Goal: Information Seeking & Learning: Check status

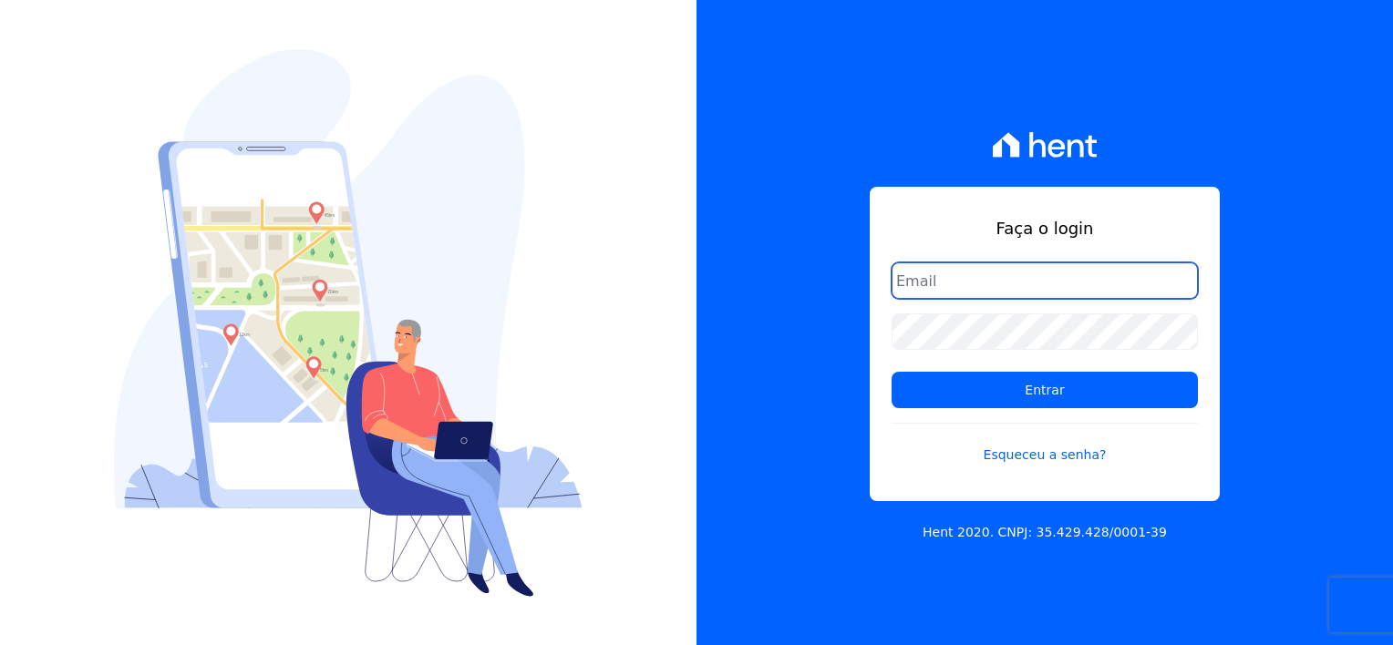
click at [931, 292] on input "email" at bounding box center [1044, 280] width 306 height 36
type input "[EMAIL_ADDRESS][DOMAIN_NAME]"
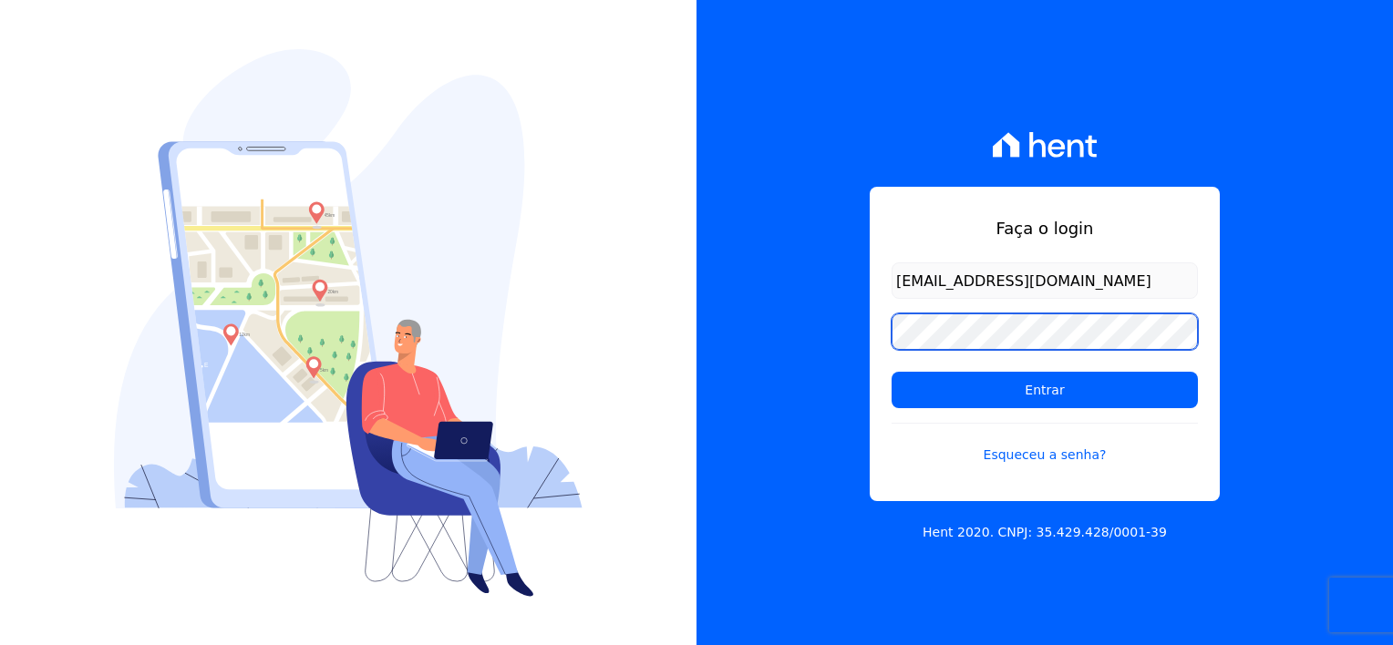
click at [891, 372] on input "Entrar" at bounding box center [1044, 390] width 306 height 36
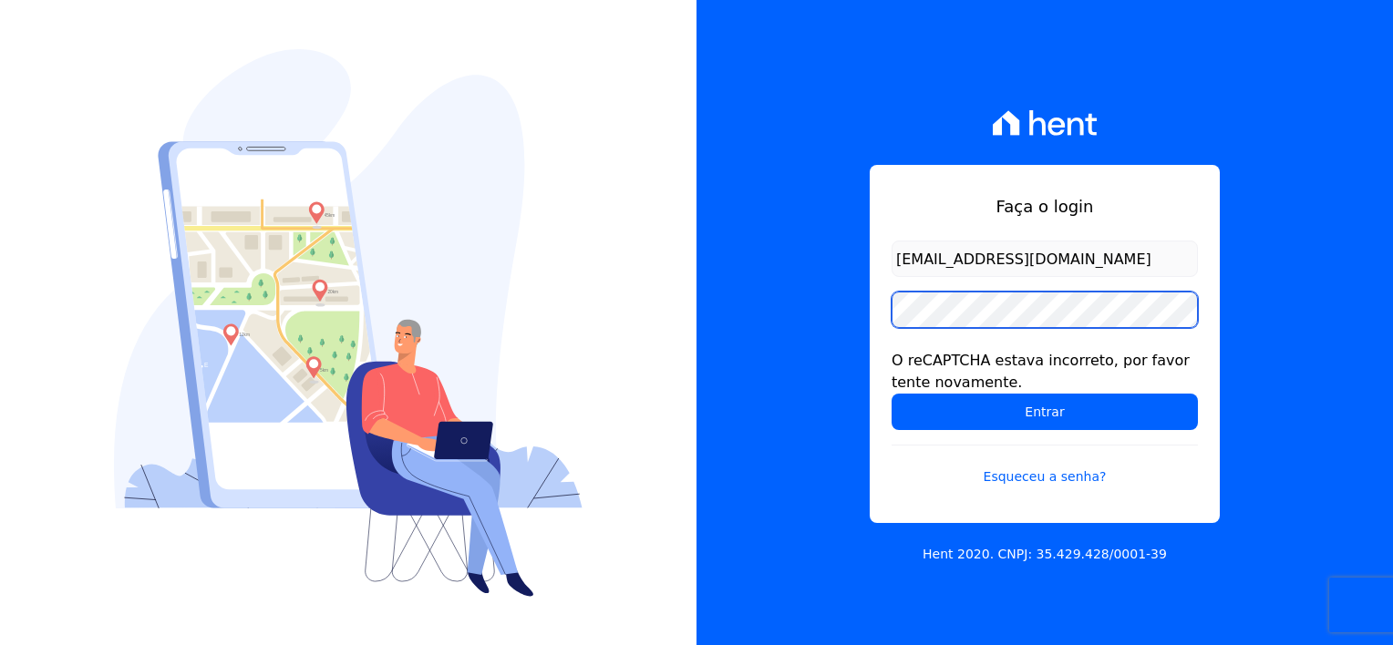
click at [891, 394] on input "Entrar" at bounding box center [1044, 412] width 306 height 36
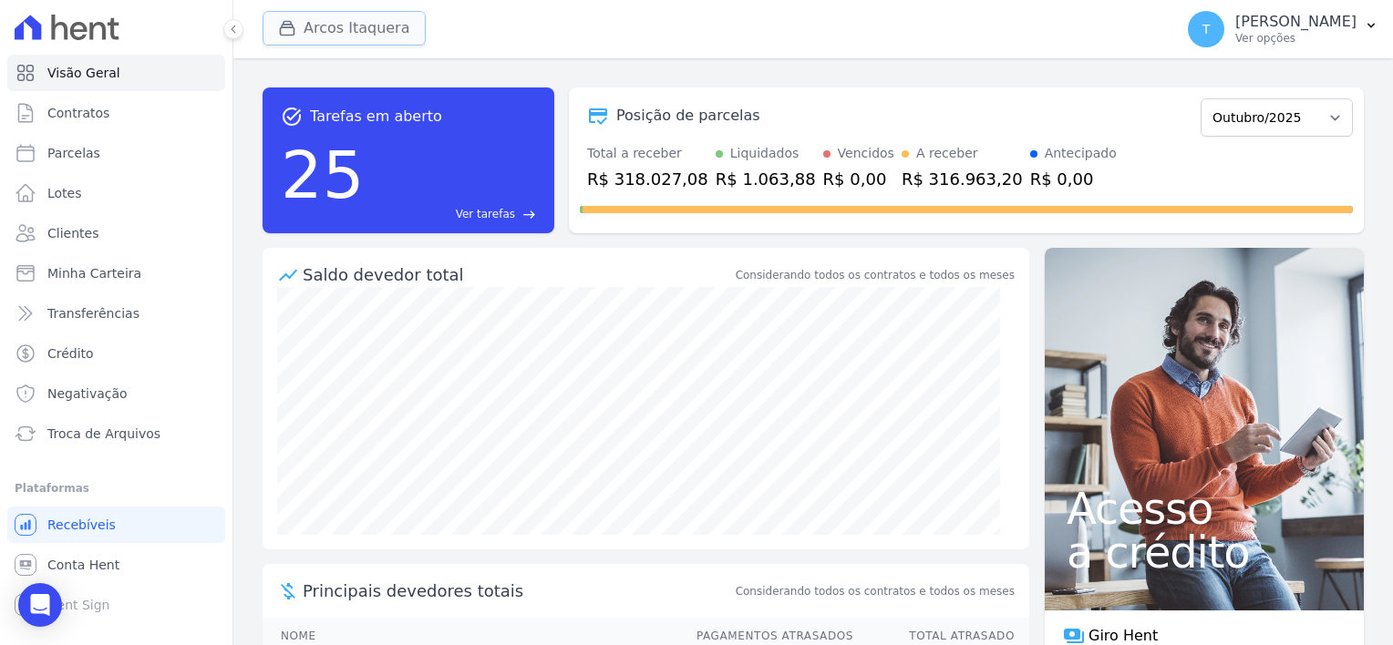
click at [295, 23] on div "button" at bounding box center [291, 28] width 26 height 18
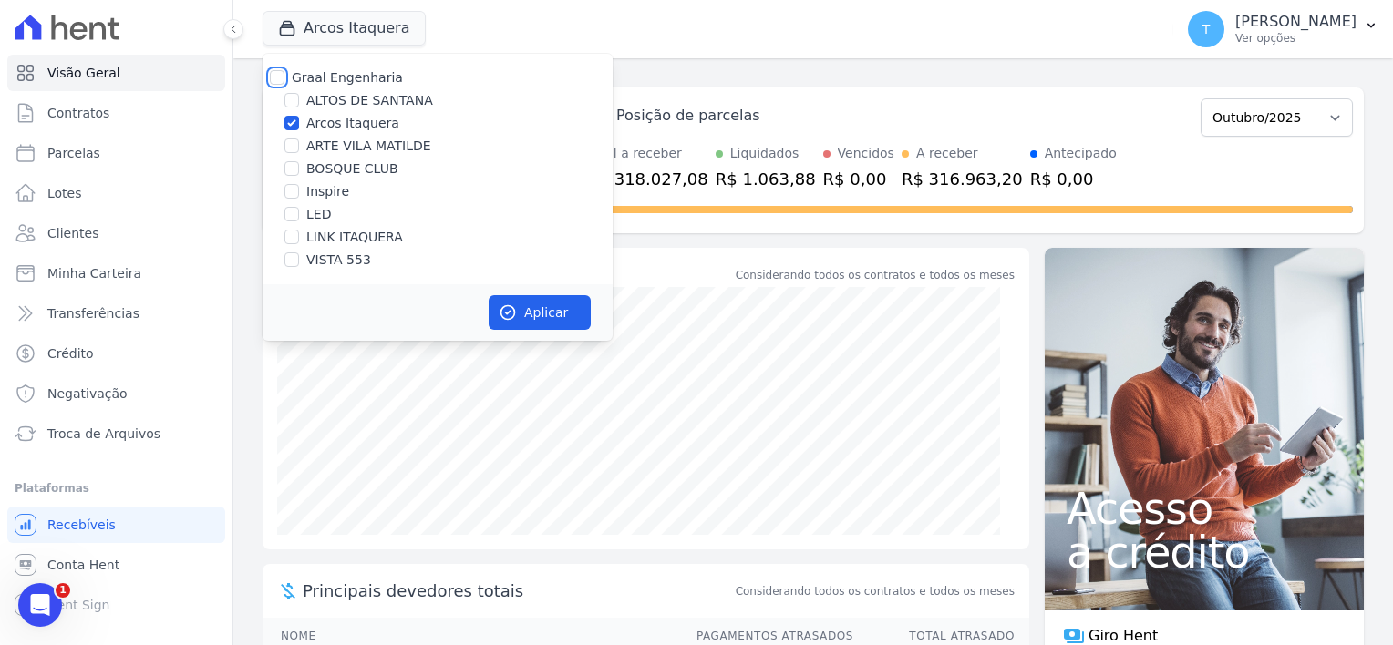
click at [272, 75] on input "Graal Engenharia" at bounding box center [277, 77] width 15 height 15
checkbox input "true"
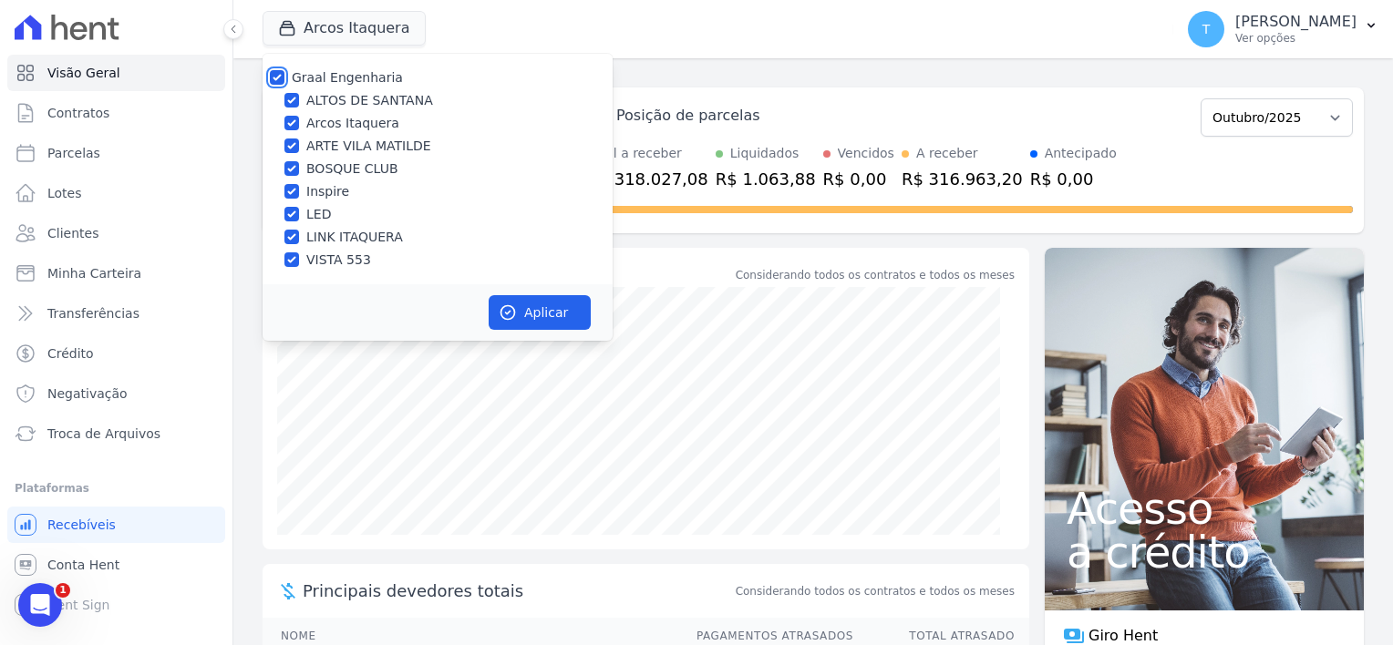
checkbox input "true"
click at [535, 305] on button "Aplicar" at bounding box center [539, 312] width 102 height 35
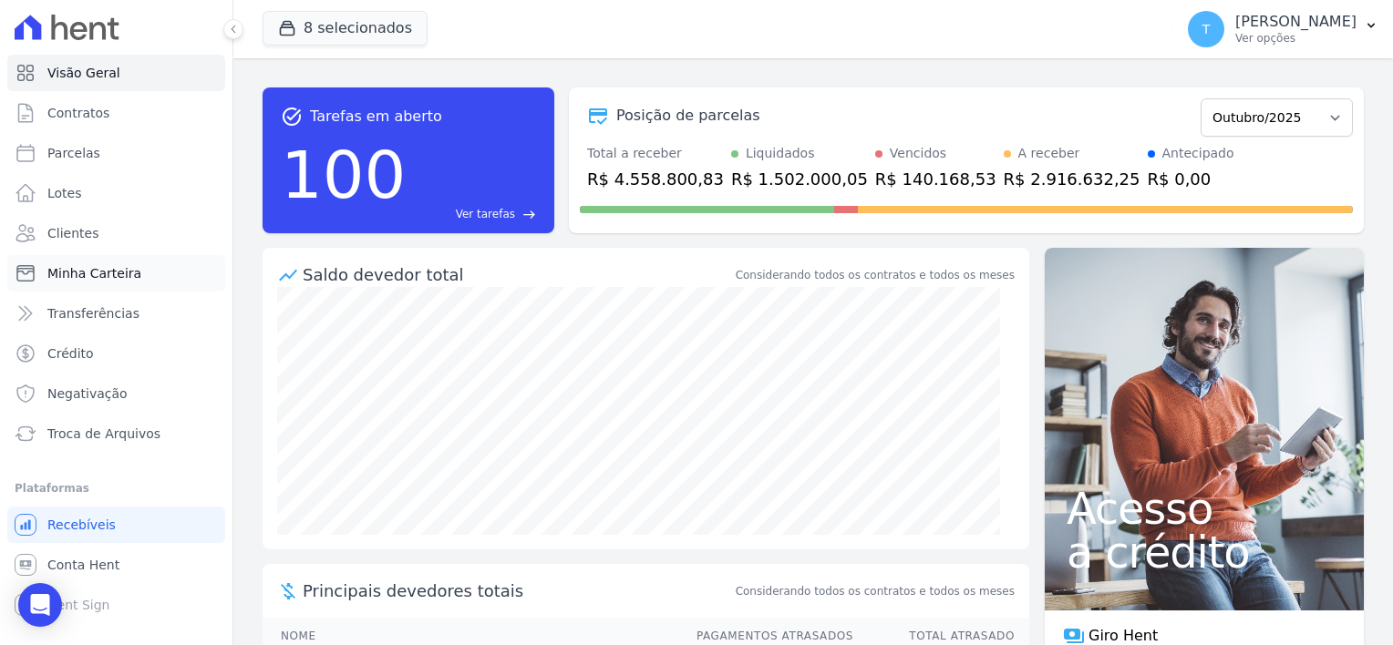
click at [109, 277] on span "Minha Carteira" at bounding box center [94, 273] width 94 height 18
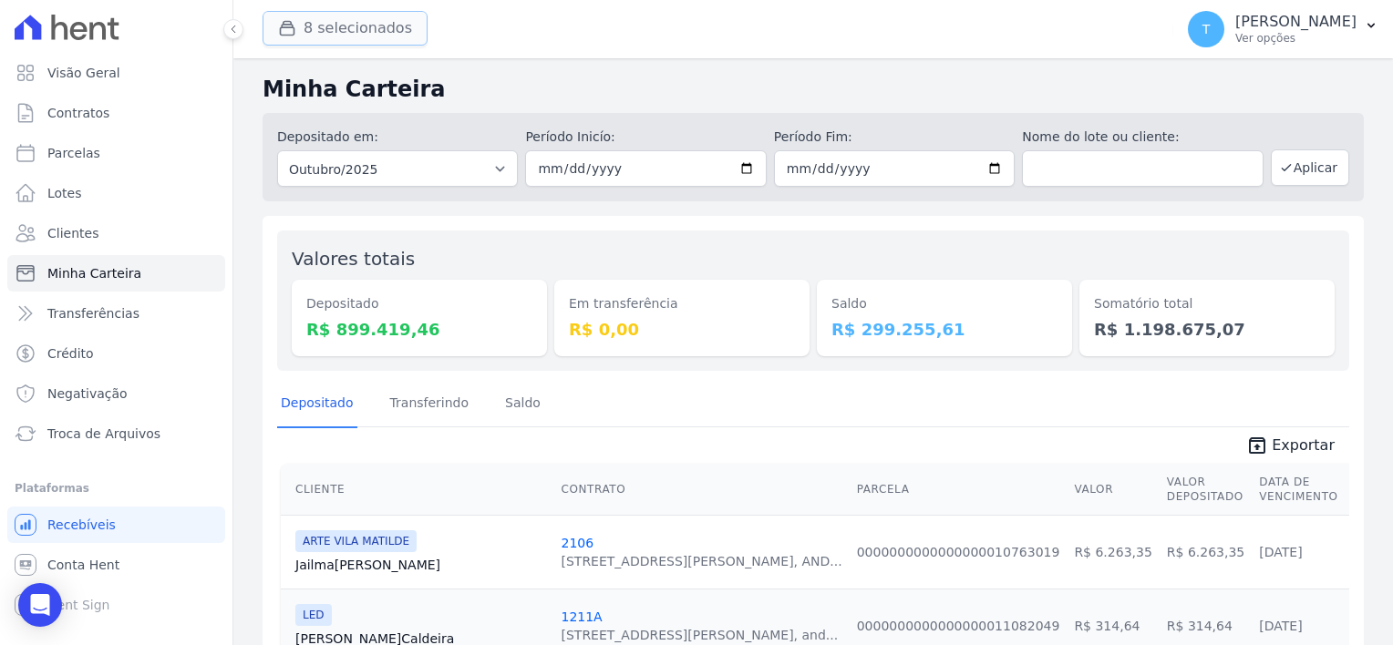
click at [345, 16] on button "8 selecionados" at bounding box center [344, 28] width 165 height 35
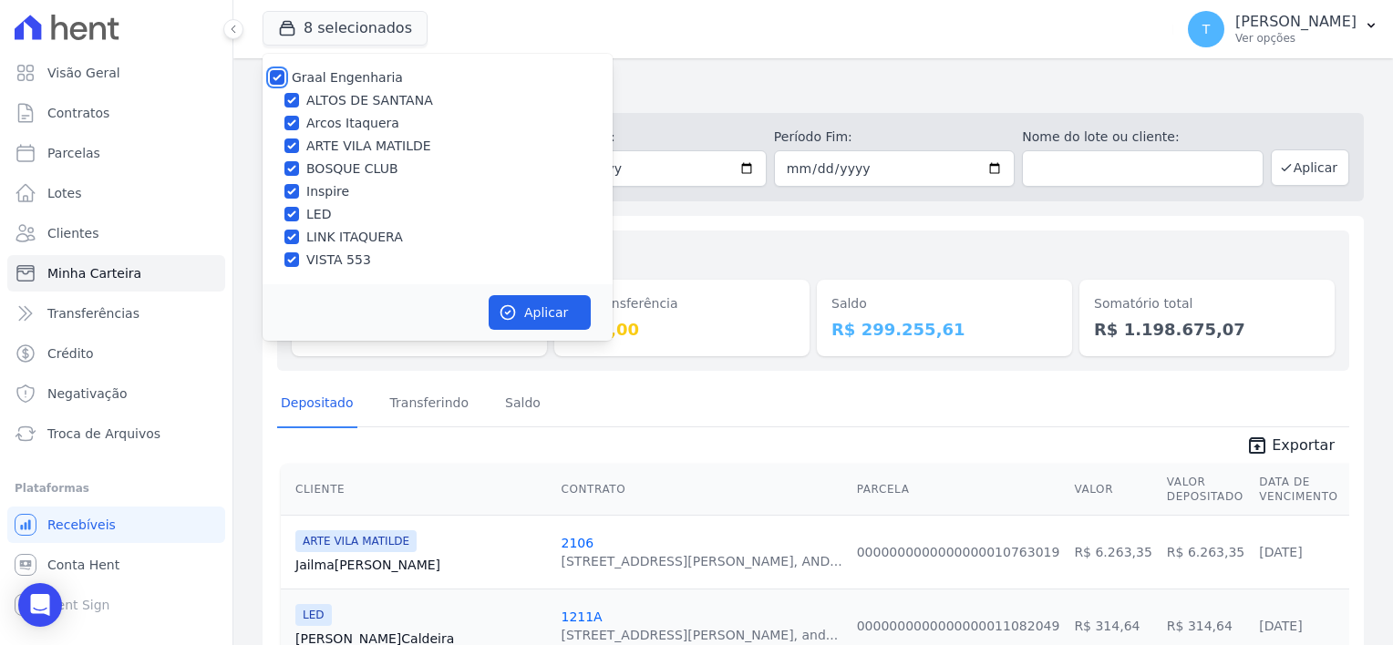
click at [272, 80] on input "Graal Engenharia" at bounding box center [277, 77] width 15 height 15
checkbox input "false"
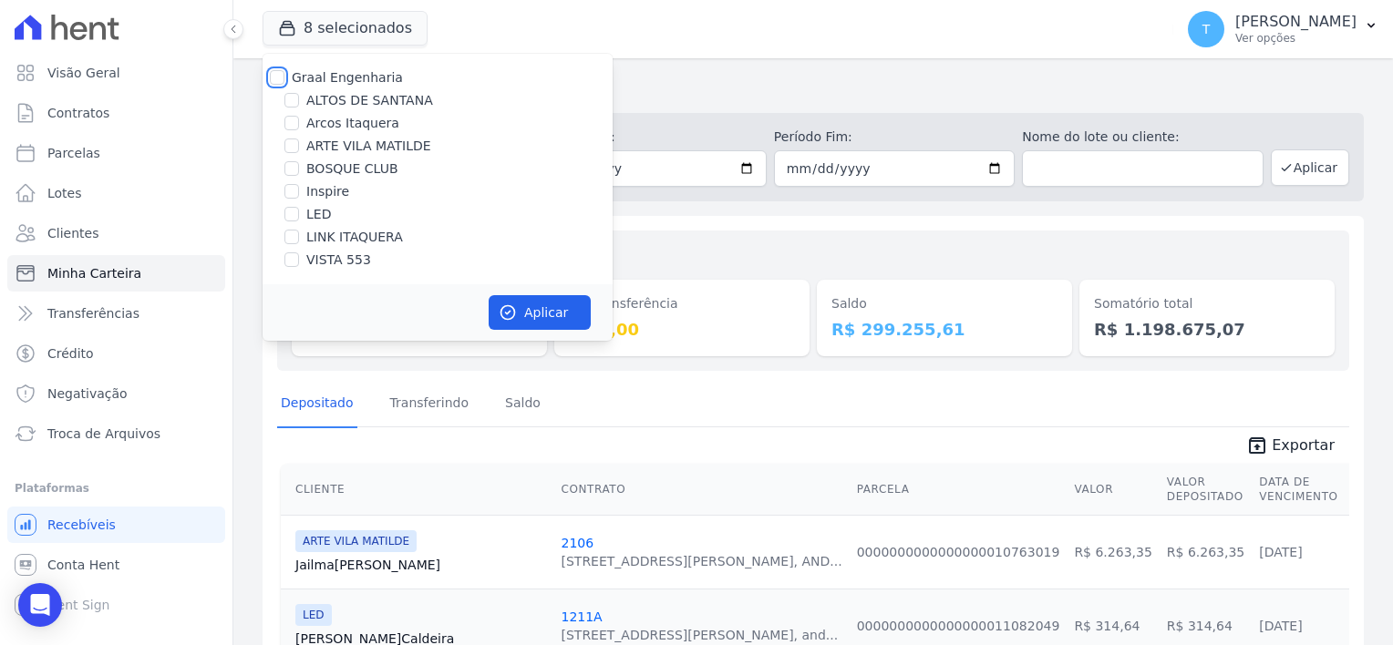
checkbox input "false"
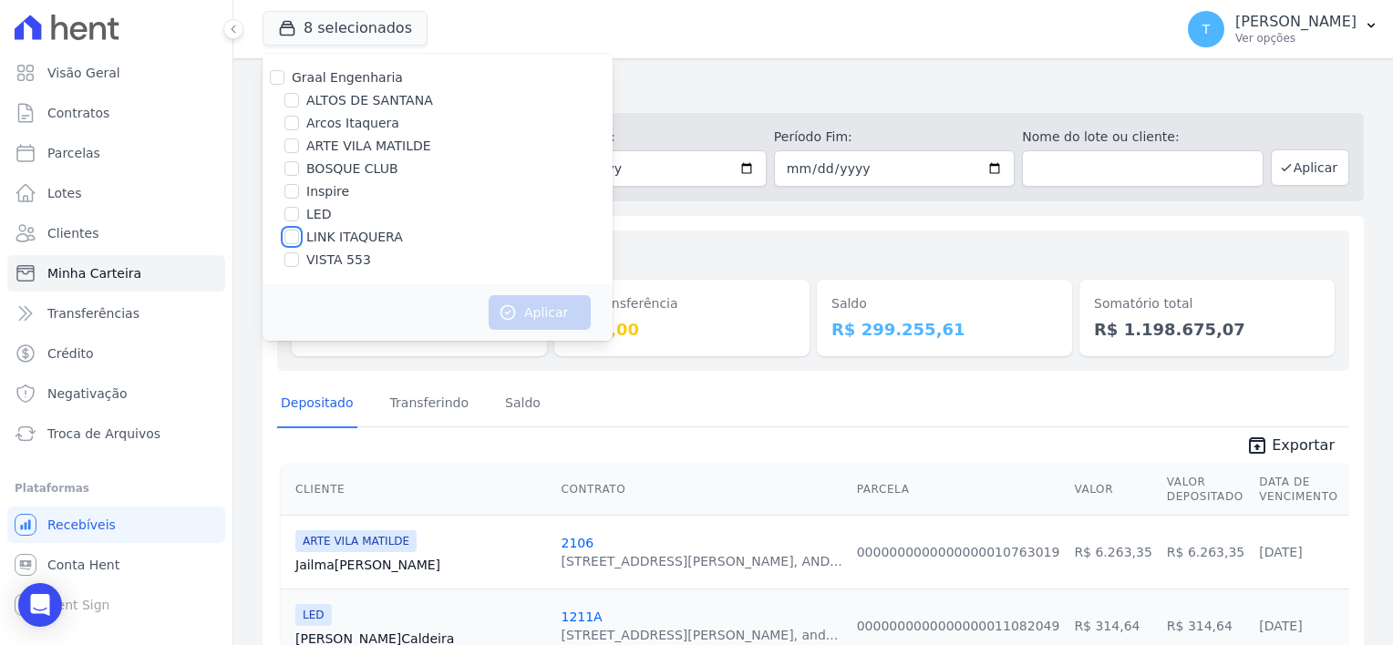
click at [292, 240] on input "LINK ITAQUERA" at bounding box center [291, 237] width 15 height 15
checkbox input "true"
click at [535, 314] on button "Aplicar" at bounding box center [539, 312] width 102 height 35
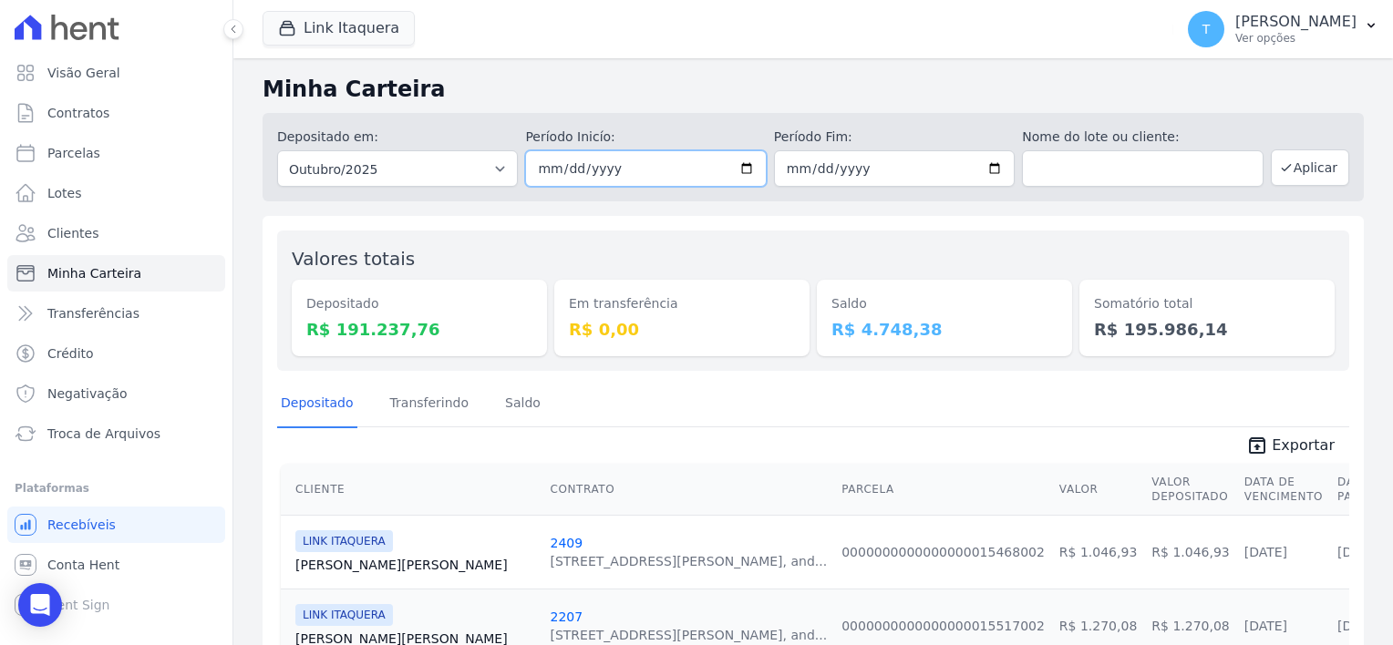
click at [744, 170] on input "2025-10-01" at bounding box center [645, 168] width 241 height 36
type input "2025-10-13"
click at [986, 171] on input "[DATE]" at bounding box center [894, 168] width 241 height 36
type input "2025-10-15"
click at [1290, 168] on button "Aplicar" at bounding box center [1309, 167] width 78 height 36
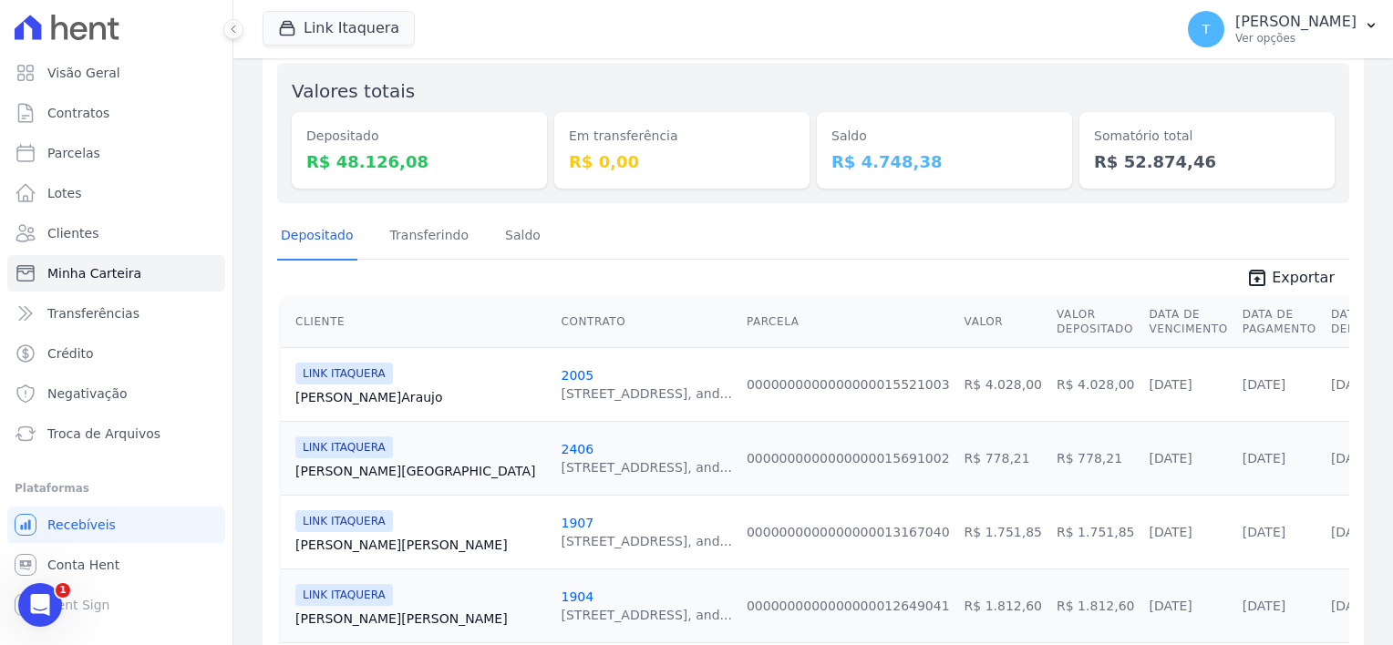
scroll to position [182, 0]
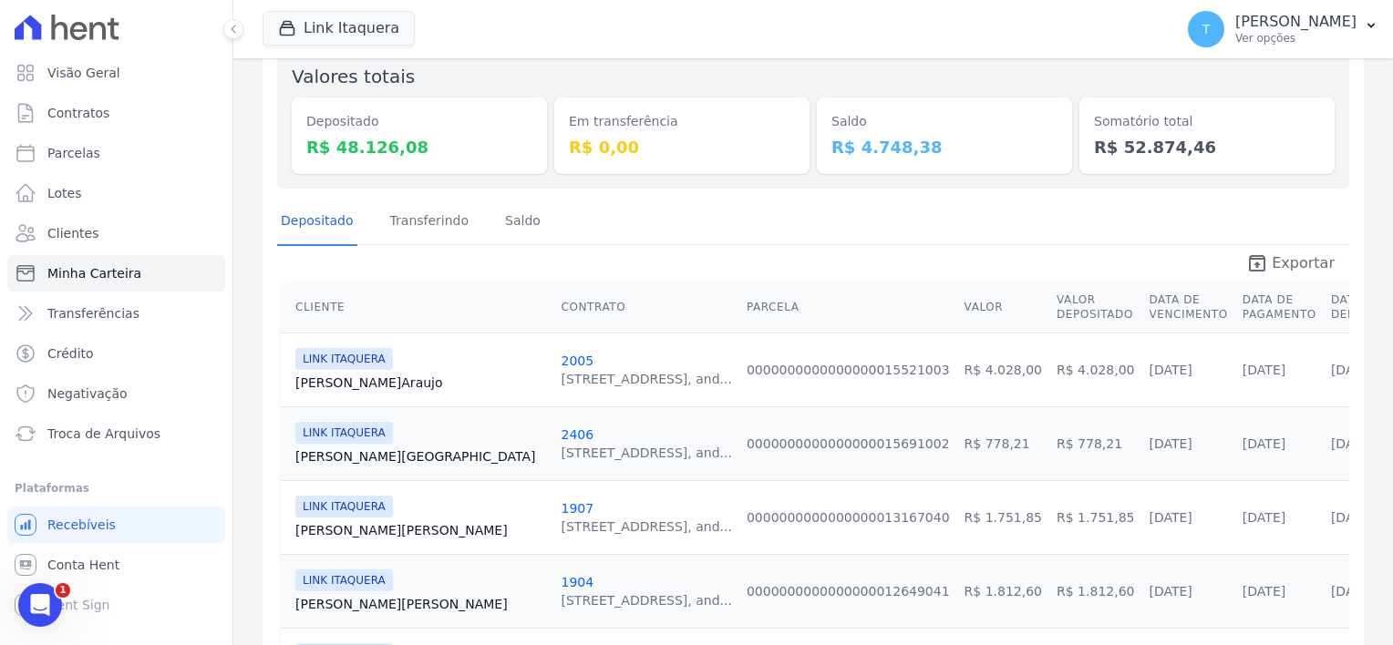
click at [1271, 266] on span "Exportar" at bounding box center [1302, 263] width 63 height 22
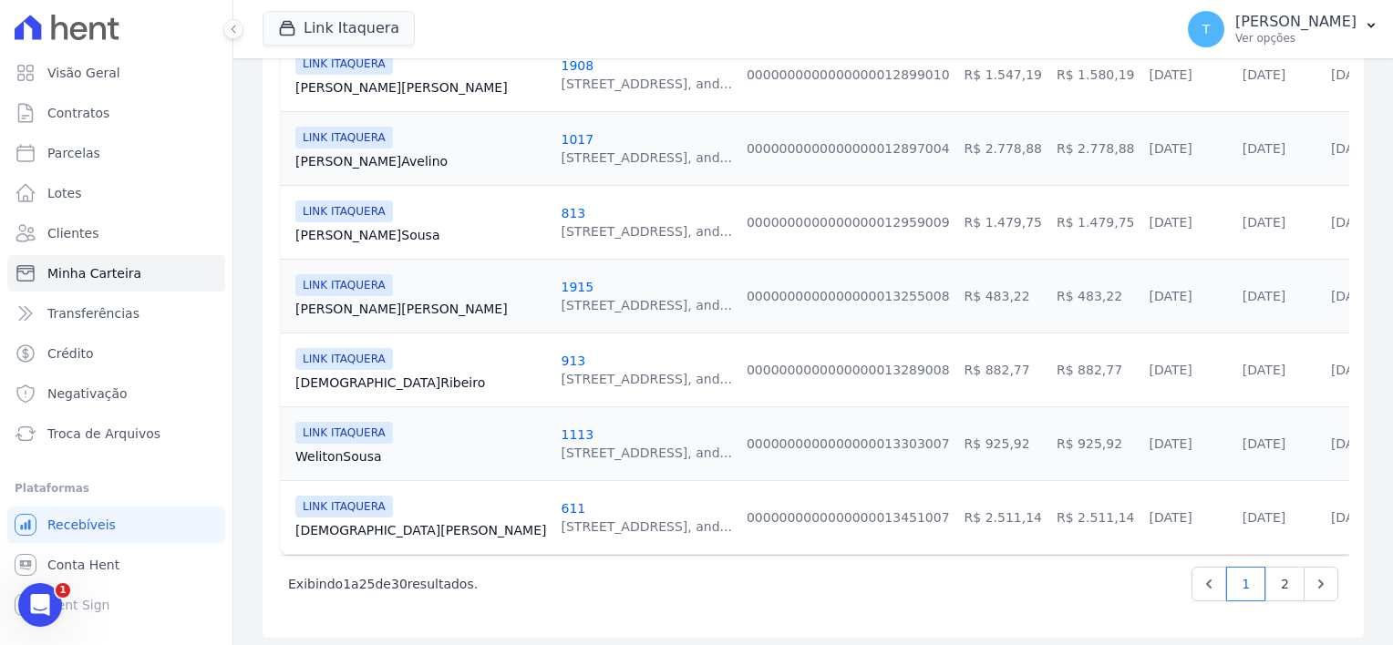
scroll to position [1807, 0]
click at [1270, 583] on link "2" at bounding box center [1284, 583] width 39 height 35
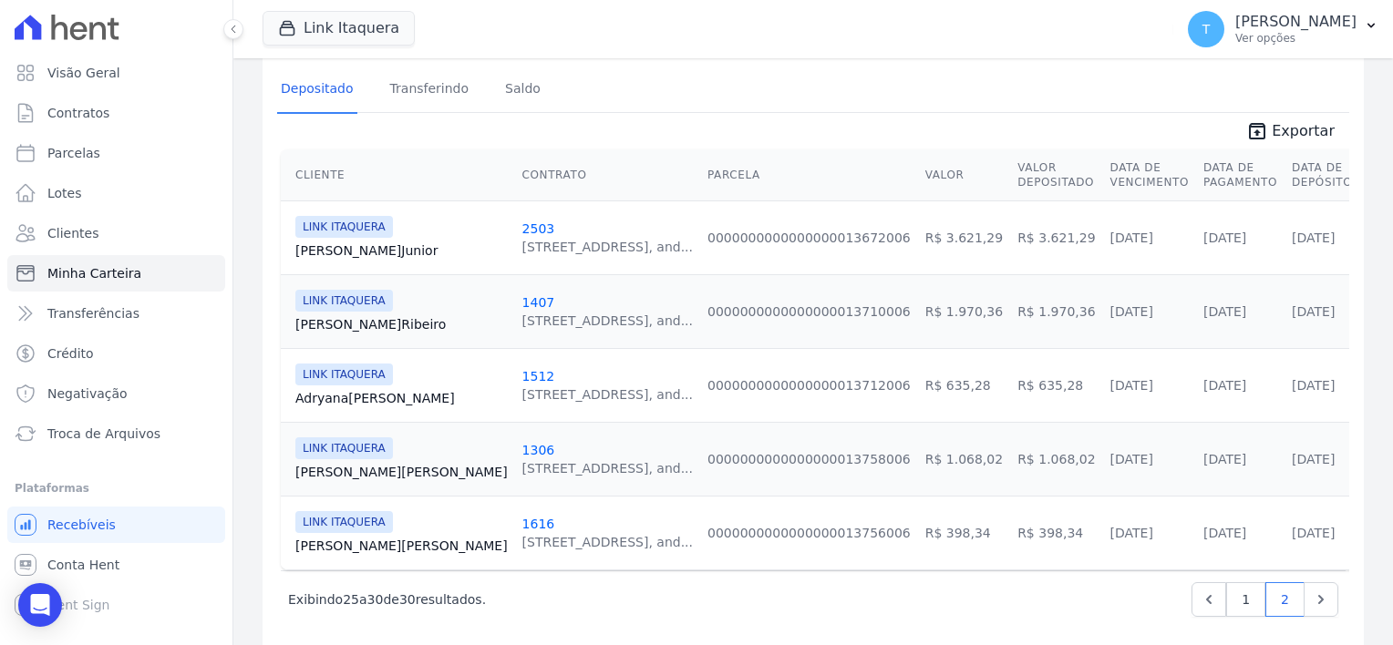
scroll to position [334, 0]
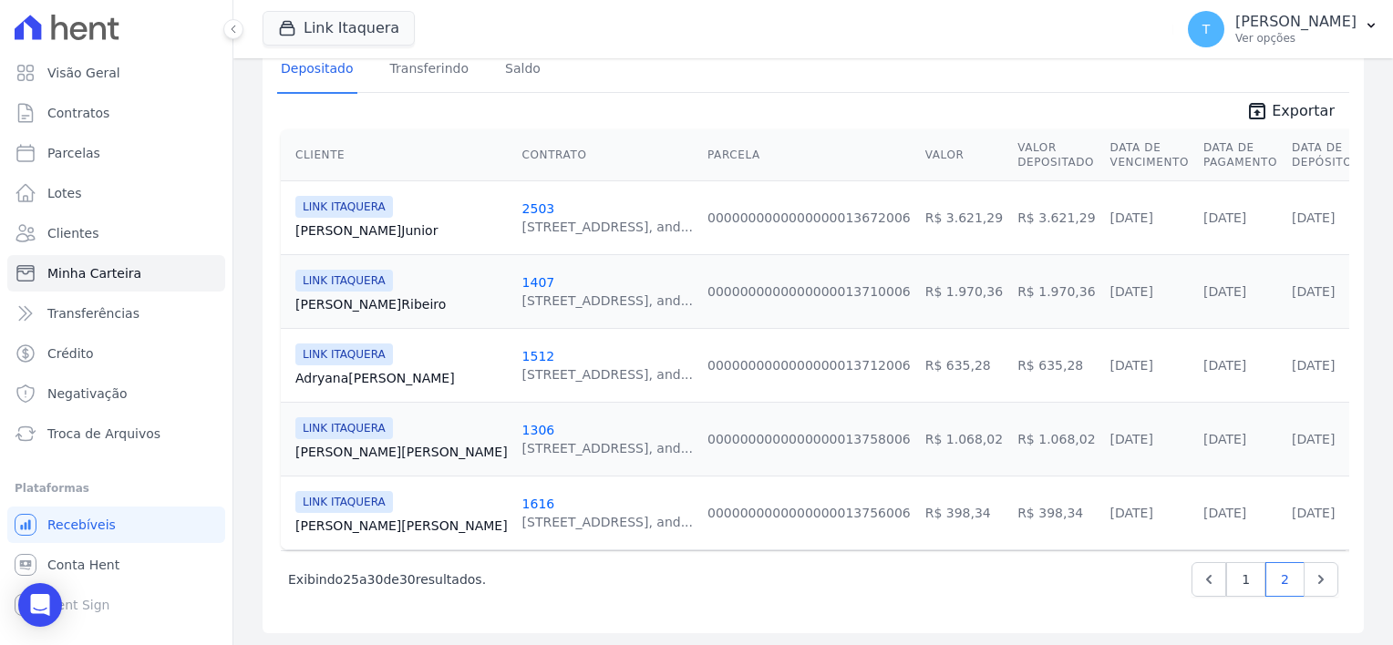
click at [362, 372] on link "Adryana Oliveira" at bounding box center [401, 378] width 212 height 18
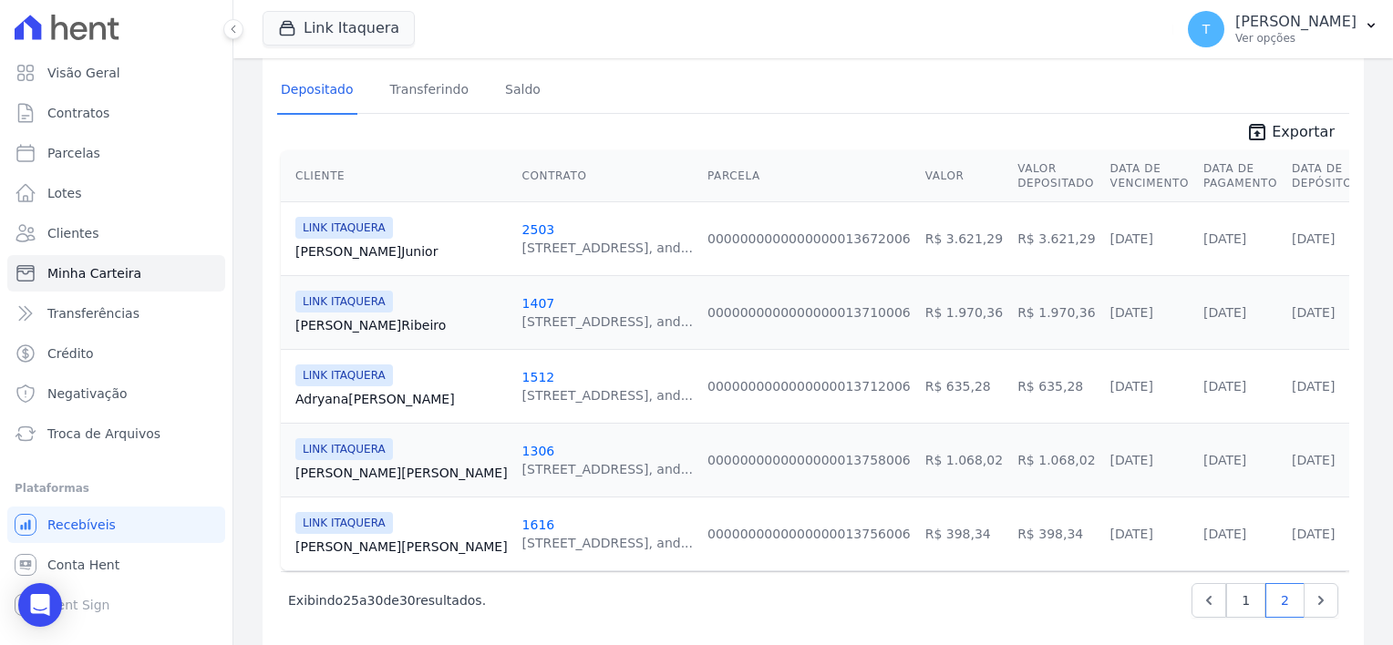
scroll to position [334, 0]
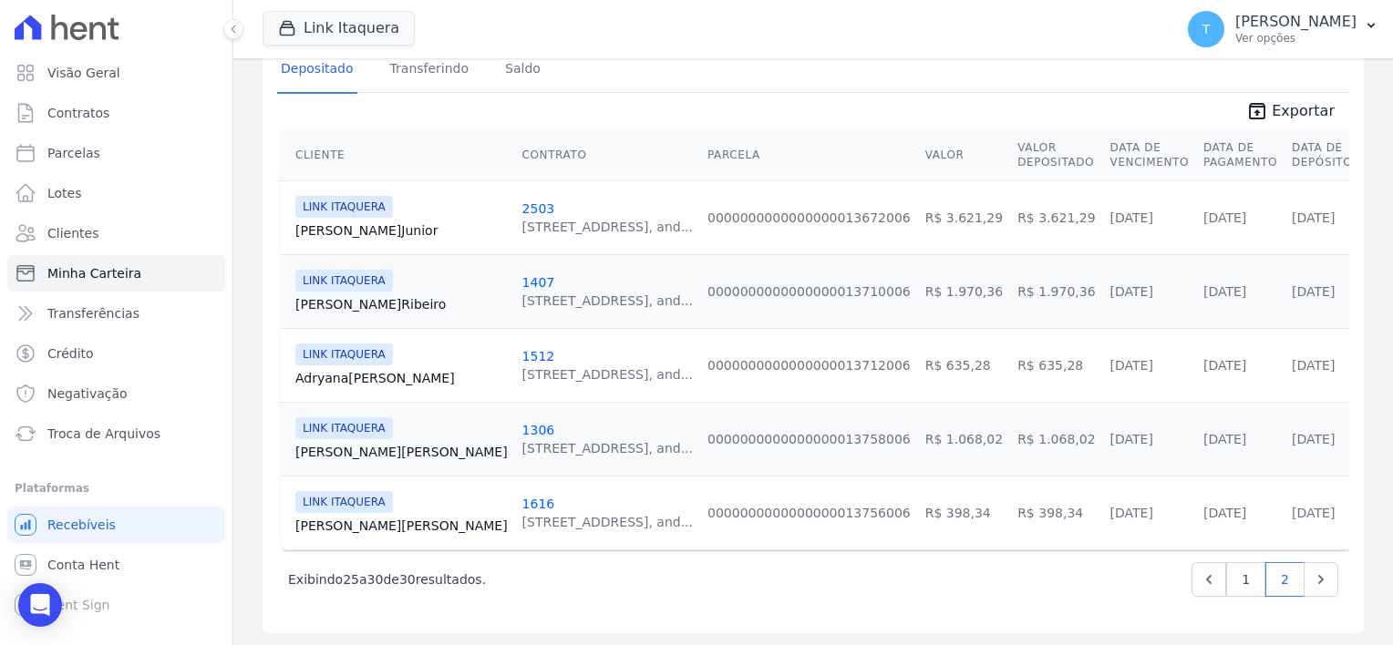
click at [367, 525] on link "Alexandre Santos" at bounding box center [401, 526] width 212 height 18
click at [1239, 580] on link "1" at bounding box center [1245, 579] width 39 height 35
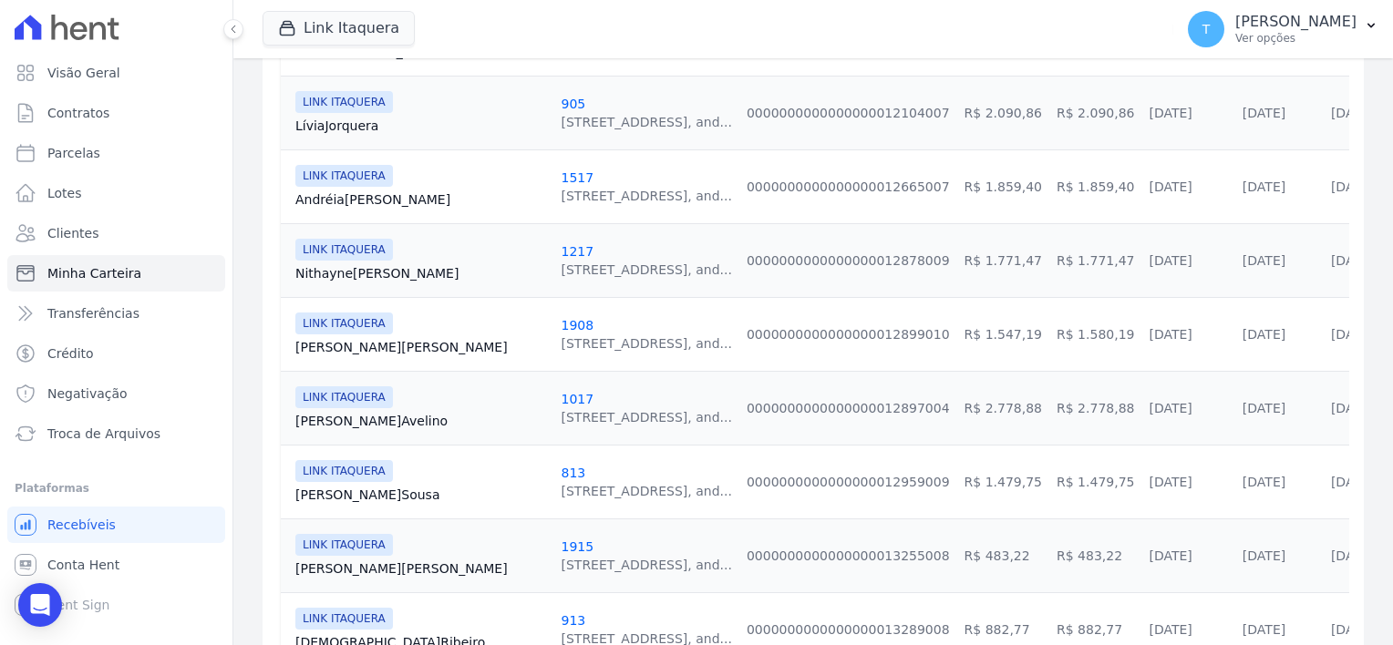
scroll to position [1549, 0]
click at [365, 412] on link "Fred Avelino" at bounding box center [420, 418] width 251 height 18
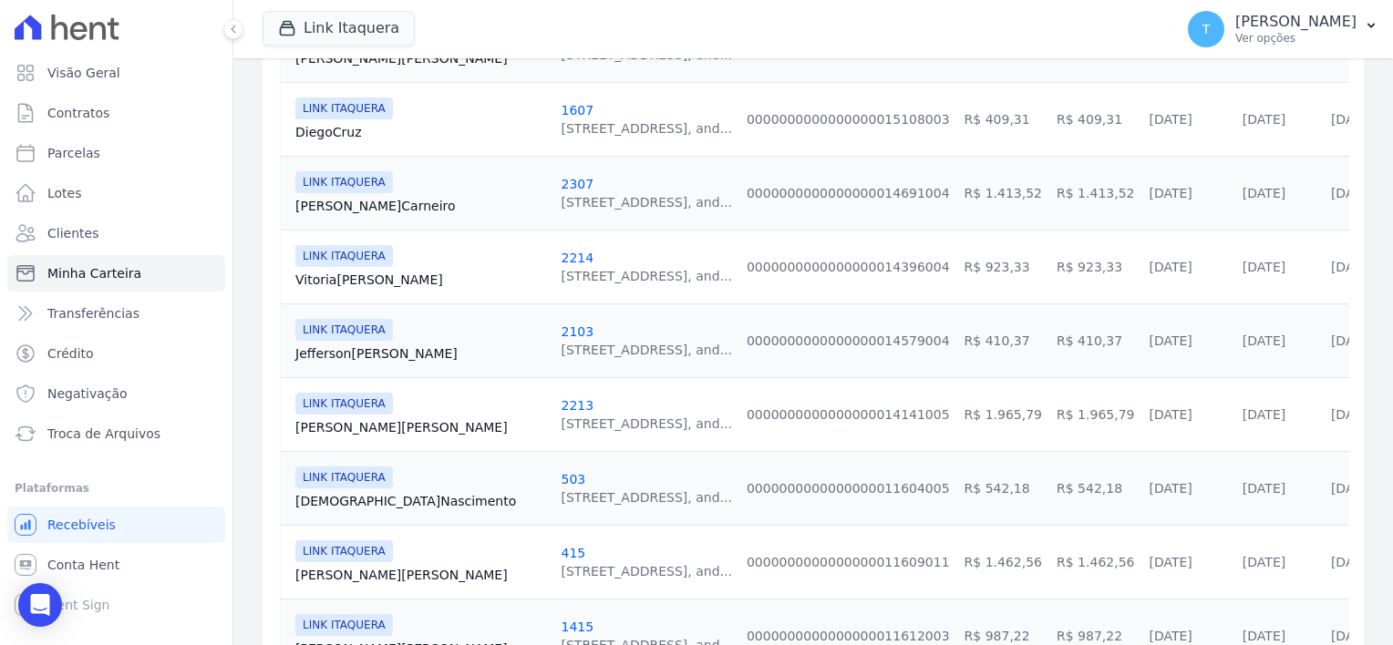
scroll to position [729, 0]
click at [357, 346] on link "Jefferson Ferreira" at bounding box center [420, 353] width 251 height 18
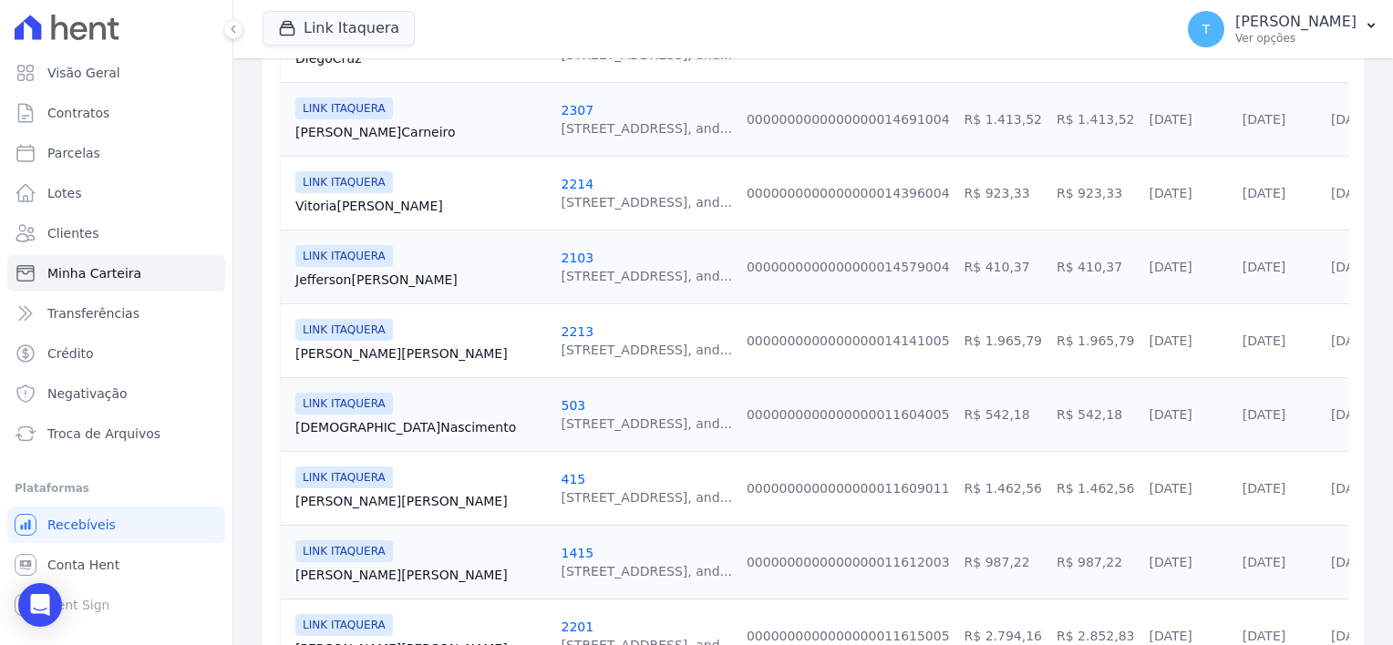
scroll to position [820, 0]
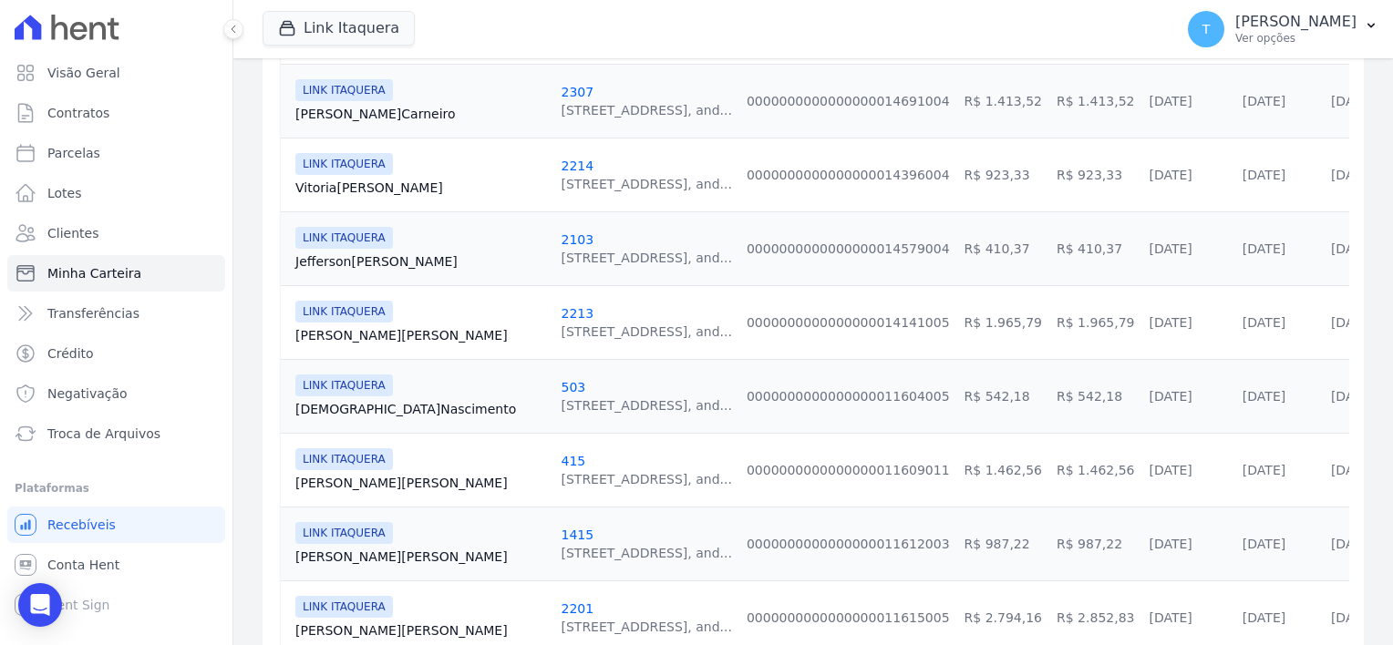
click at [342, 330] on link "Jorge Tavares" at bounding box center [420, 335] width 251 height 18
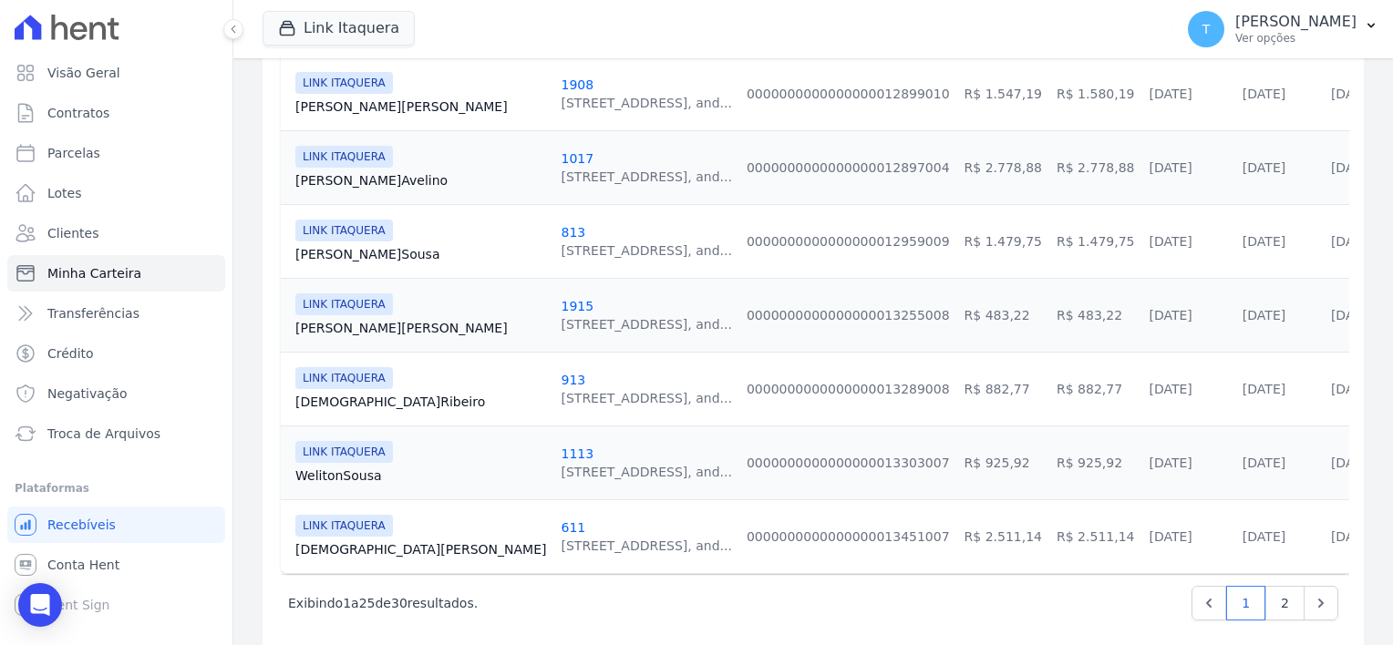
scroll to position [1807, 0]
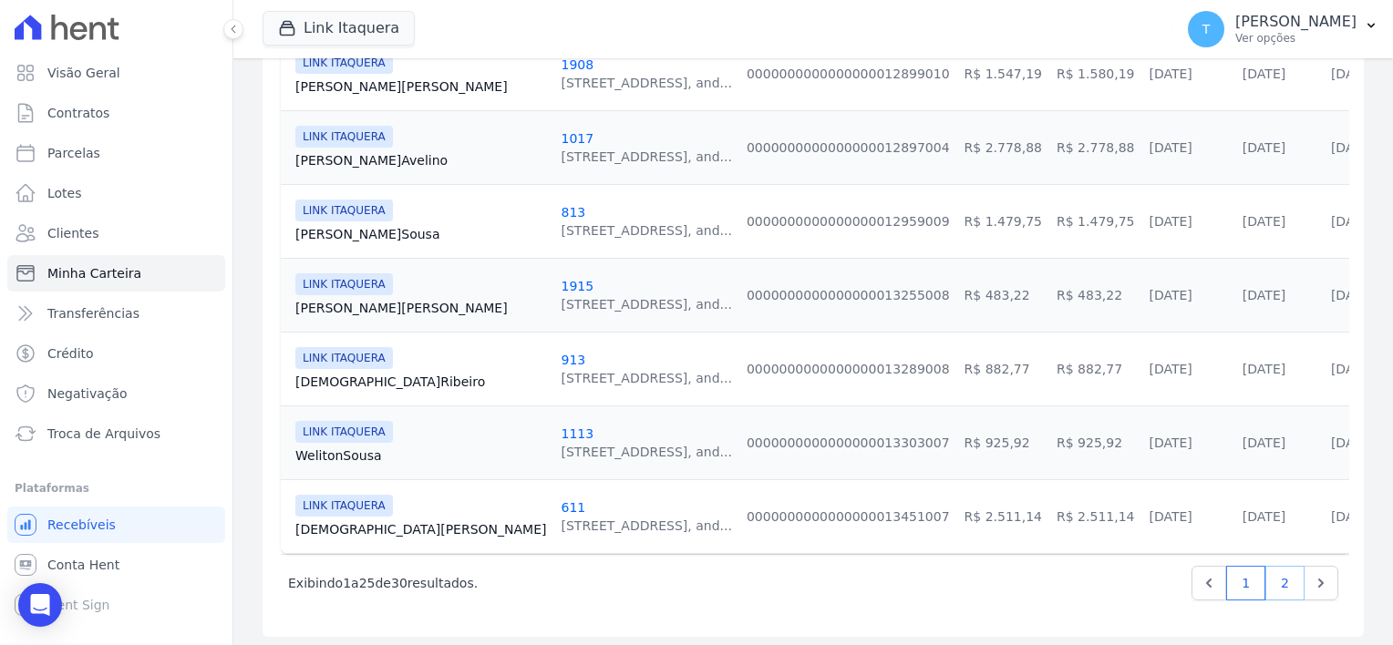
click at [1271, 576] on link "2" at bounding box center [1284, 583] width 39 height 35
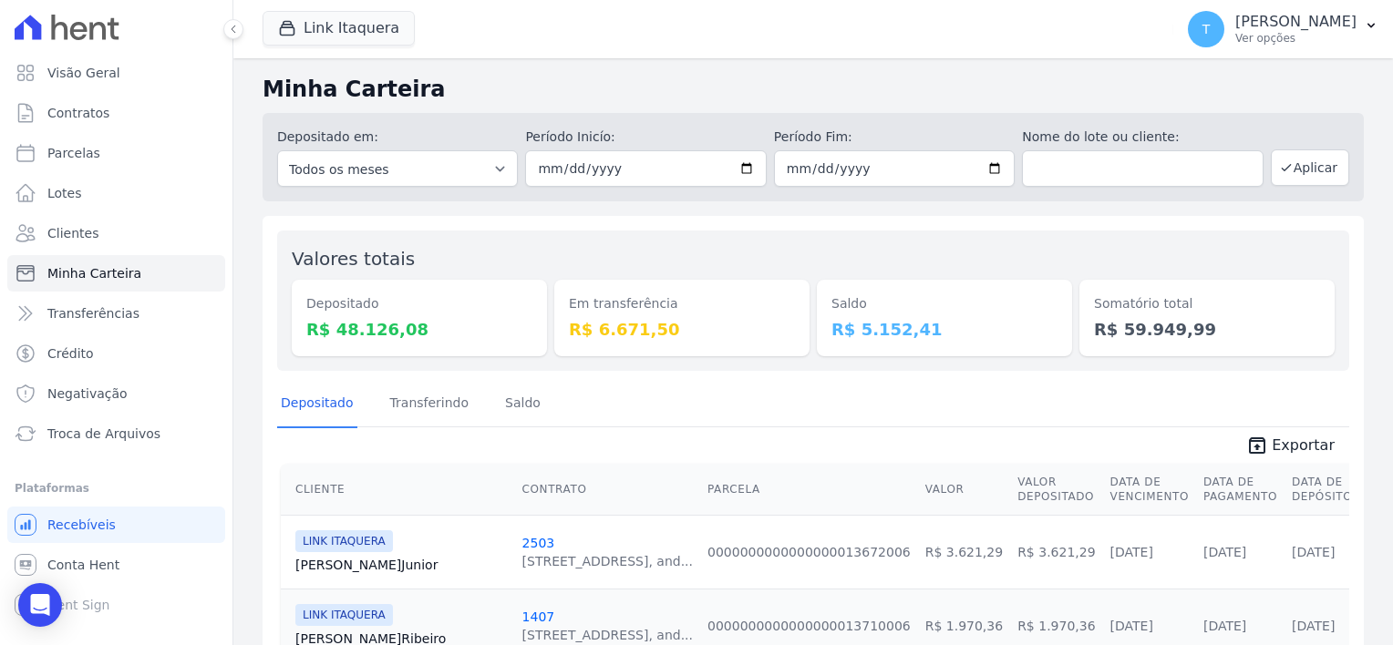
scroll to position [182, 0]
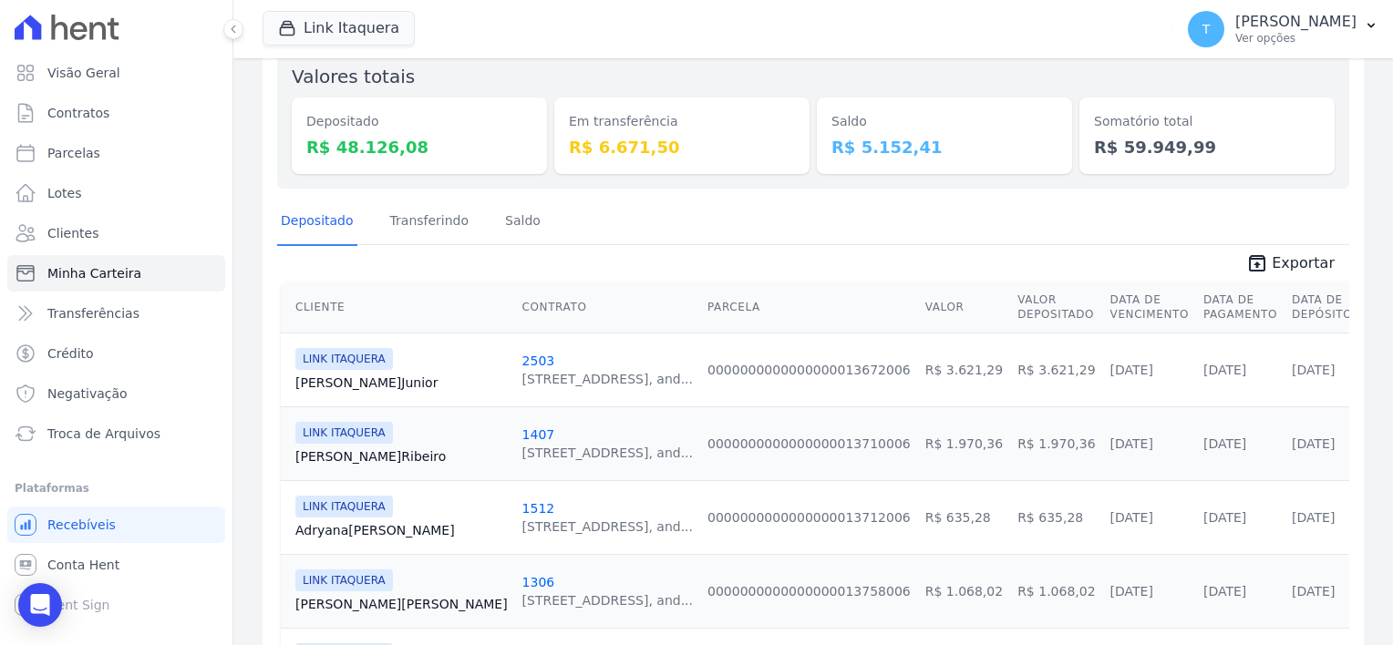
click at [328, 386] on link "Jorge Junior" at bounding box center [401, 383] width 212 height 18
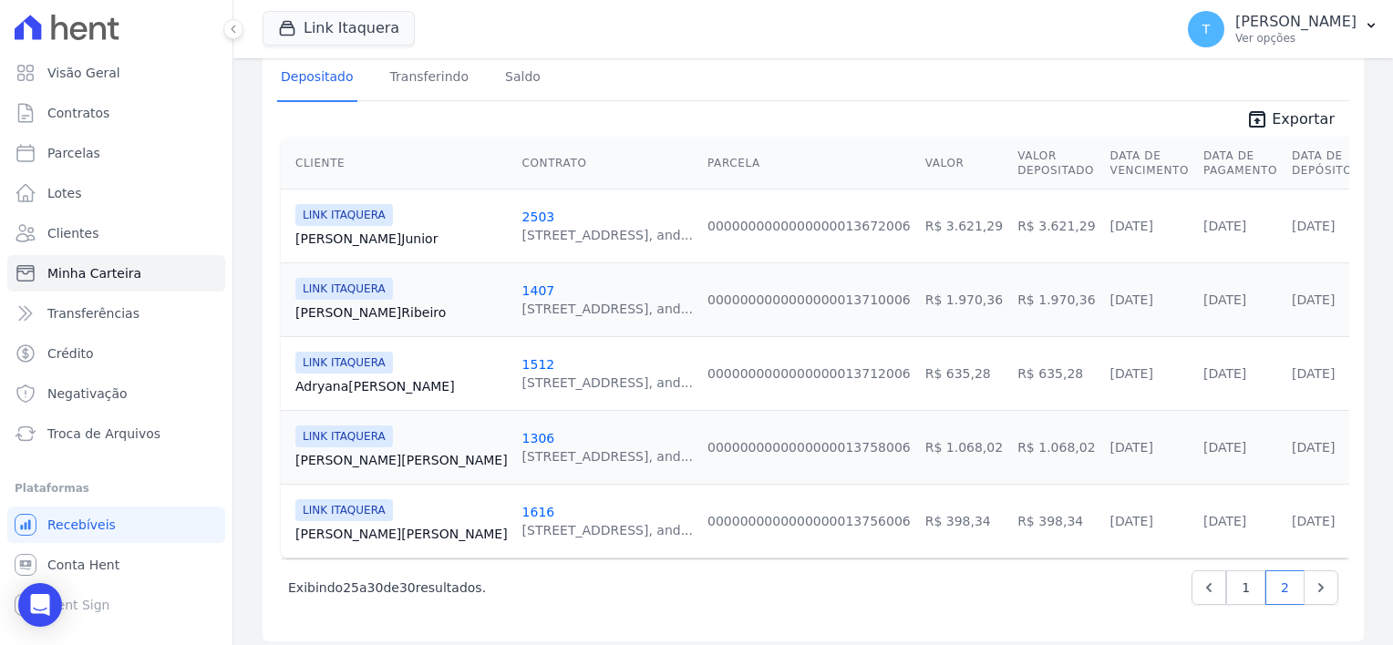
scroll to position [334, 0]
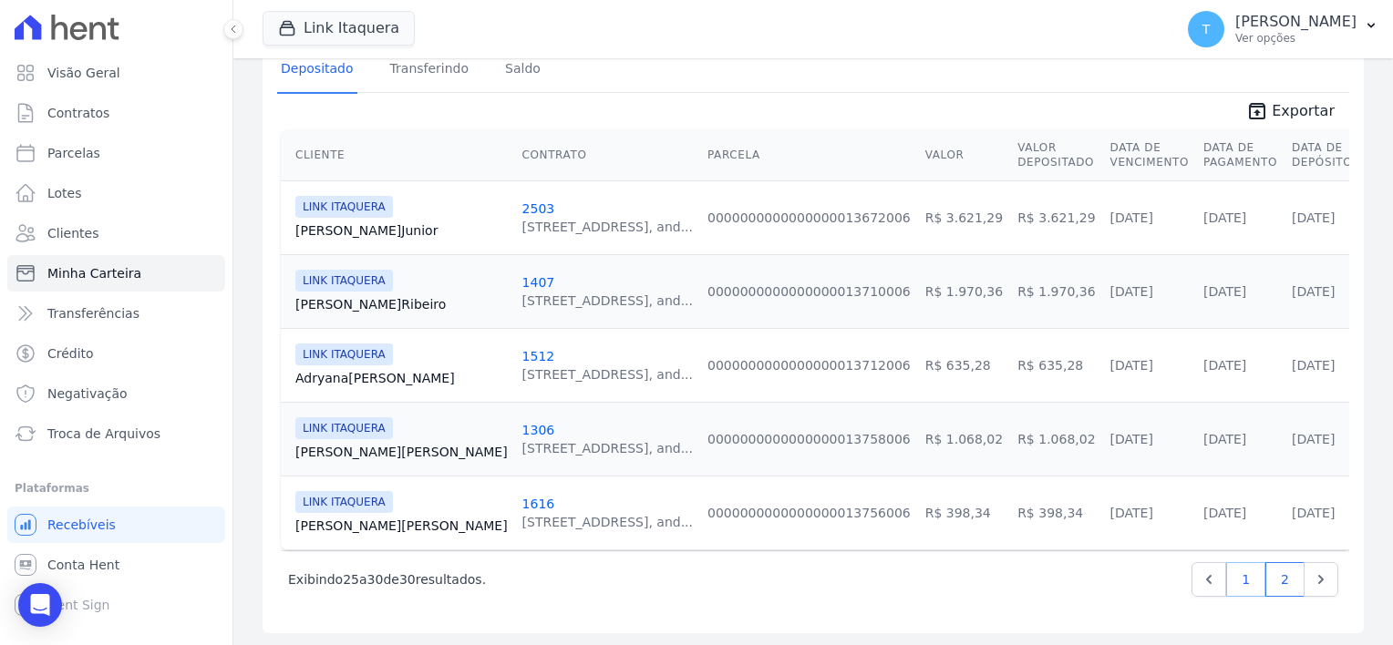
click at [1236, 580] on link "1" at bounding box center [1245, 579] width 39 height 35
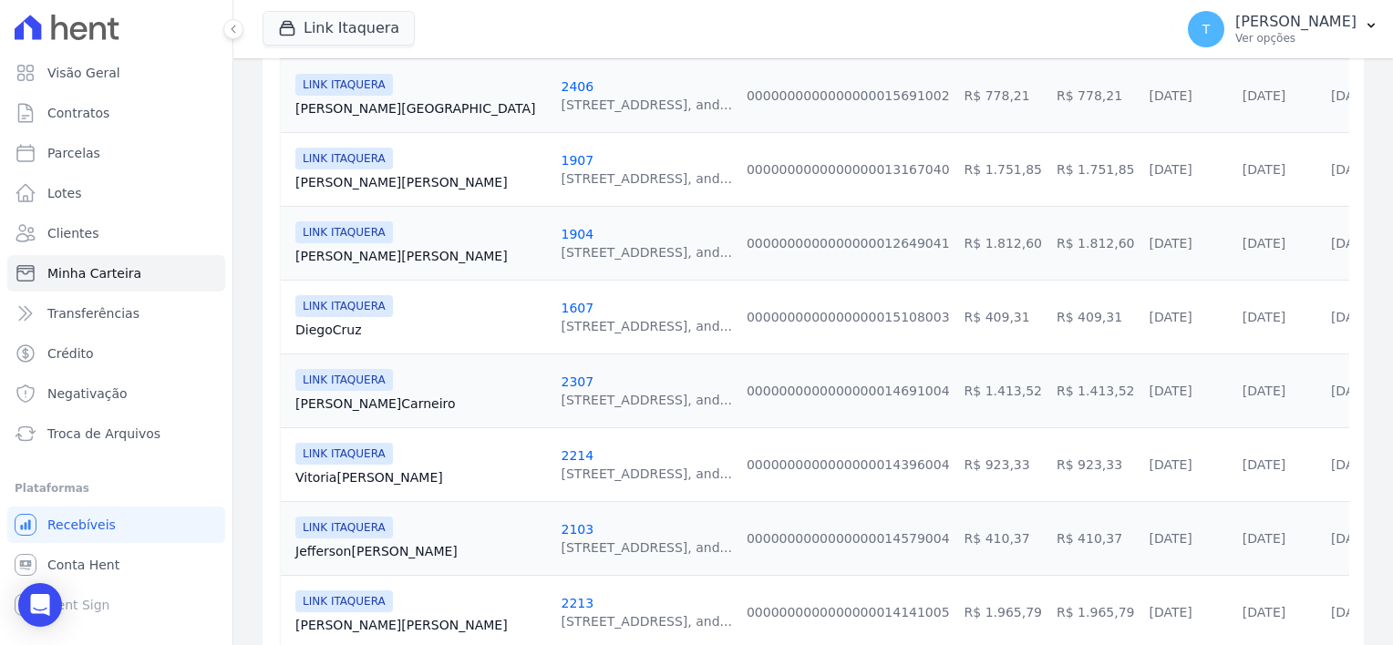
scroll to position [547, 0]
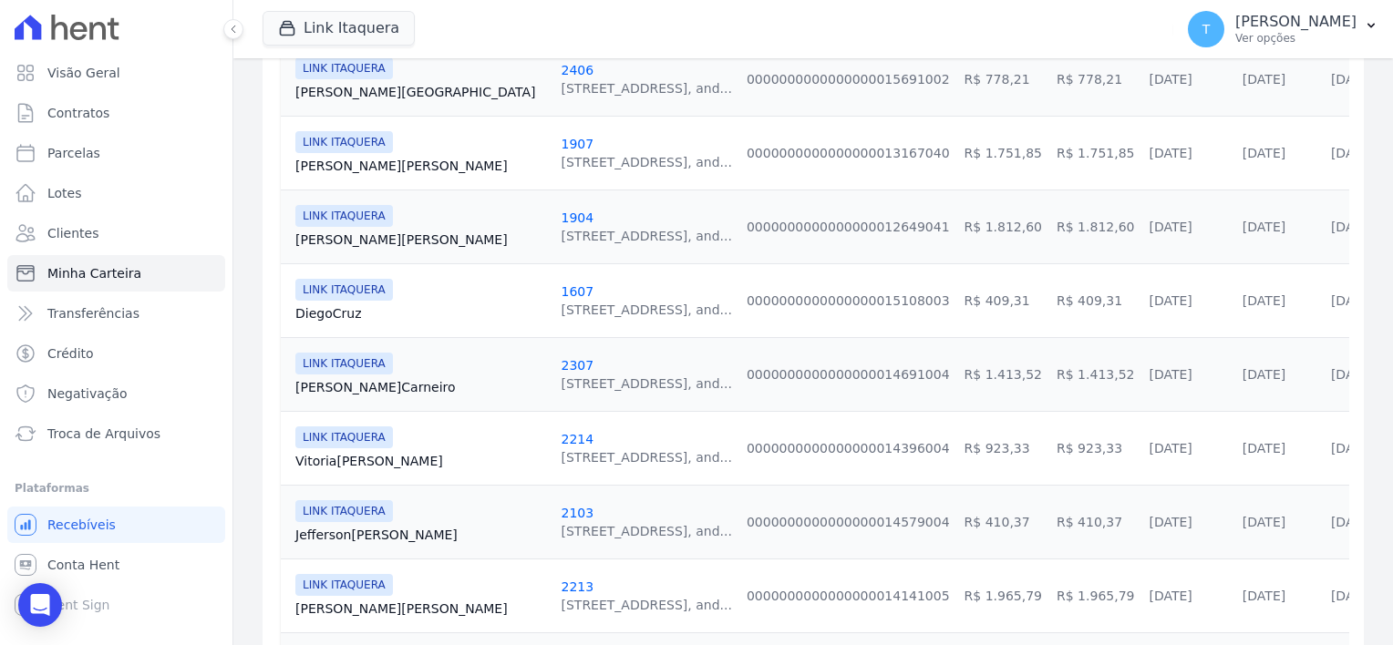
click at [331, 168] on link "Juliana Santos" at bounding box center [420, 166] width 251 height 18
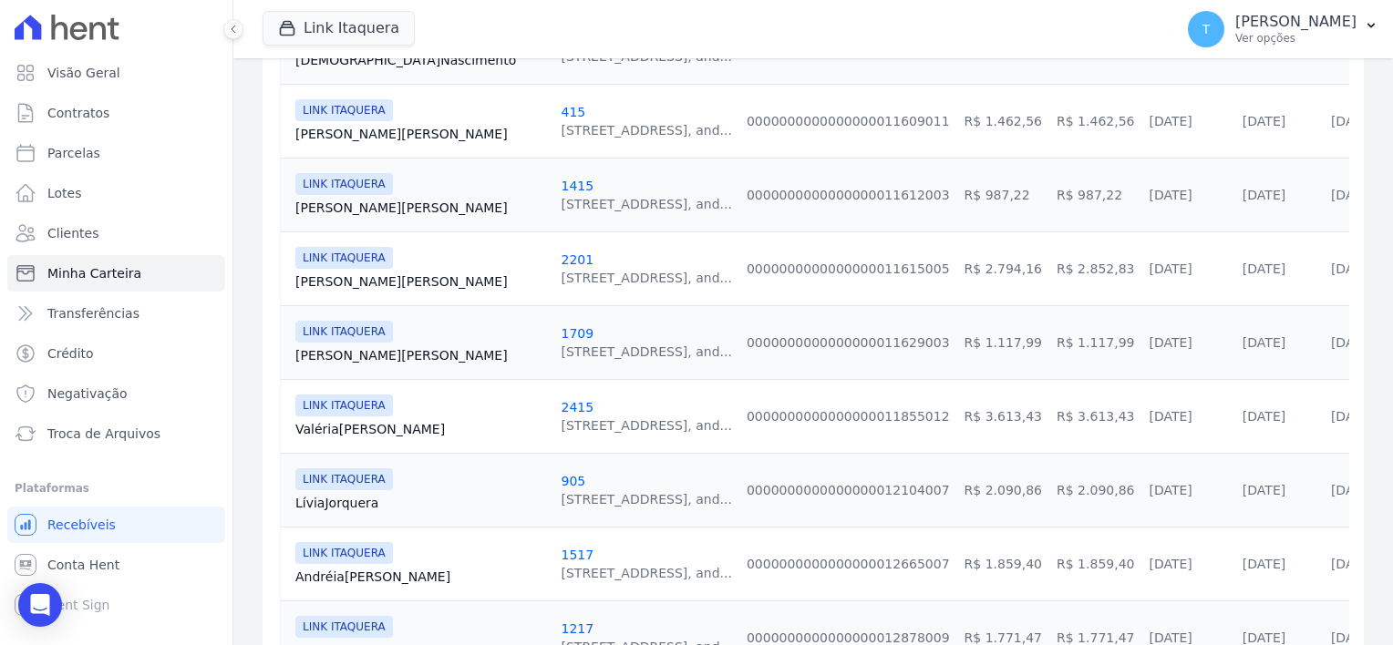
scroll to position [1185, 0]
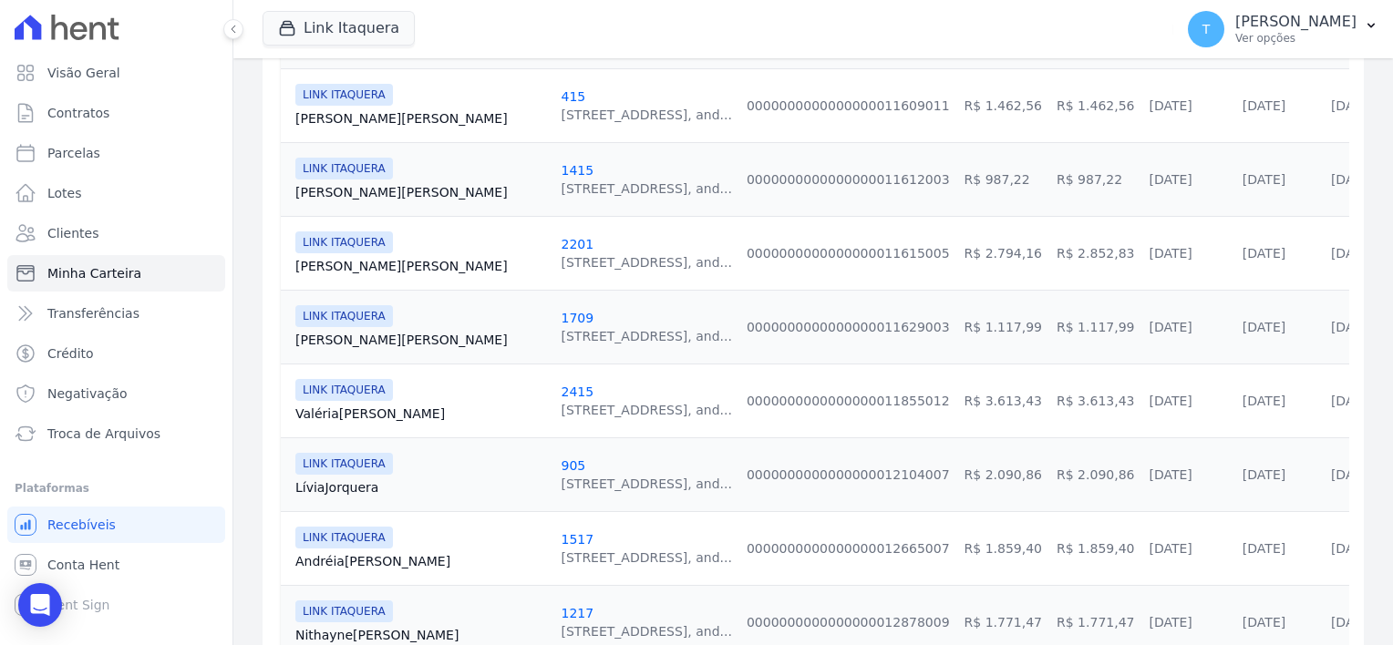
click at [348, 338] on link "Juliana Souza" at bounding box center [420, 340] width 251 height 18
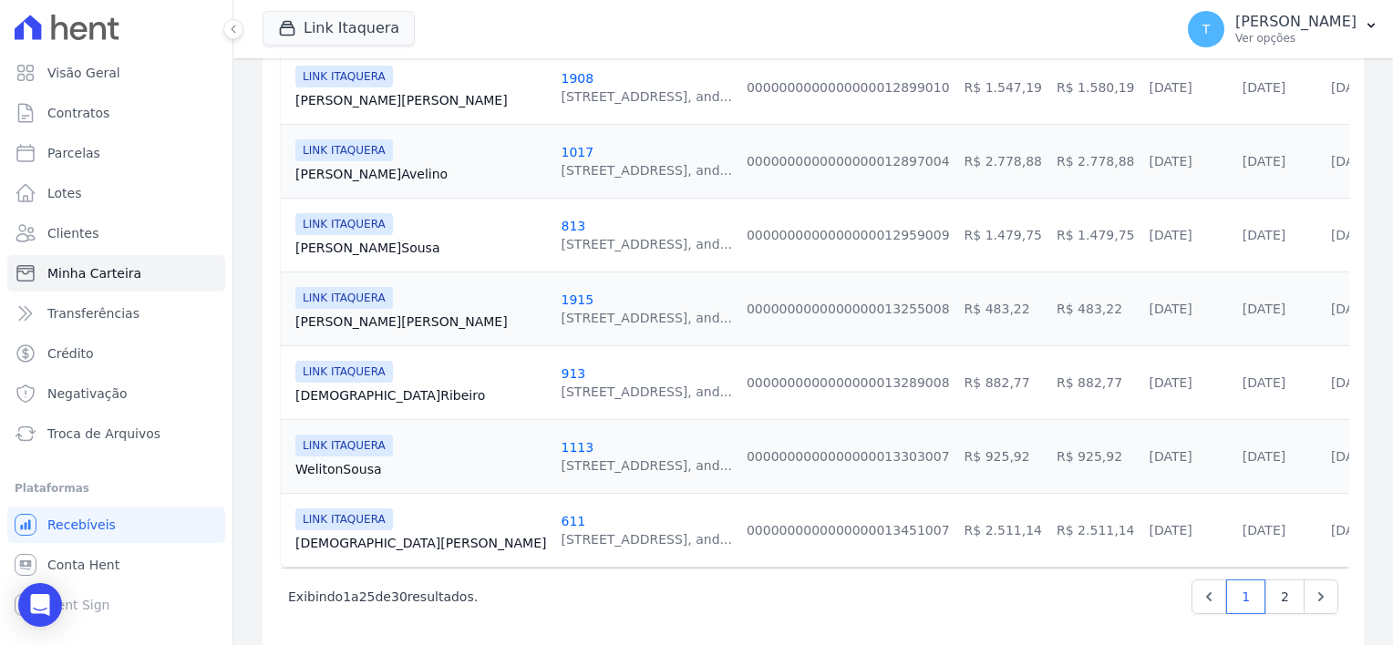
scroll to position [1807, 0]
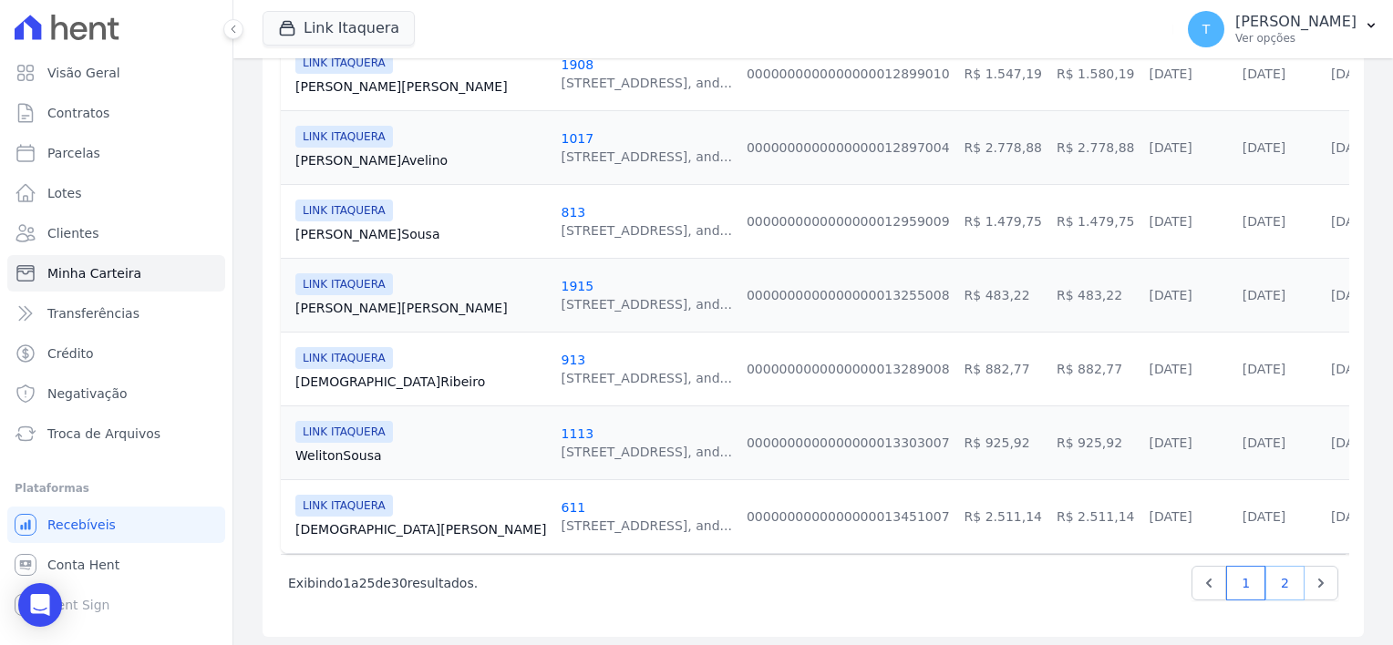
click at [1265, 581] on link "2" at bounding box center [1284, 583] width 39 height 35
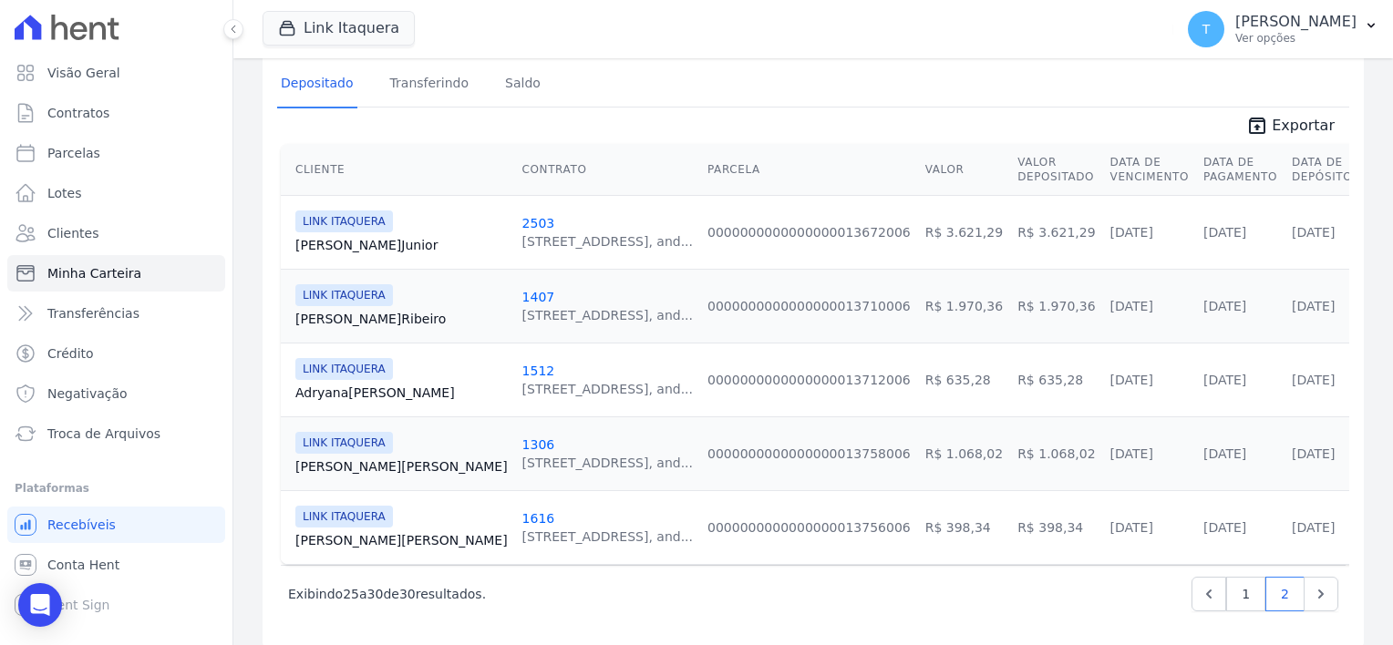
scroll to position [334, 0]
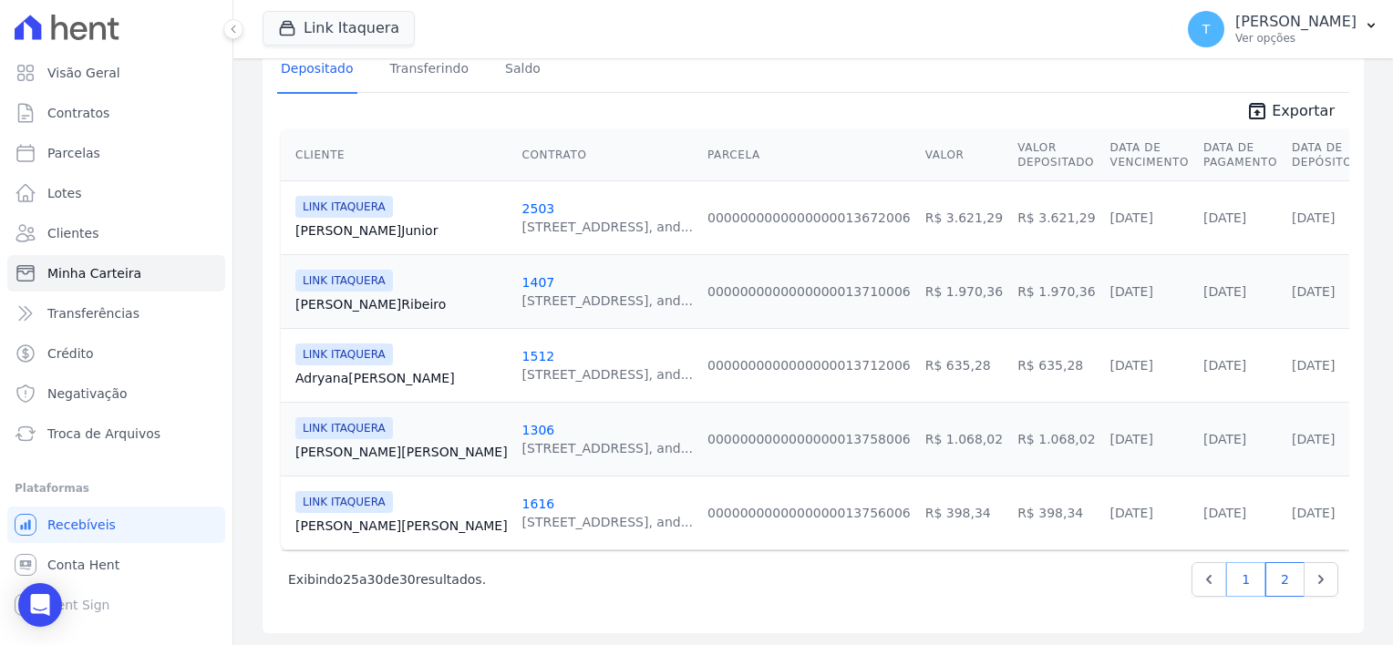
click at [1236, 566] on link "1" at bounding box center [1245, 579] width 39 height 35
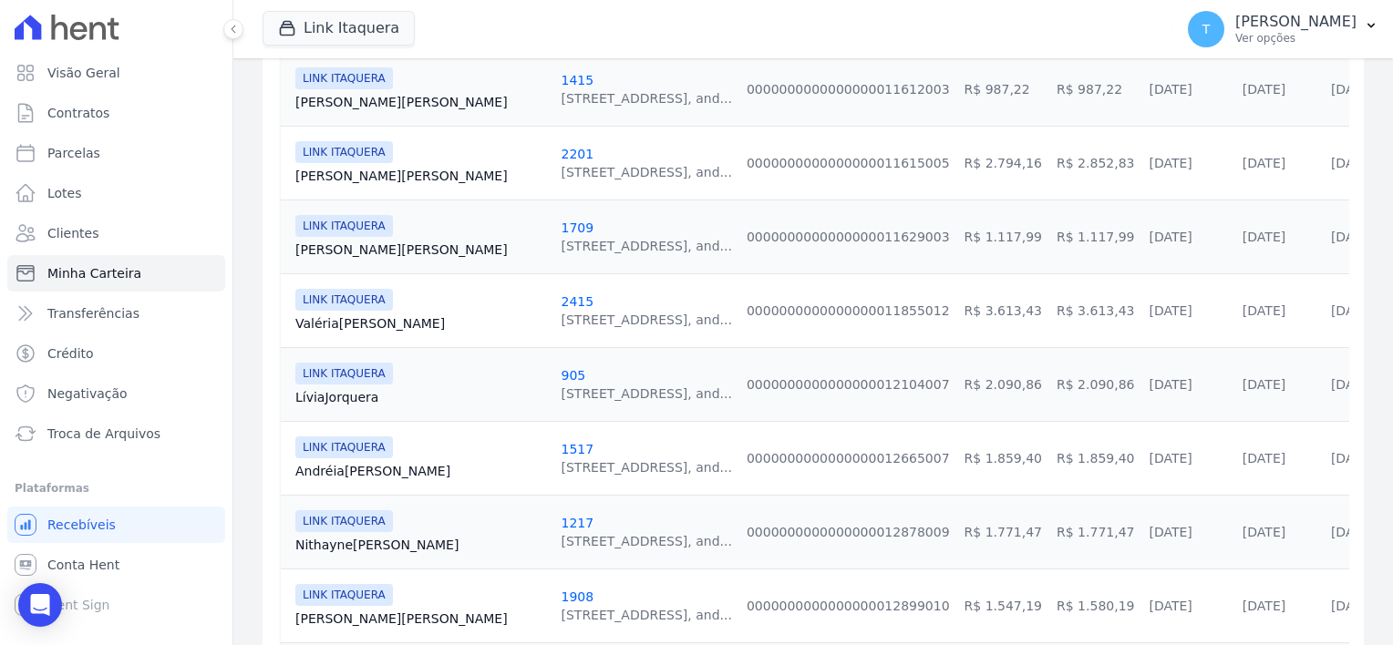
scroll to position [1276, 0]
click at [347, 390] on link "Lívia Jorquera" at bounding box center [420, 396] width 251 height 18
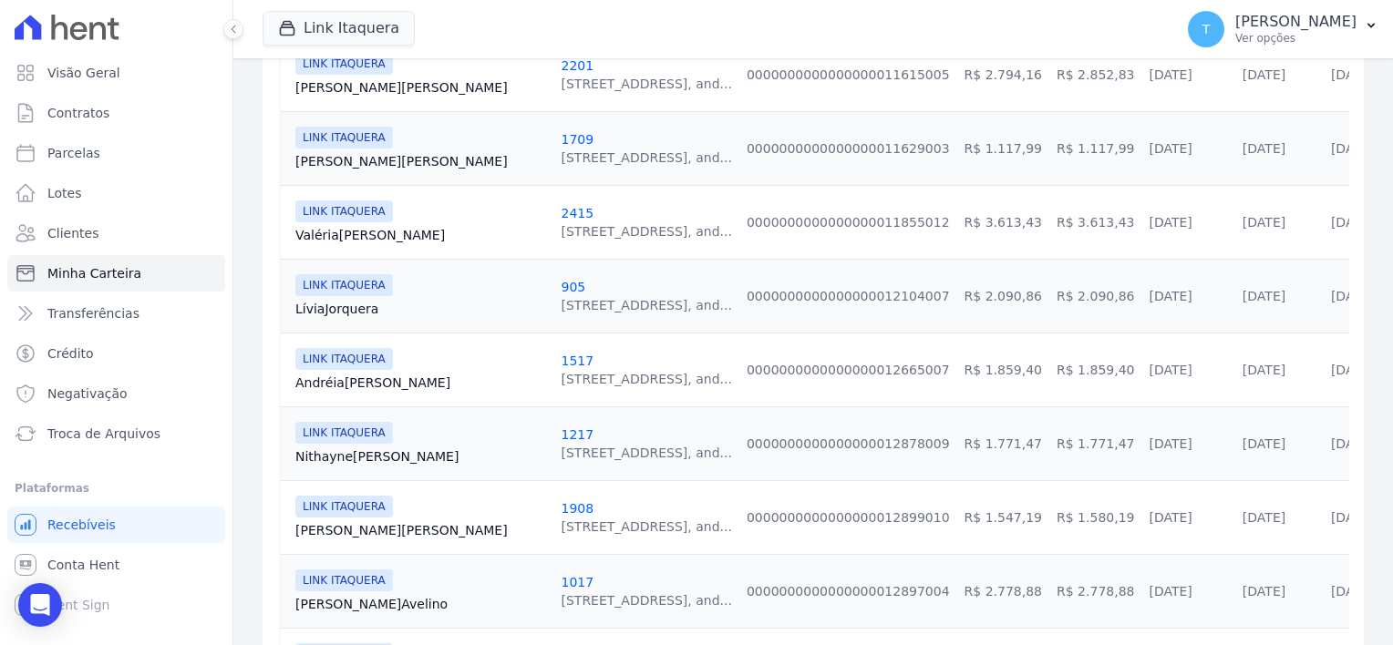
scroll to position [1367, 0]
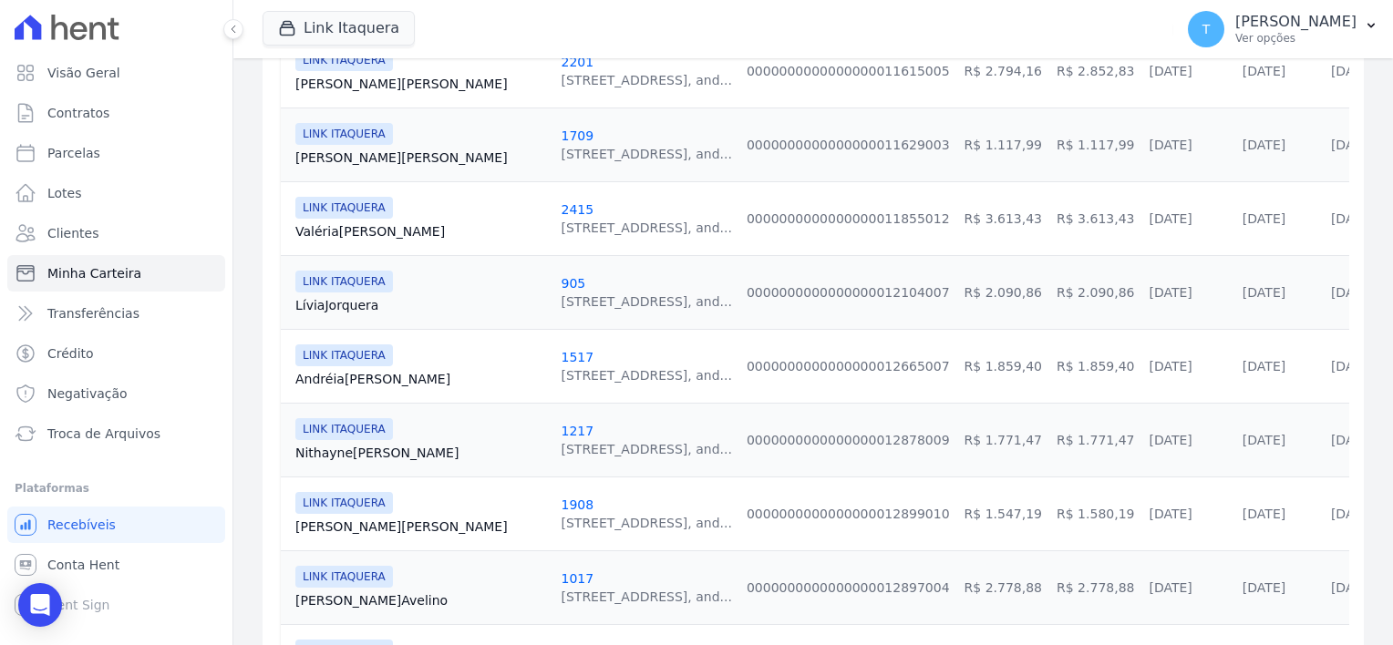
click at [318, 451] on link "Nithayne Silva" at bounding box center [420, 453] width 251 height 18
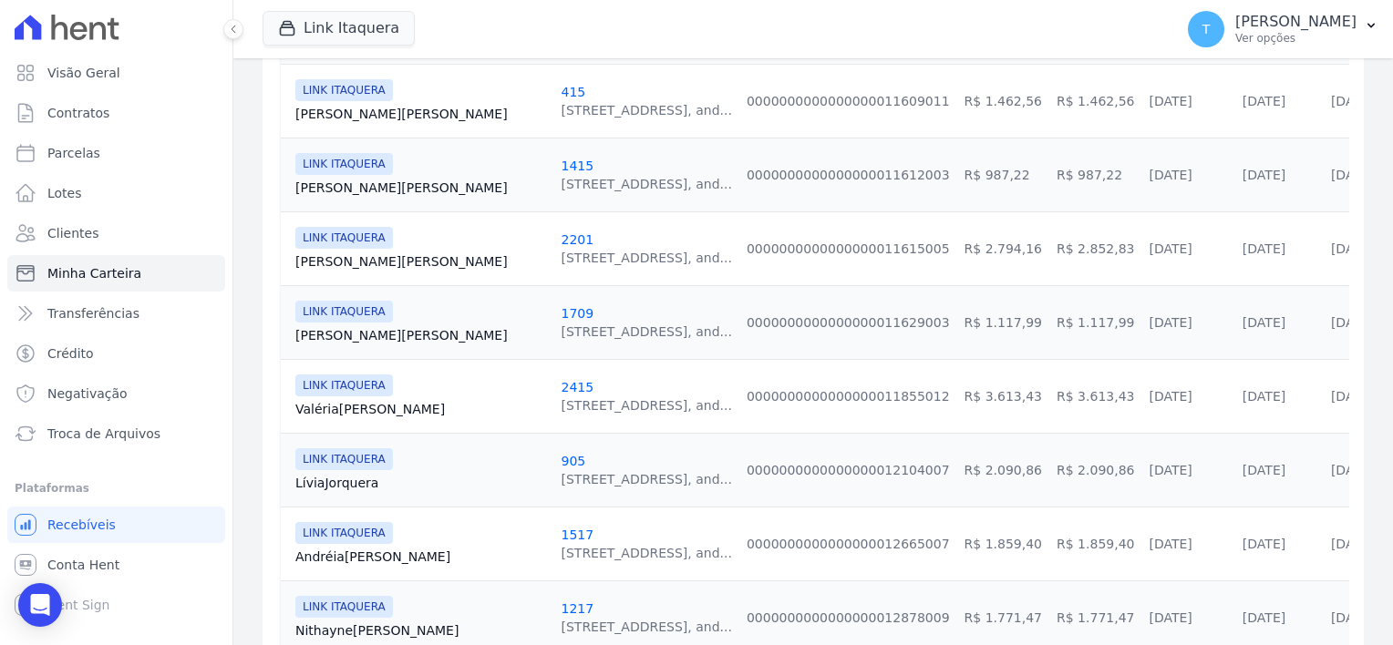
scroll to position [1276, 0]
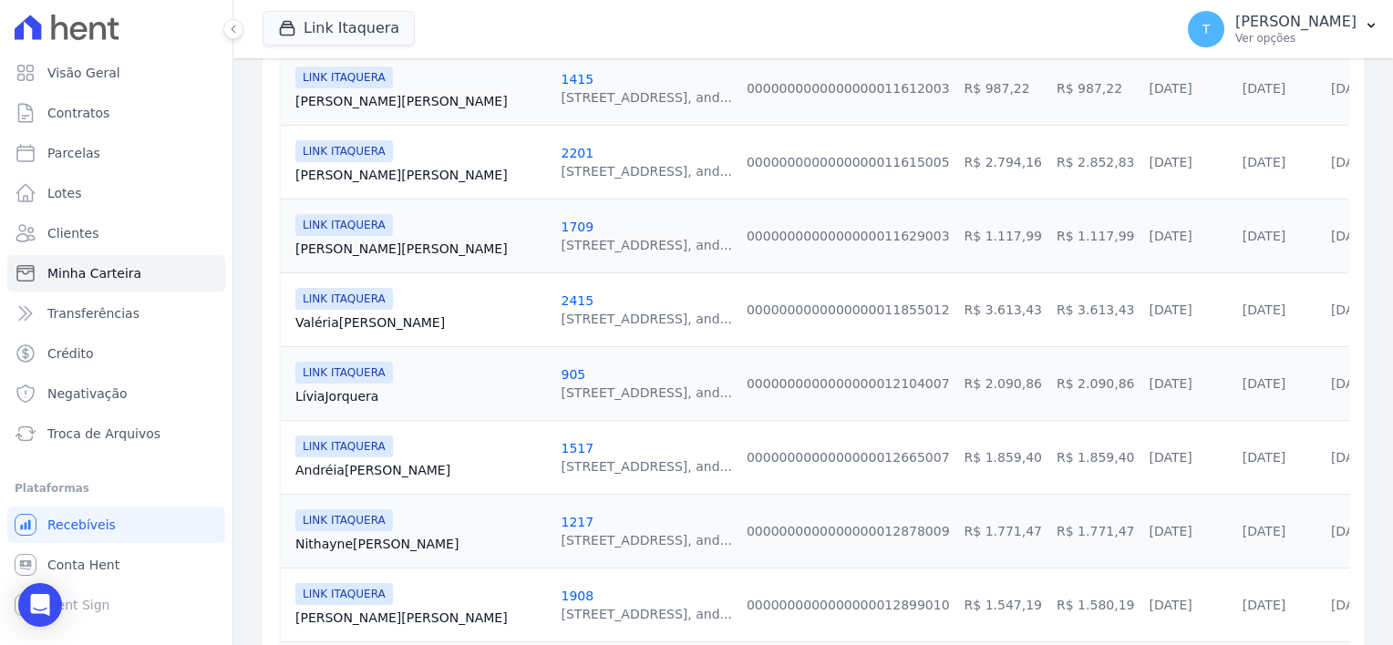
click at [317, 317] on link "Valéria Santana" at bounding box center [420, 323] width 251 height 18
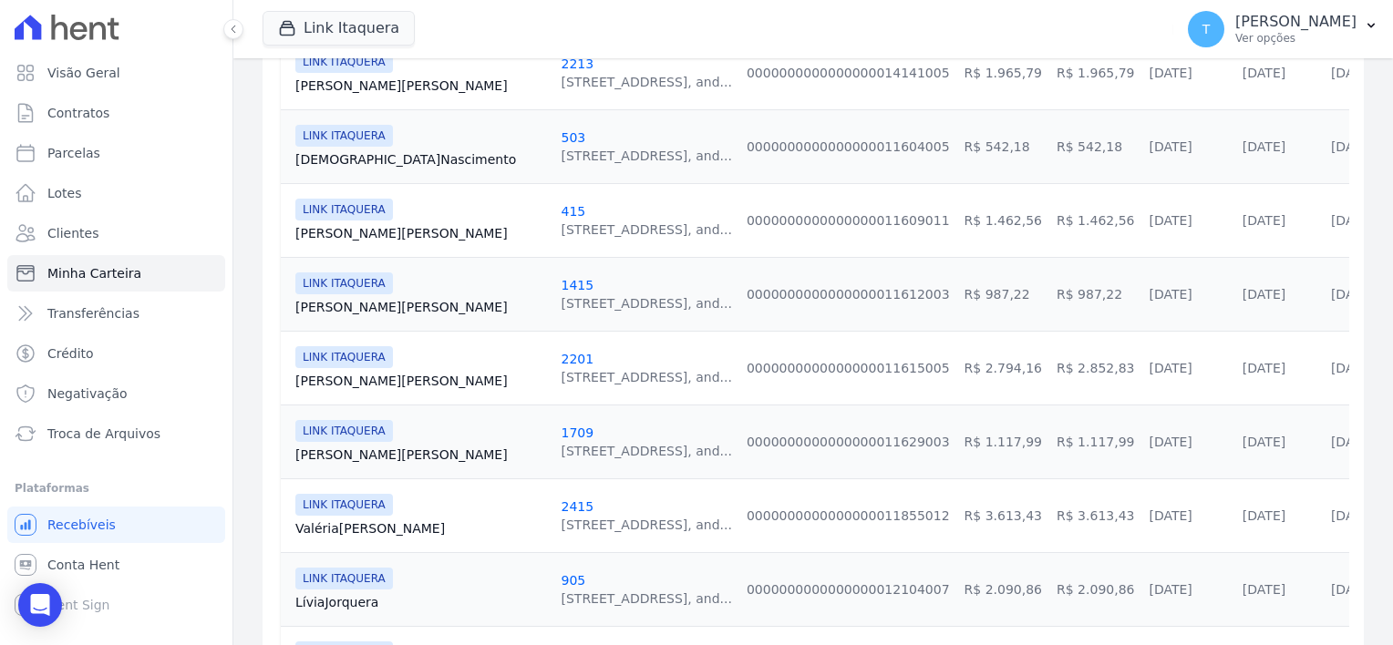
scroll to position [1094, 0]
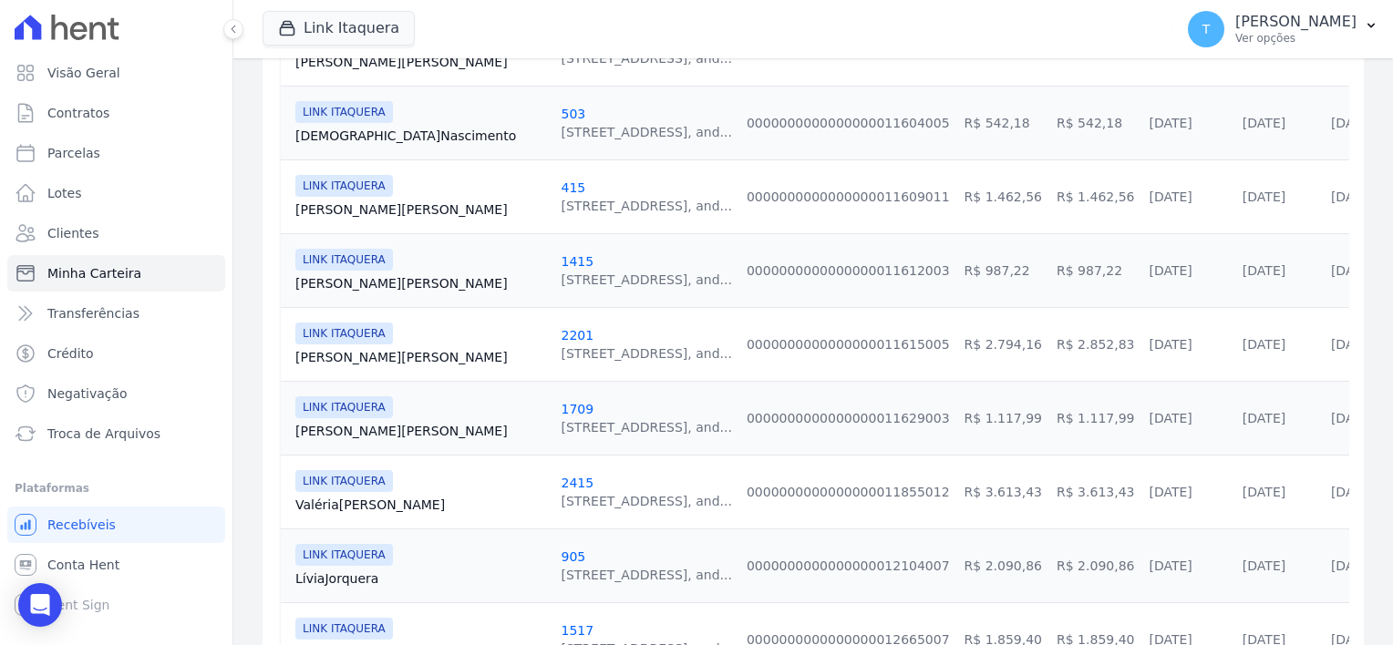
click at [344, 353] on link "Allan Santos" at bounding box center [420, 357] width 251 height 18
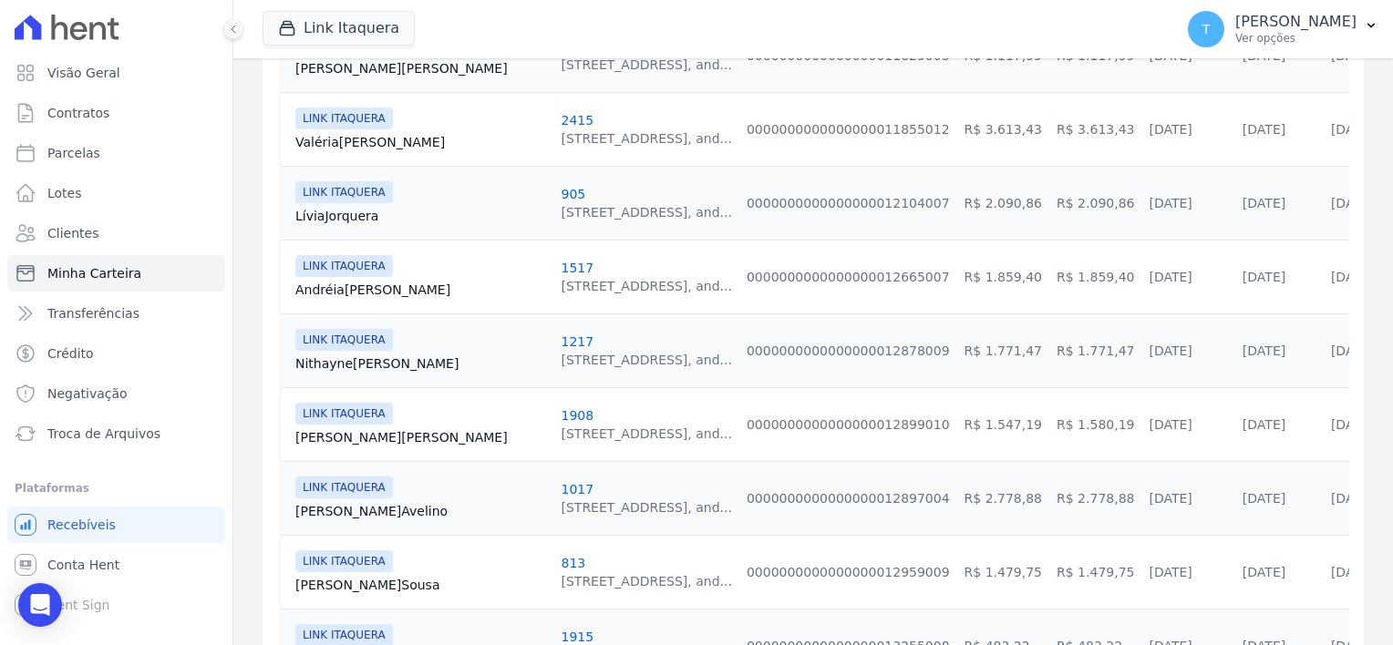
scroll to position [1458, 0]
click at [358, 442] on td "LINK ITAQUERA Kimberly Viana" at bounding box center [417, 423] width 272 height 74
click at [353, 429] on link "Kimberly Viana" at bounding box center [420, 436] width 251 height 18
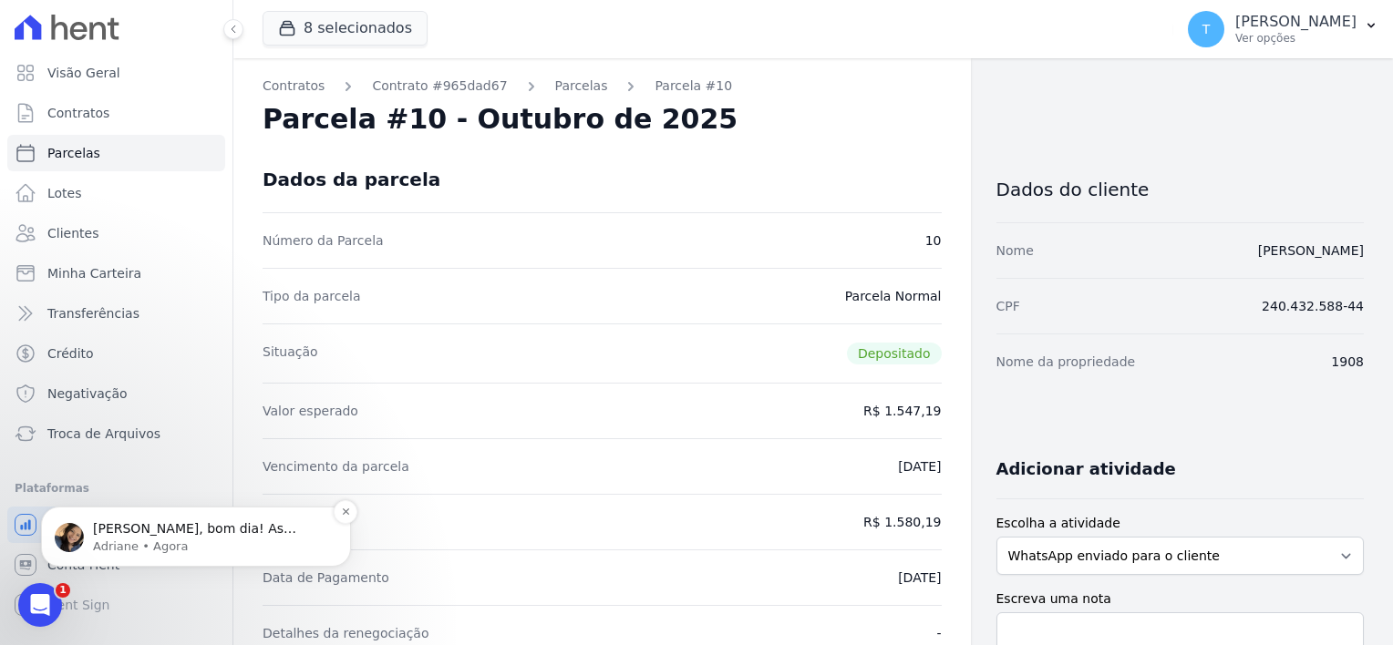
click at [158, 545] on p "Adriane • Agora" at bounding box center [210, 547] width 235 height 16
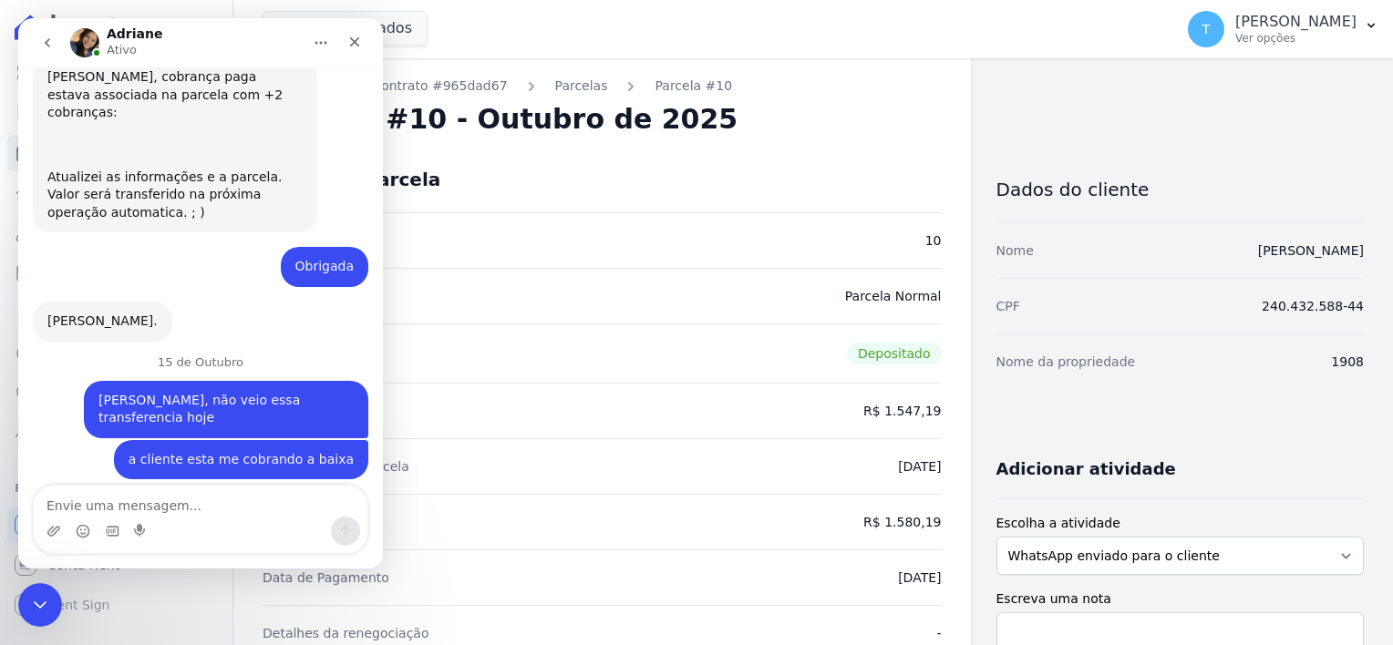
scroll to position [966, 0]
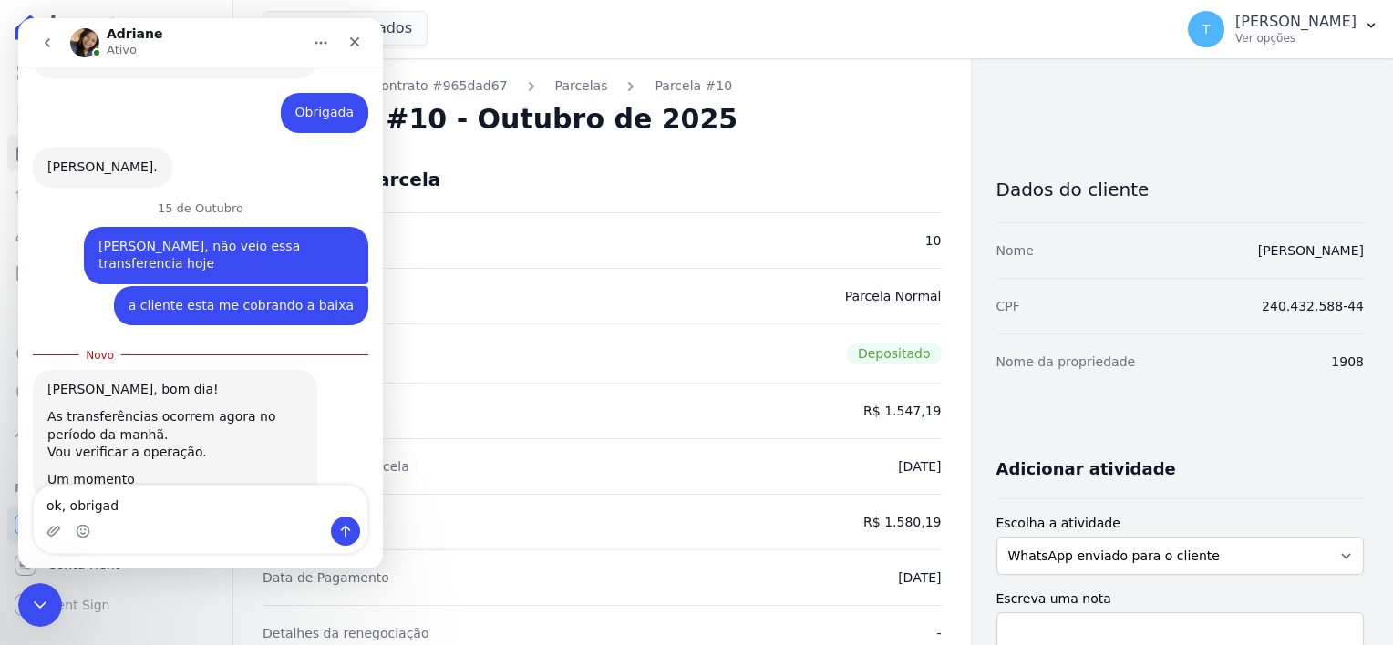
type textarea "ok, obrigada"
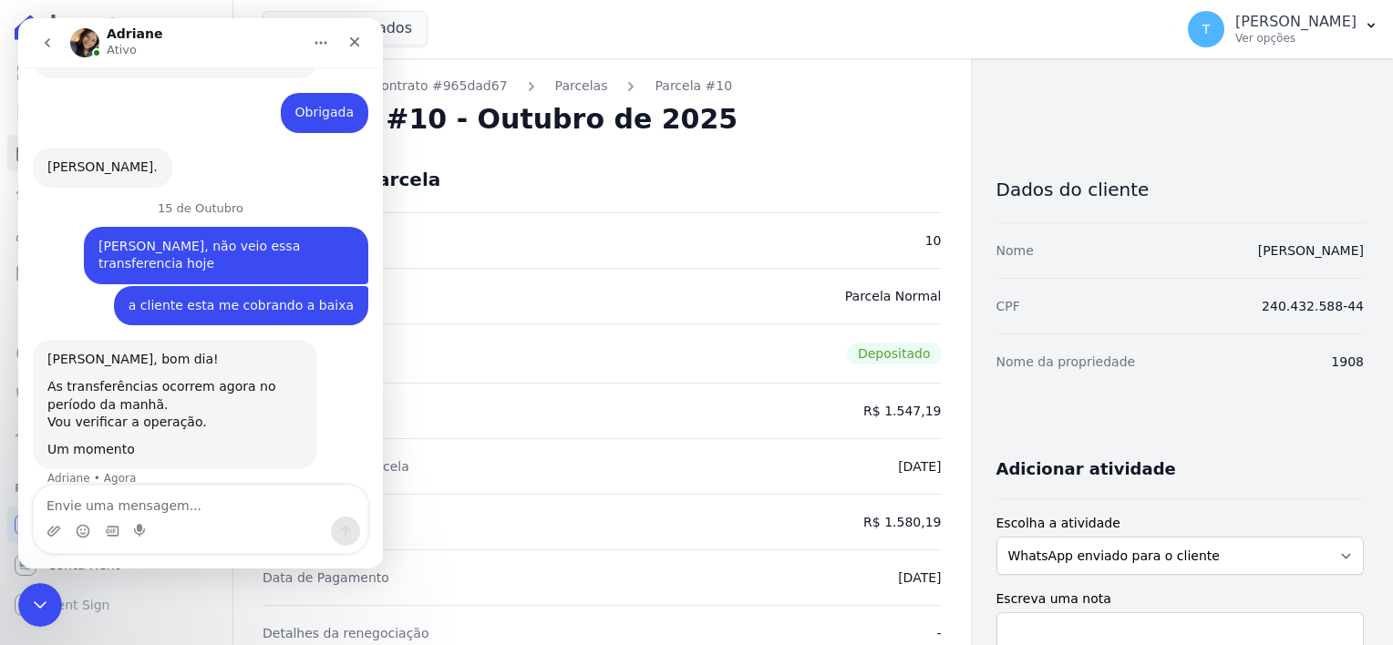
scroll to position [991, 0]
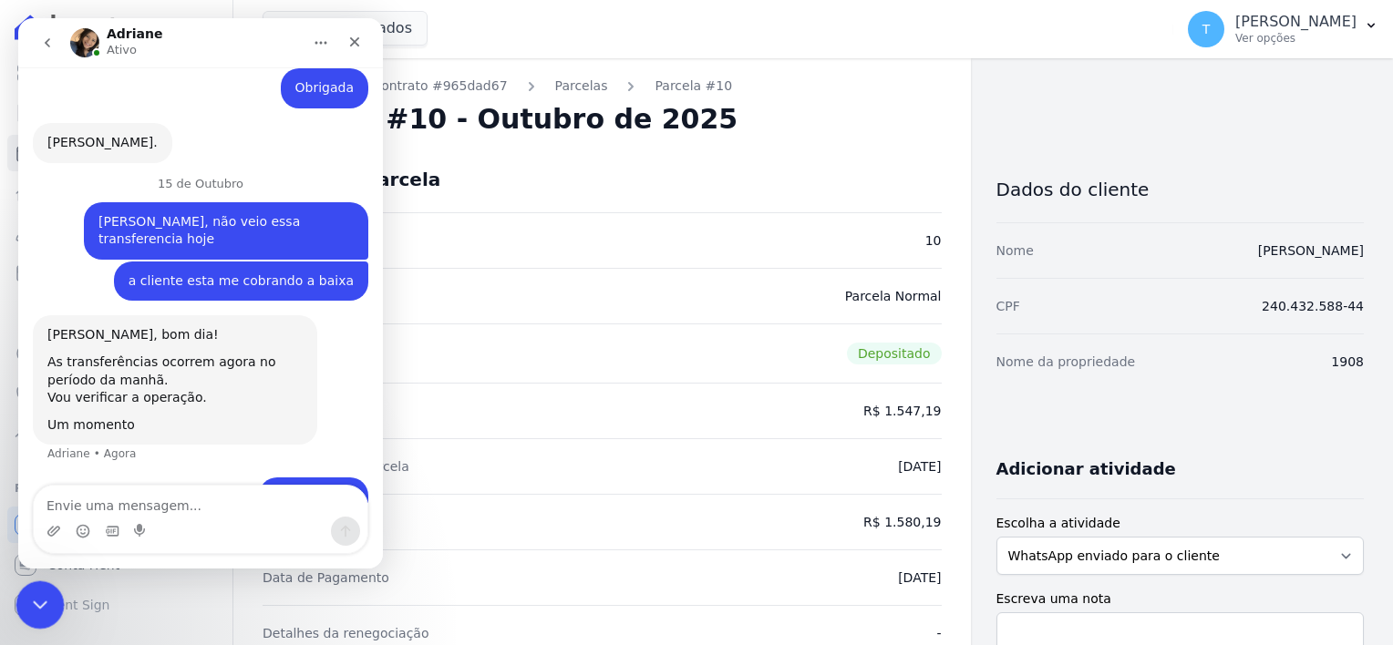
click at [33, 596] on icon "Encerramento do Messenger da Intercom" at bounding box center [37, 602] width 22 height 22
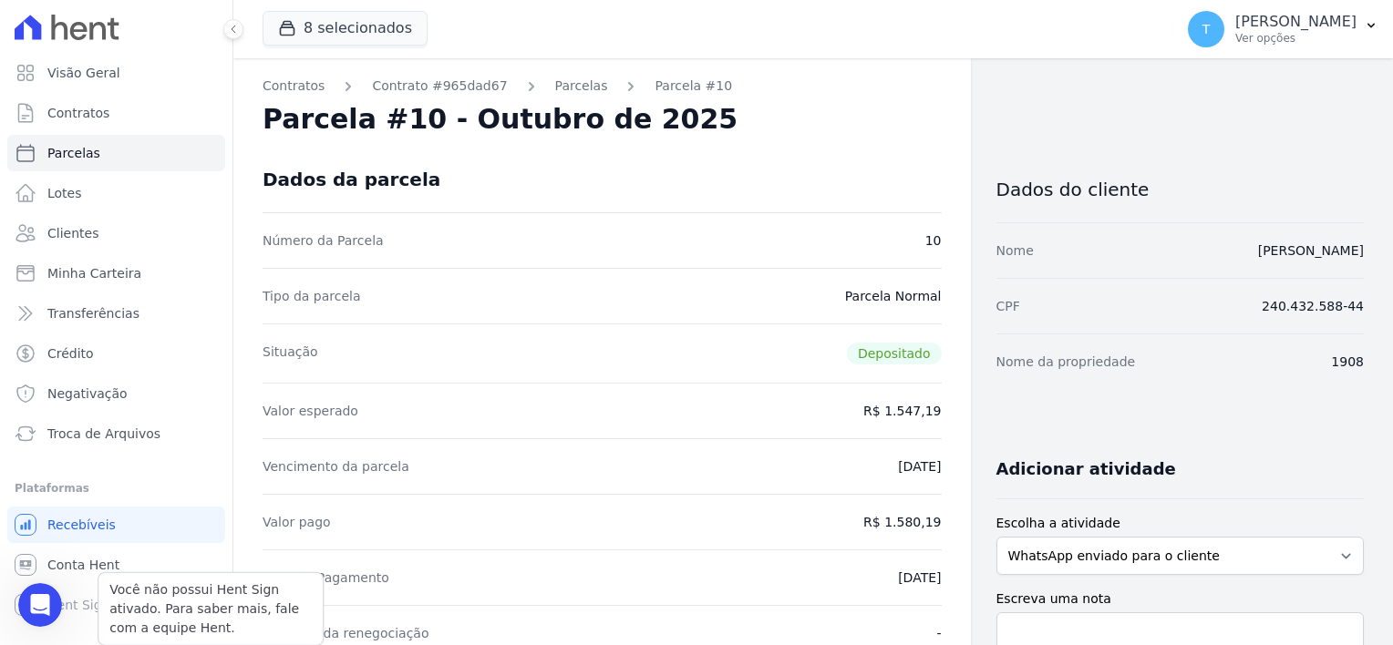
scroll to position [990, 0]
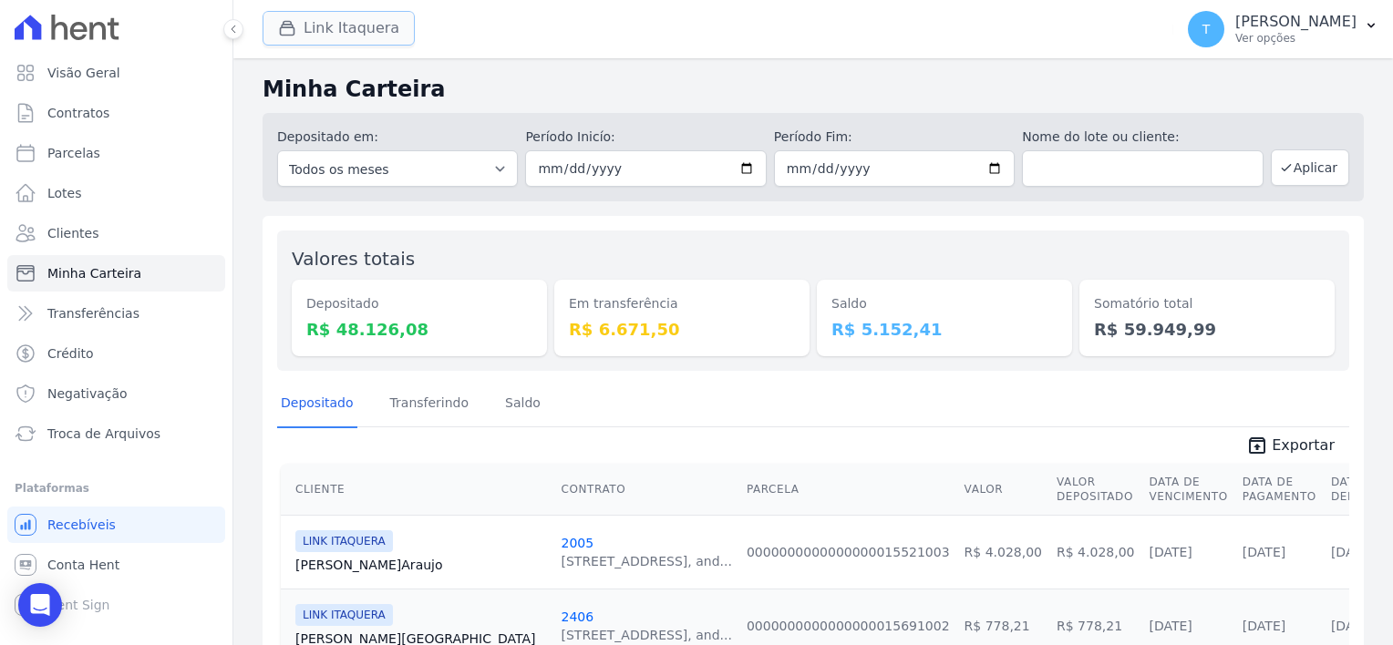
click at [365, 34] on button "Link Itaquera" at bounding box center [338, 28] width 152 height 35
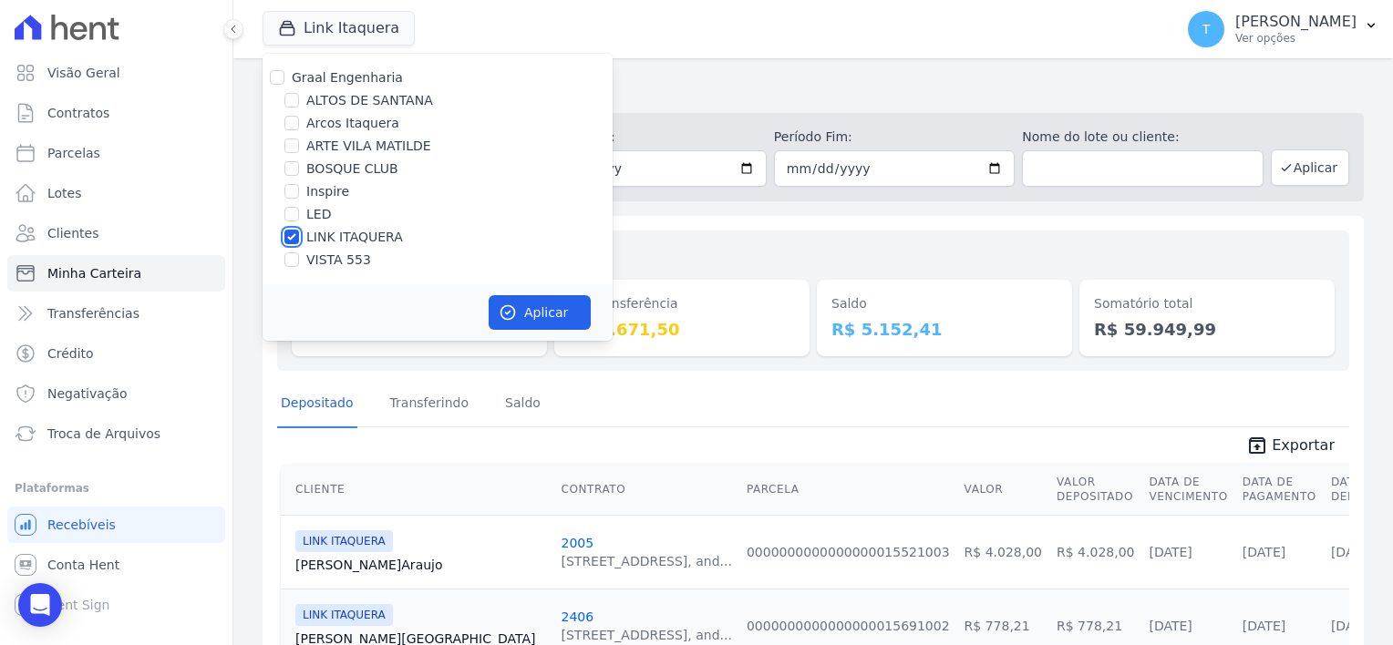
click at [294, 236] on input "LINK ITAQUERA" at bounding box center [291, 237] width 15 height 15
checkbox input "false"
click at [294, 193] on input "Inspire" at bounding box center [291, 191] width 15 height 15
checkbox input "true"
click at [543, 319] on button "Aplicar" at bounding box center [539, 312] width 102 height 35
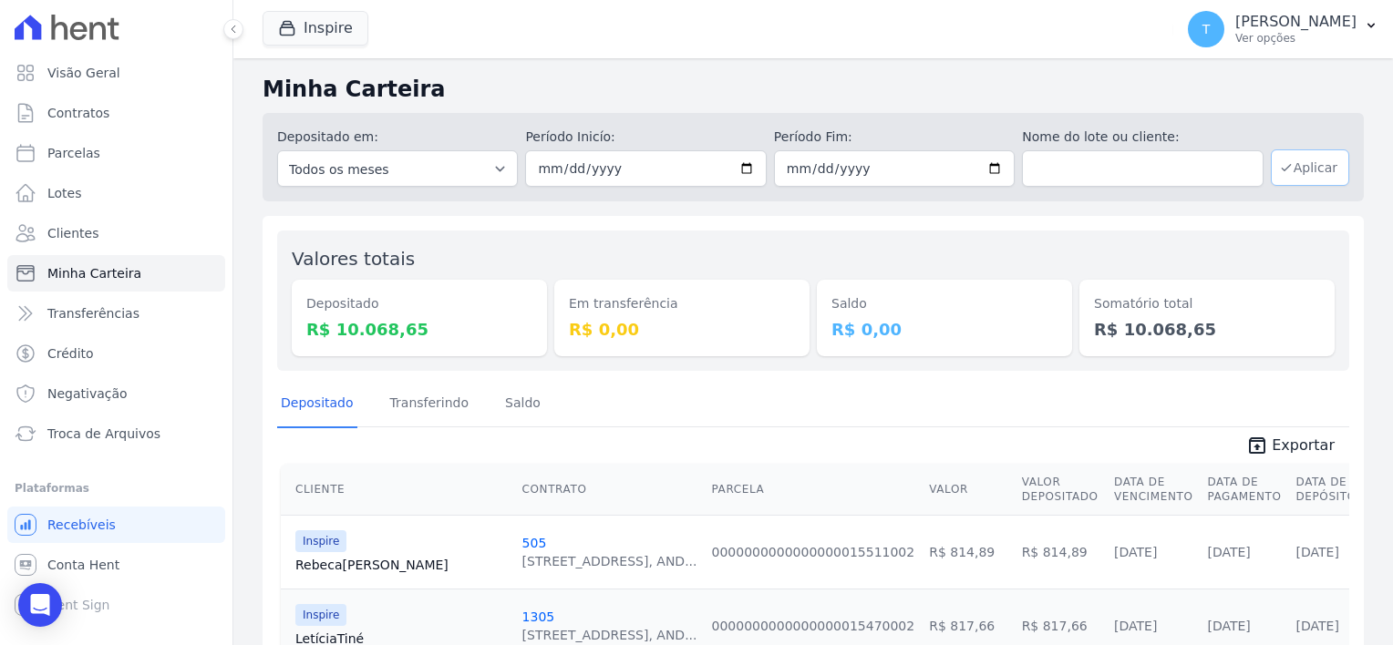
click at [1302, 170] on button "Aplicar" at bounding box center [1309, 167] width 78 height 36
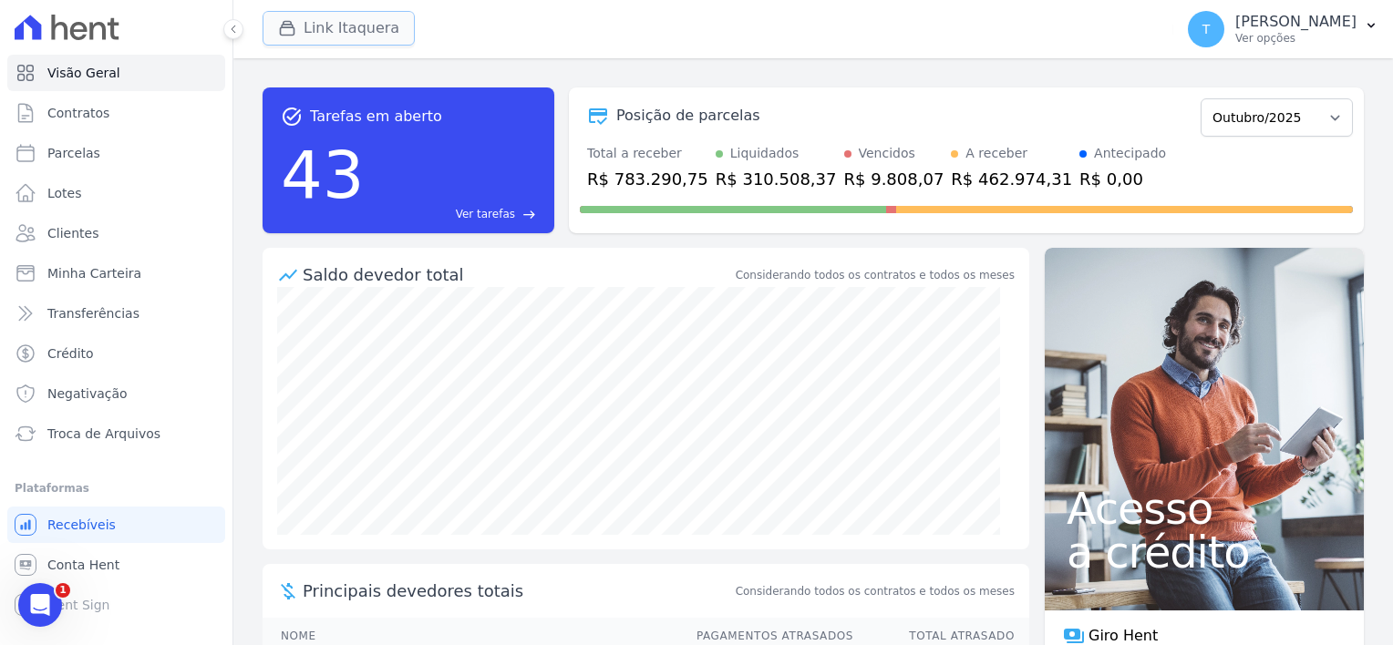
click at [306, 29] on button "Link Itaquera" at bounding box center [338, 28] width 152 height 35
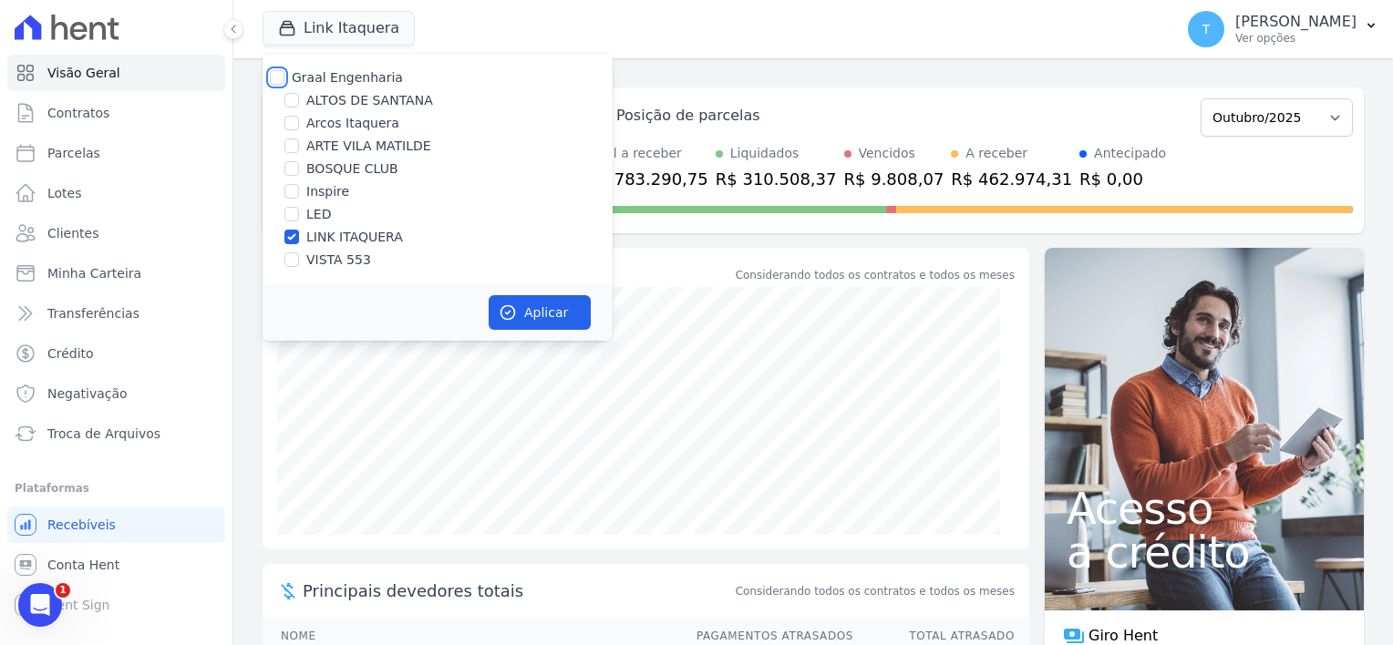
click at [278, 75] on input "Graal Engenharia" at bounding box center [277, 77] width 15 height 15
checkbox input "true"
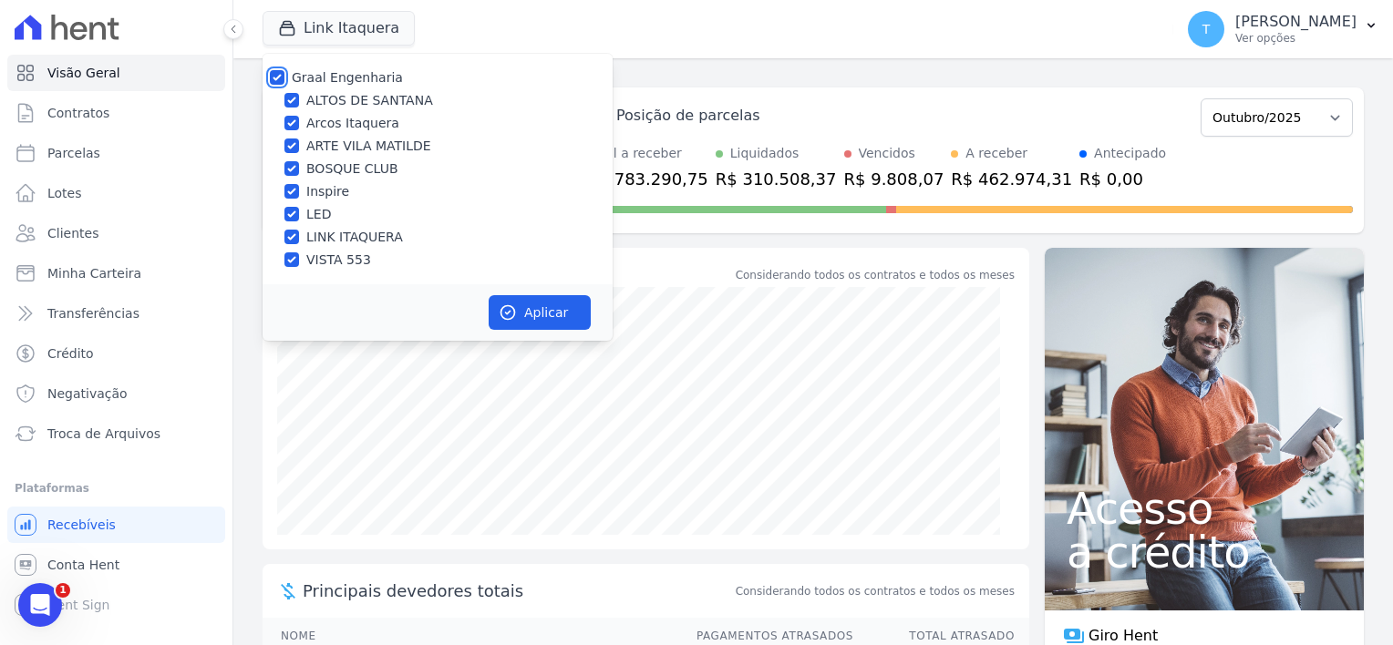
checkbox input "true"
click at [550, 309] on button "Aplicar" at bounding box center [539, 312] width 102 height 35
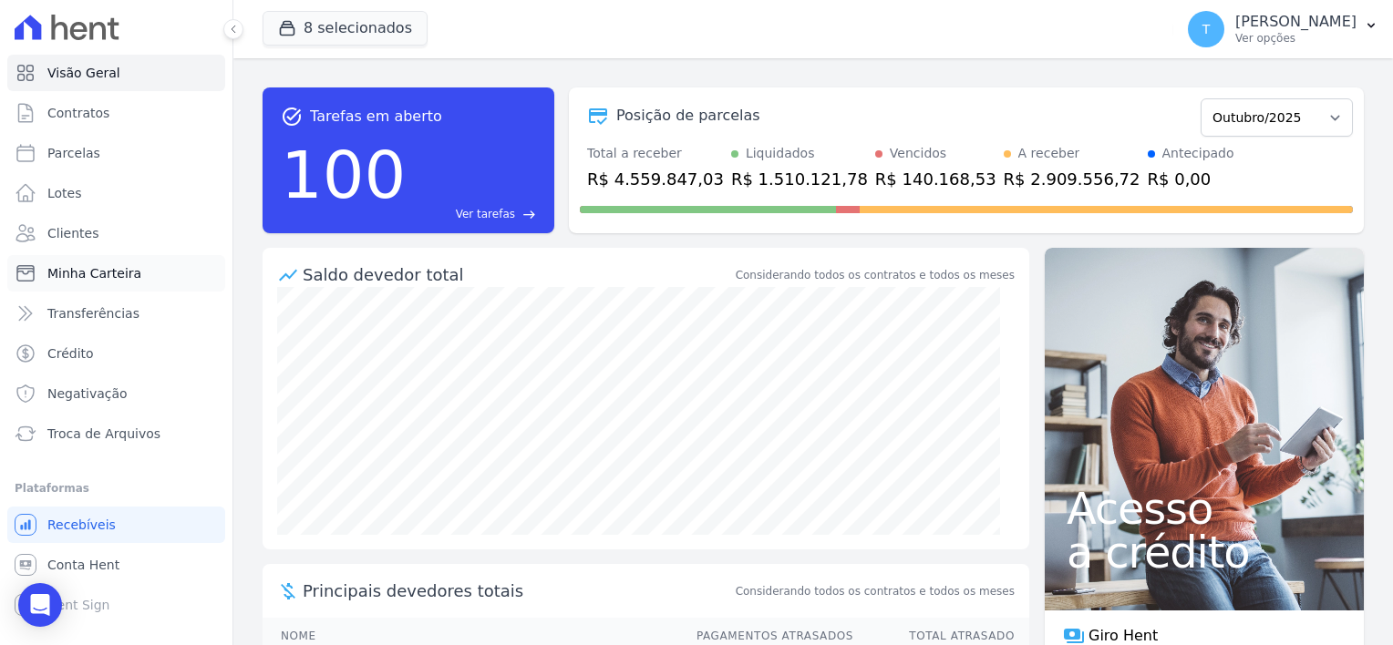
click at [92, 280] on span "Minha Carteira" at bounding box center [94, 273] width 94 height 18
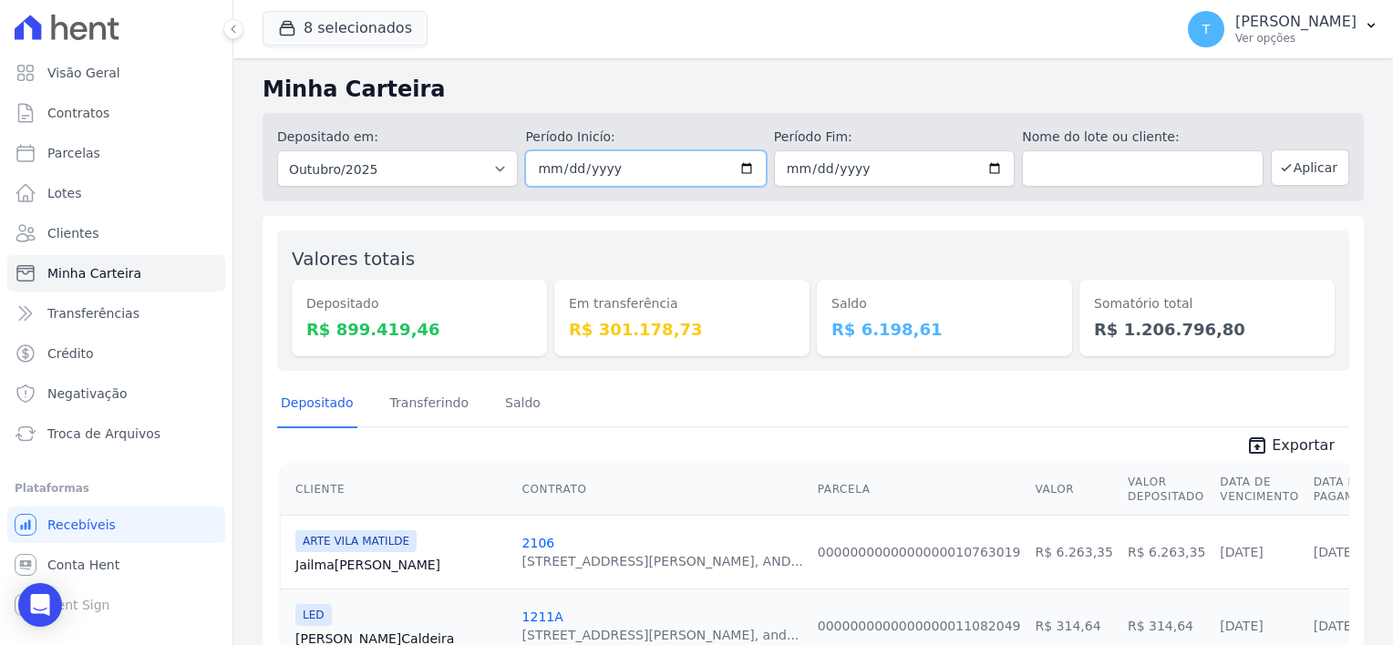
click at [744, 168] on input "2025-10-01" at bounding box center [645, 168] width 241 height 36
click at [1117, 168] on input "text" at bounding box center [1142, 168] width 241 height 36
paste input "Aguida Furtunata de Araujo"
type input "Aguida Furtunata de Araujo"
click at [1308, 170] on button "Aplicar" at bounding box center [1309, 167] width 78 height 36
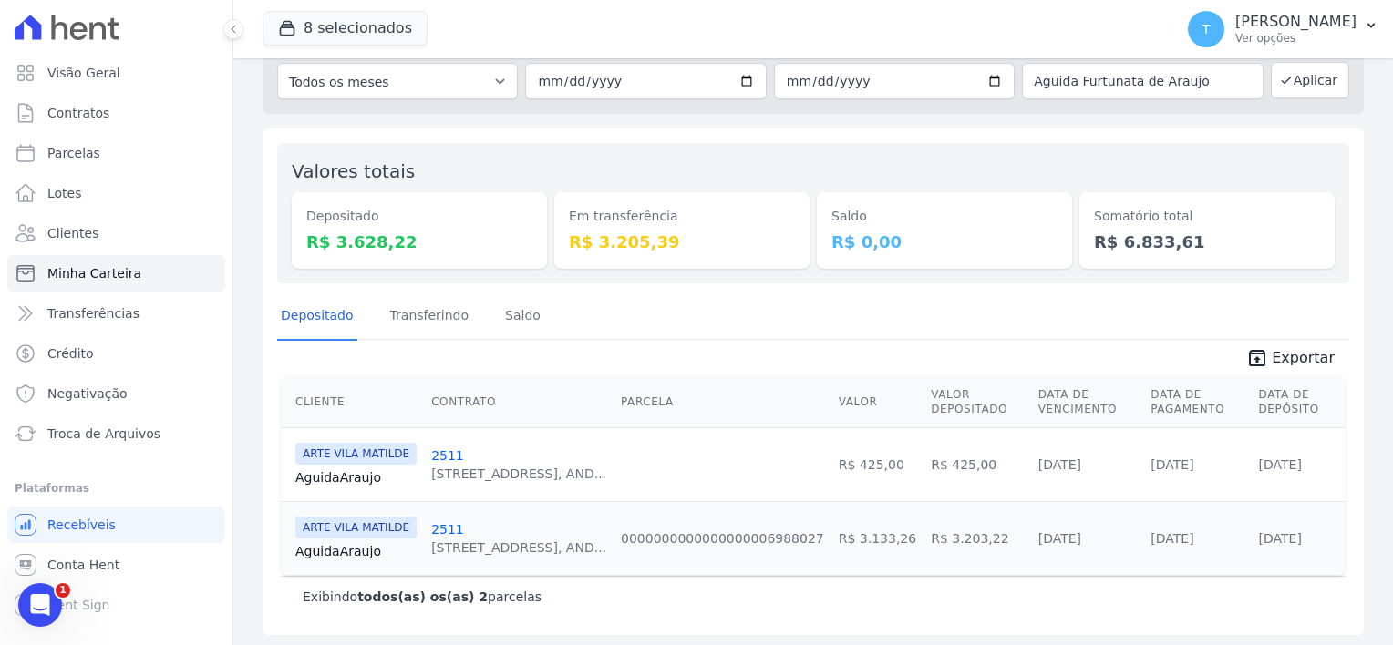
scroll to position [90, 0]
click at [329, 550] on link "Aguida Araujo" at bounding box center [355, 549] width 121 height 18
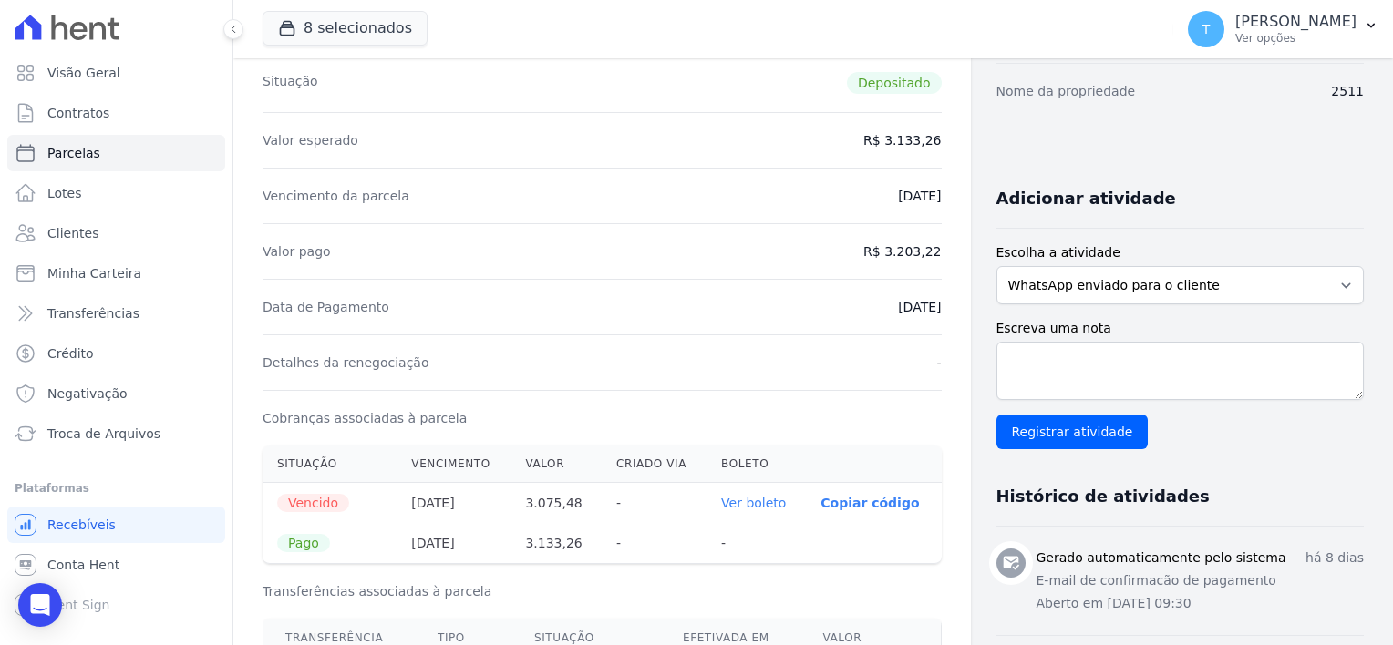
scroll to position [273, 0]
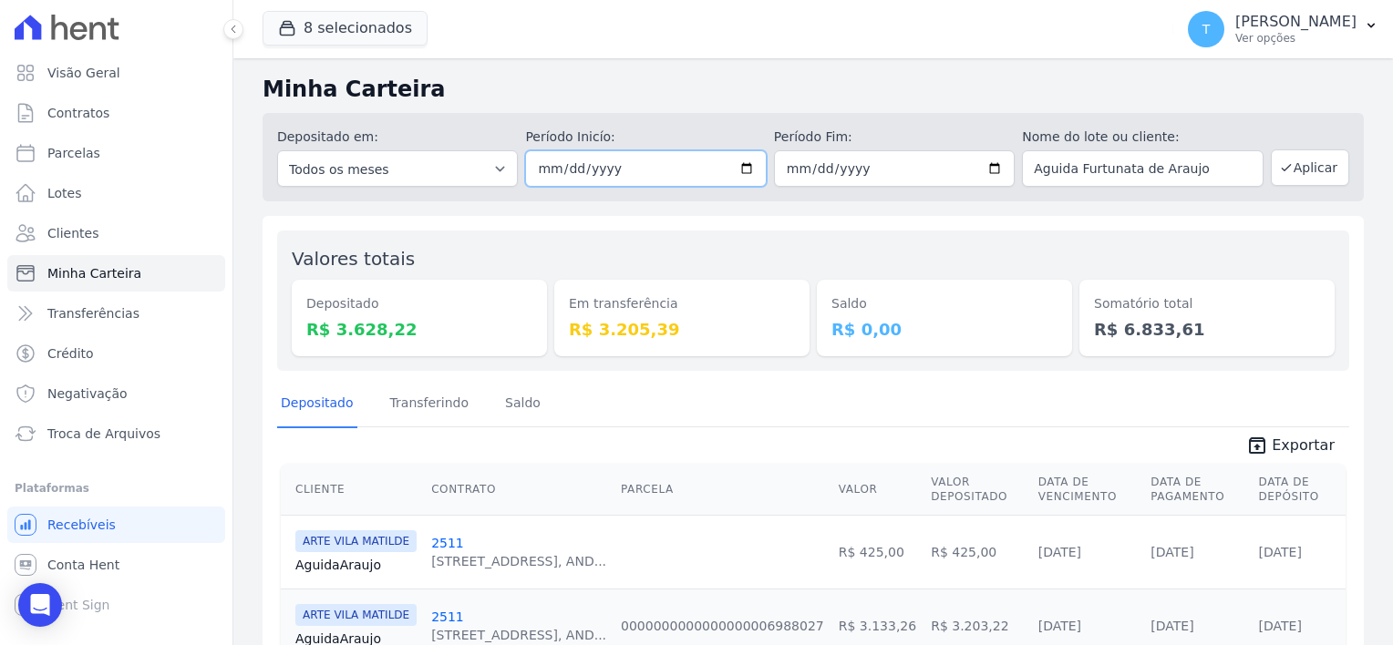
click at [740, 174] on input "[DATE]" at bounding box center [645, 168] width 241 height 36
type input "2025-09-01"
click at [1327, 179] on button "Aplicar" at bounding box center [1309, 167] width 78 height 36
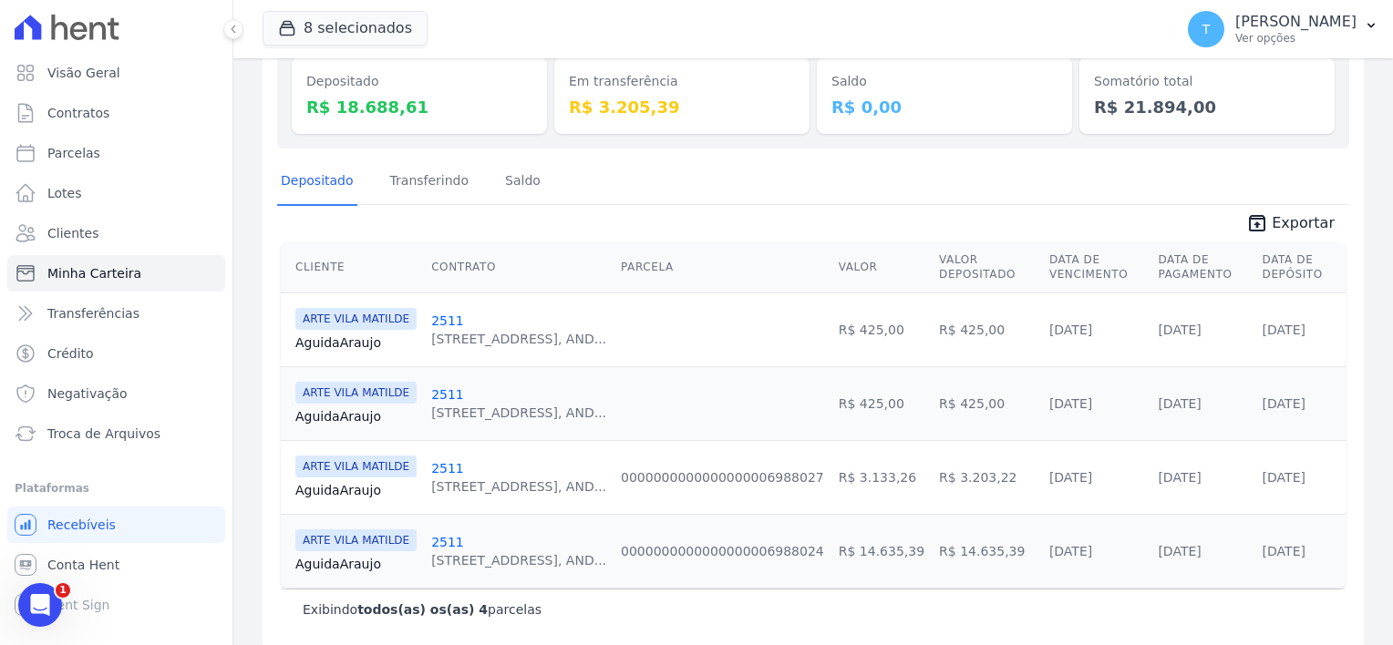
scroll to position [237, 0]
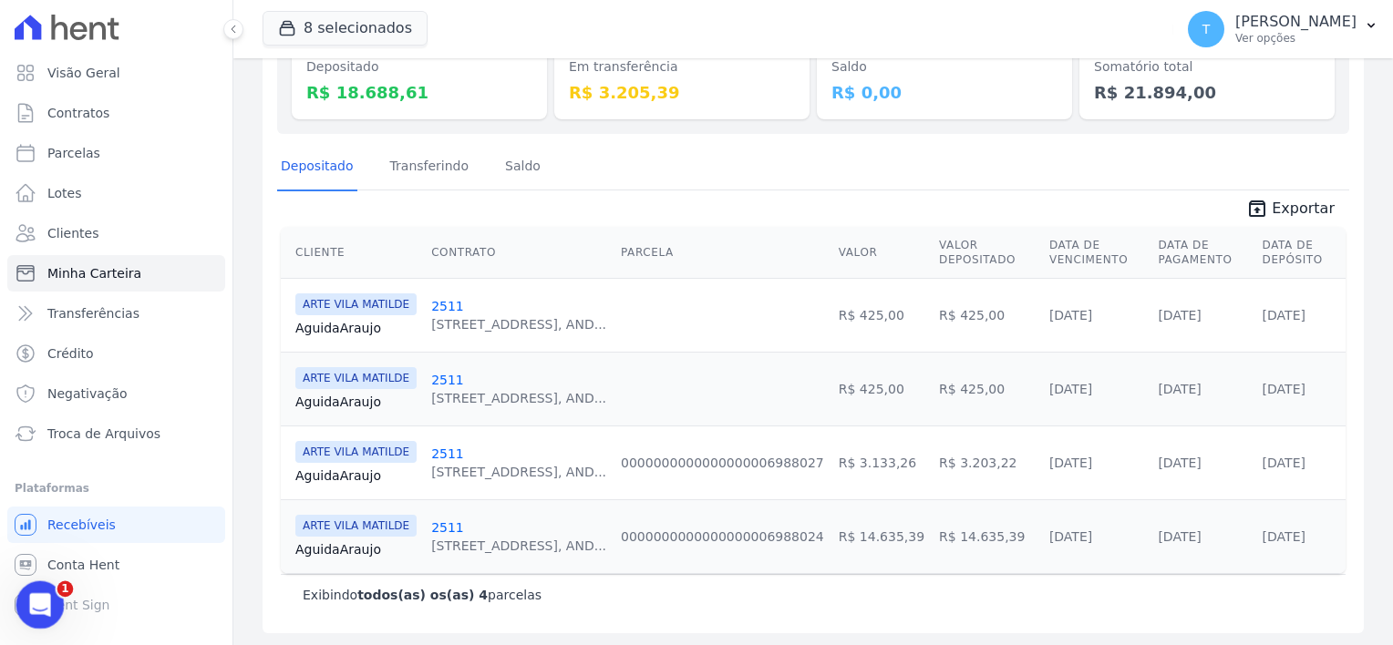
click at [41, 591] on icon "Abertura do Messenger da Intercom" at bounding box center [38, 603] width 30 height 30
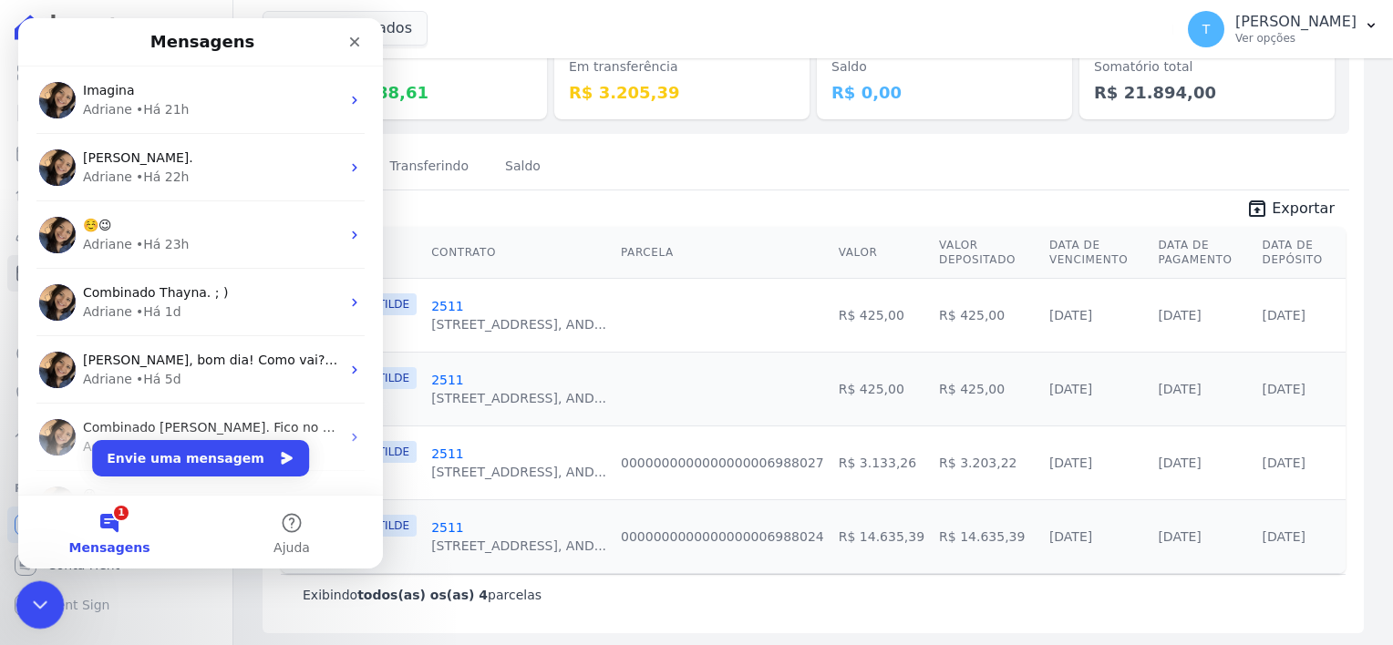
scroll to position [0, 0]
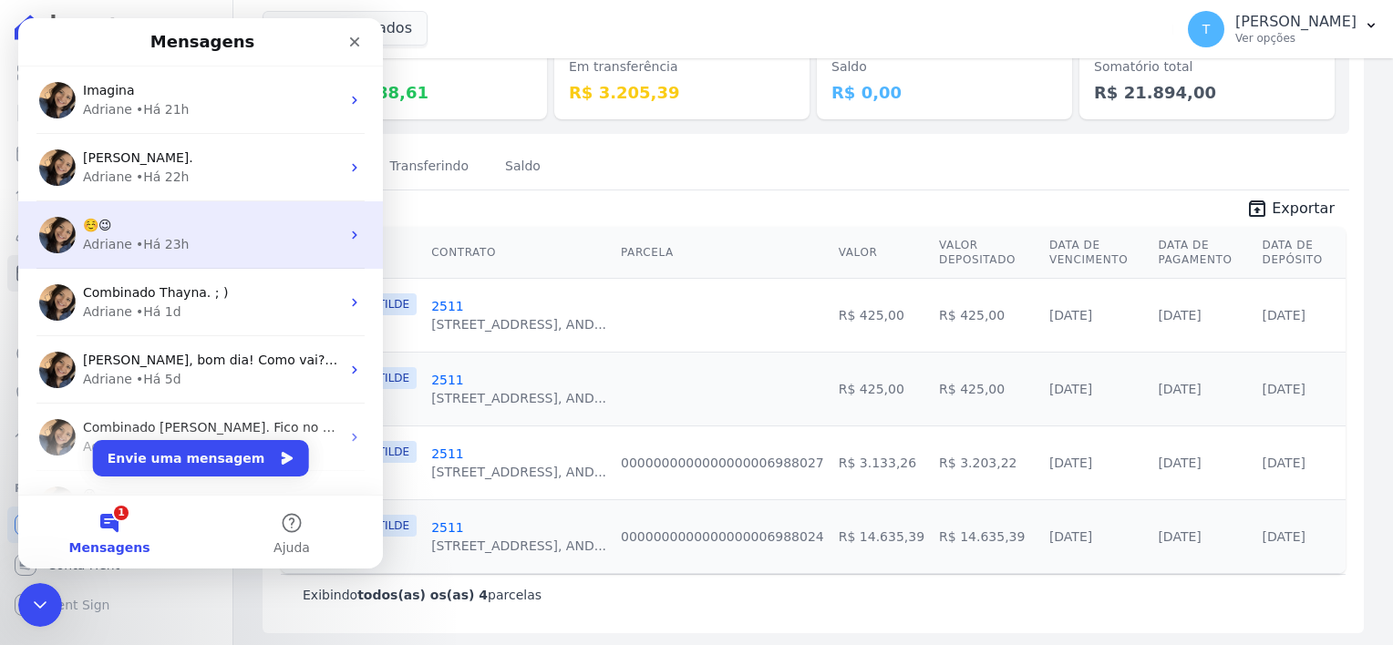
click at [182, 220] on div "☺️😉" at bounding box center [211, 225] width 257 height 19
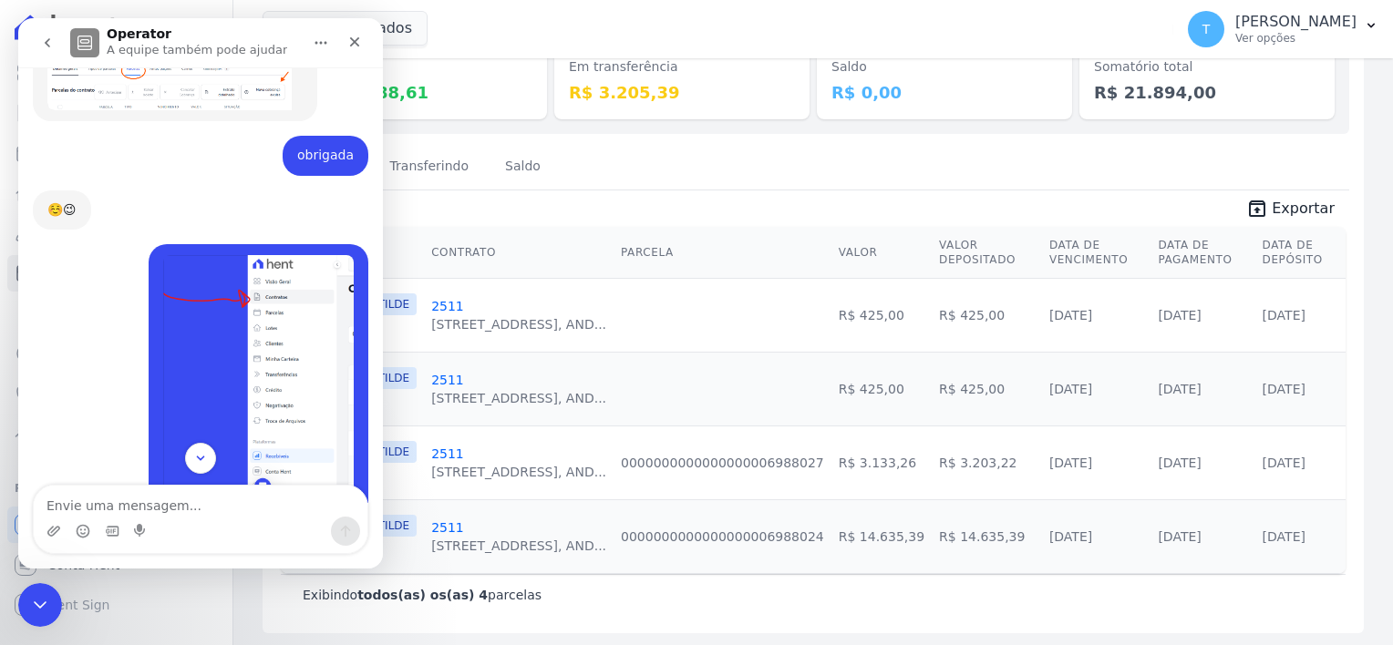
scroll to position [569, 0]
click at [52, 41] on icon "go back" at bounding box center [47, 43] width 15 height 15
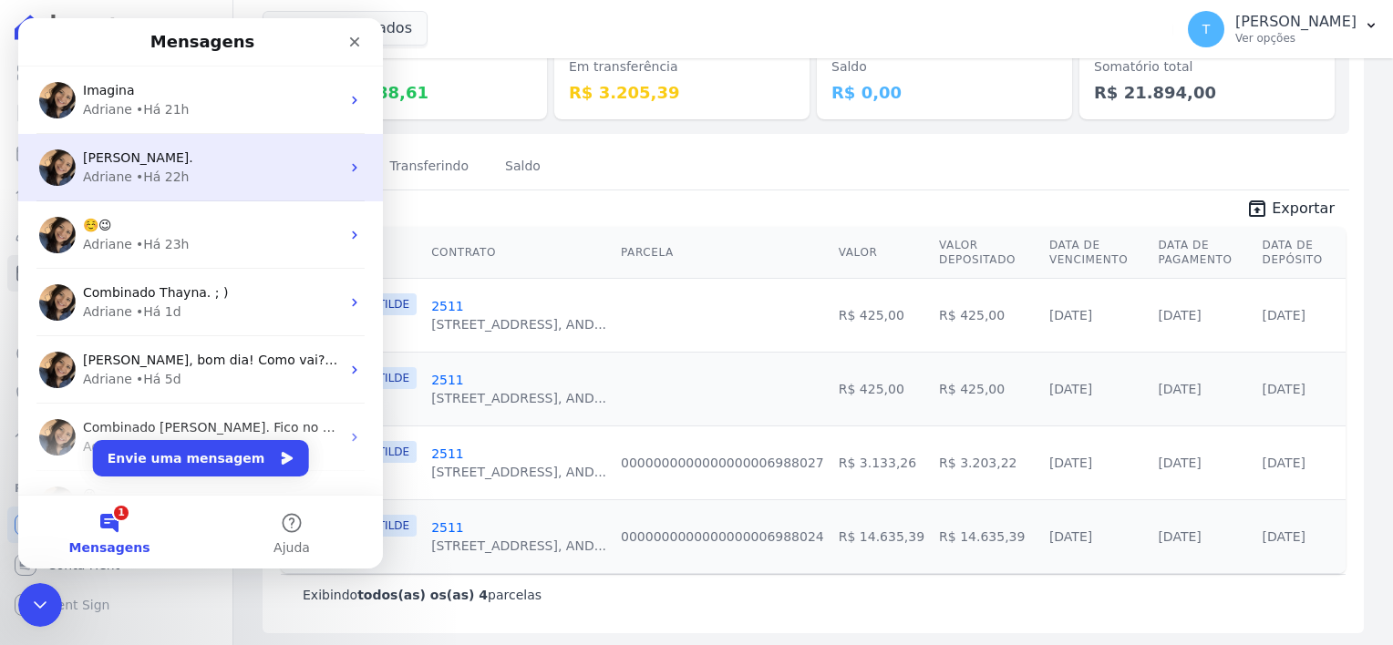
click at [190, 179] on div "[PERSON_NAME] • Há 22h" at bounding box center [211, 177] width 257 height 19
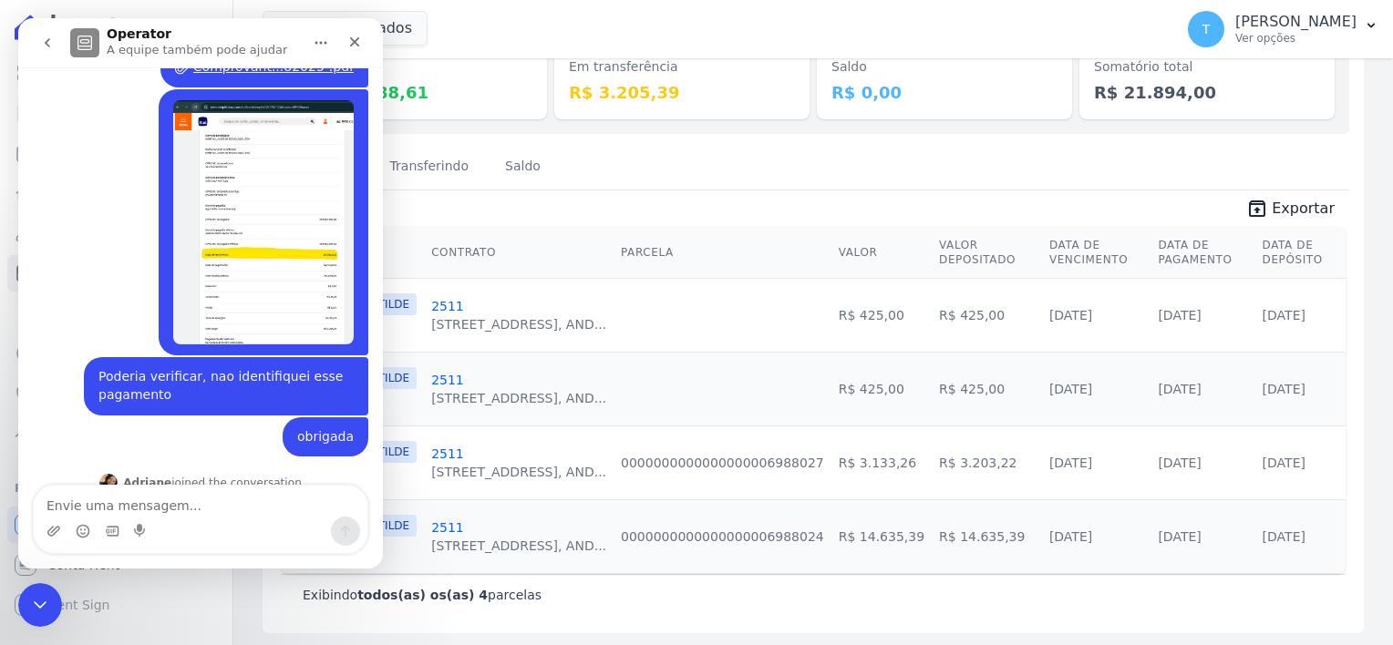
scroll to position [283, 0]
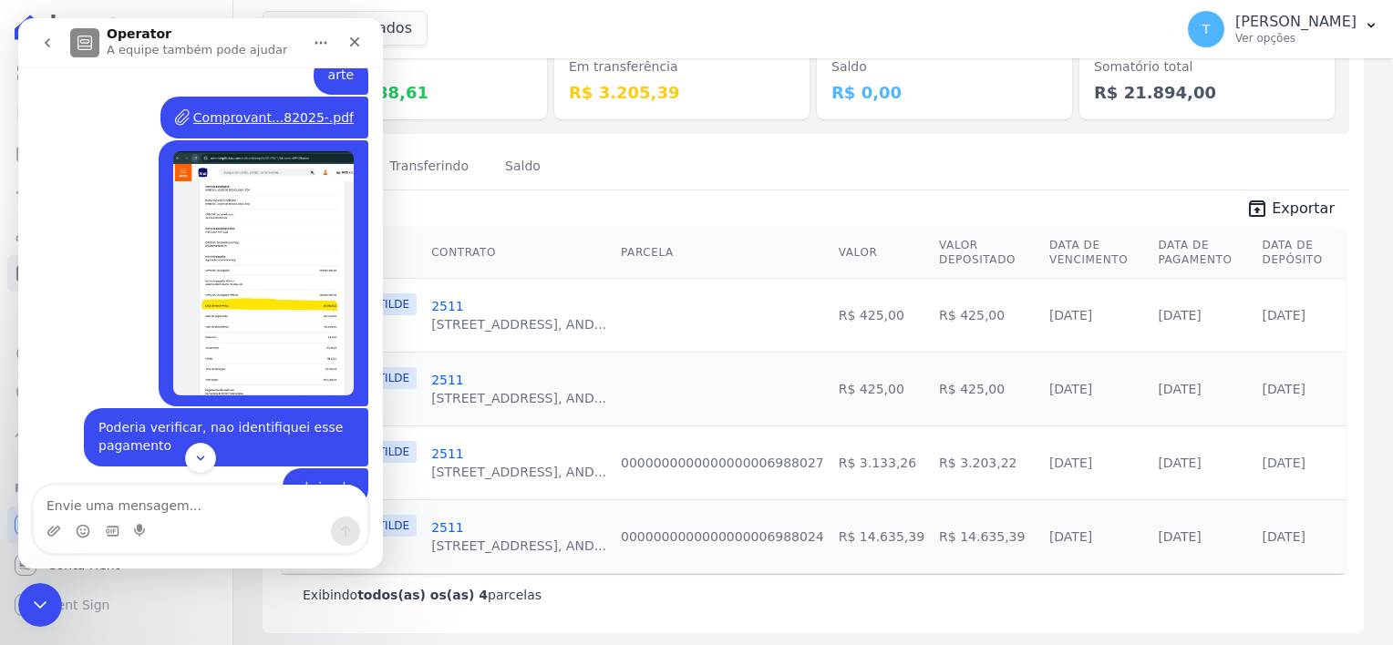
click at [248, 285] on img "Thayna diz…" at bounding box center [263, 273] width 180 height 244
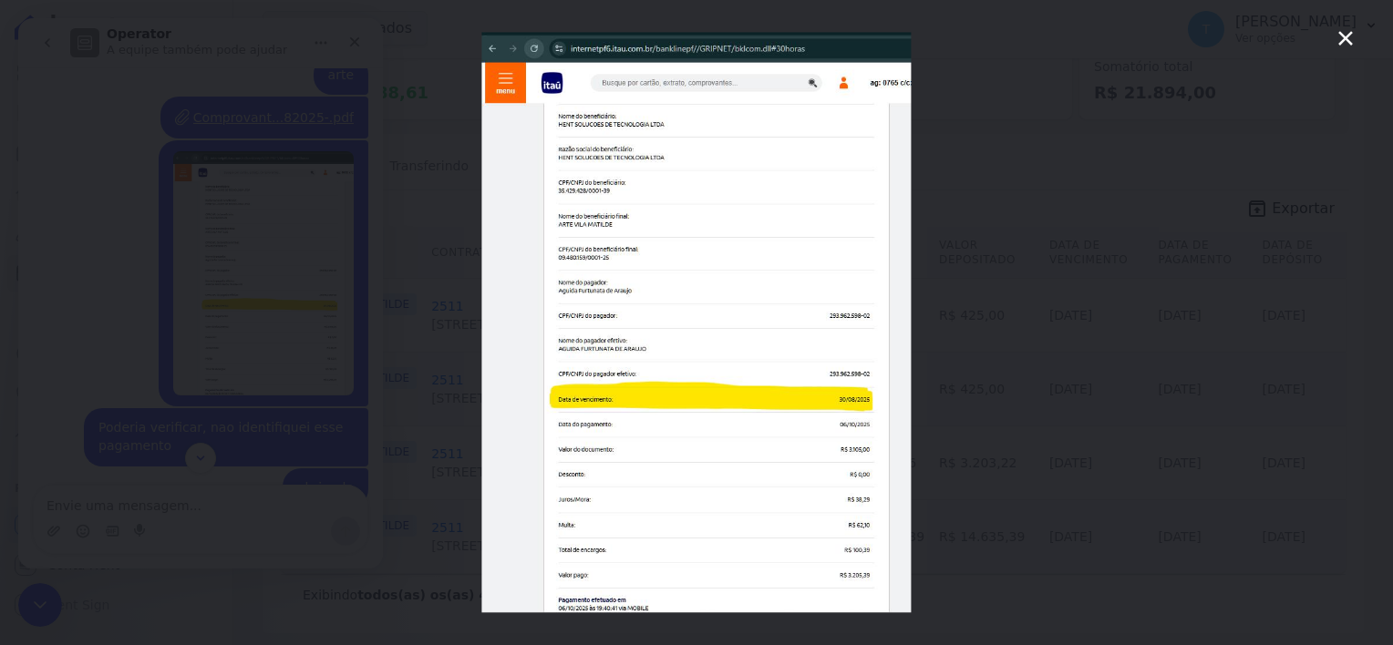
click at [855, 190] on img "Fechar" at bounding box center [695, 322] width 429 height 581
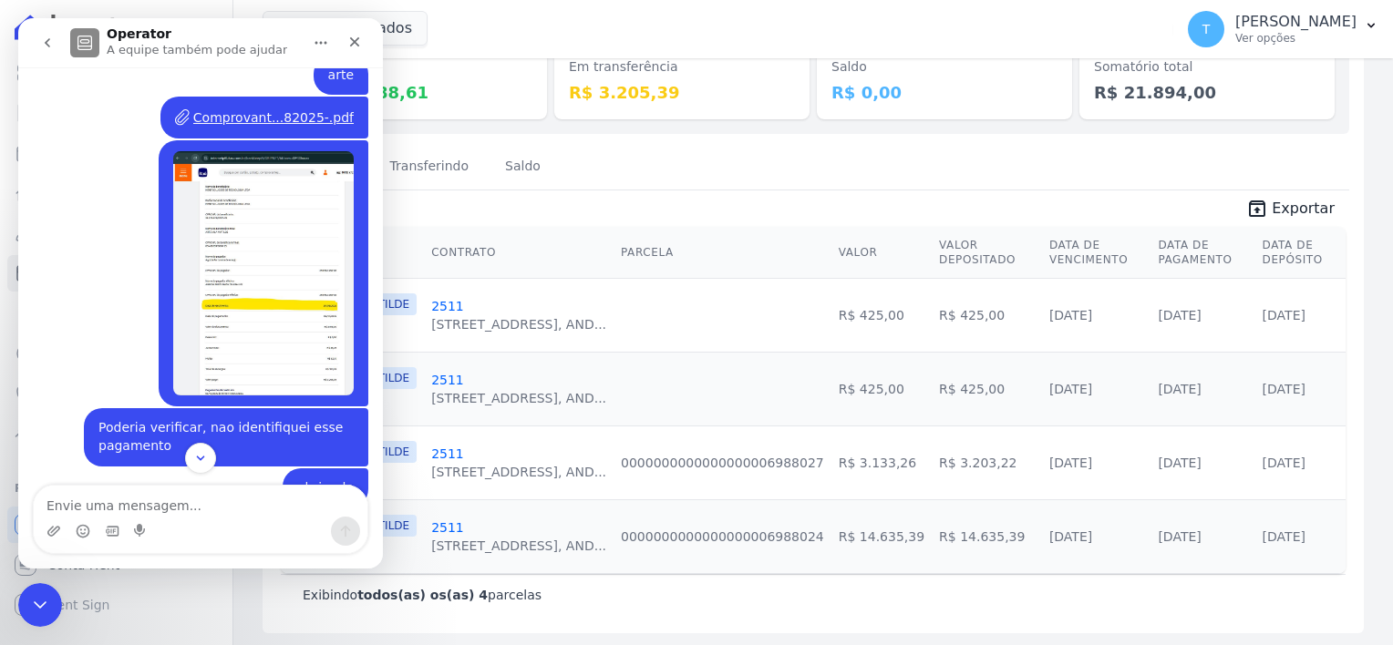
click at [235, 288] on img "Thayna diz…" at bounding box center [263, 273] width 180 height 244
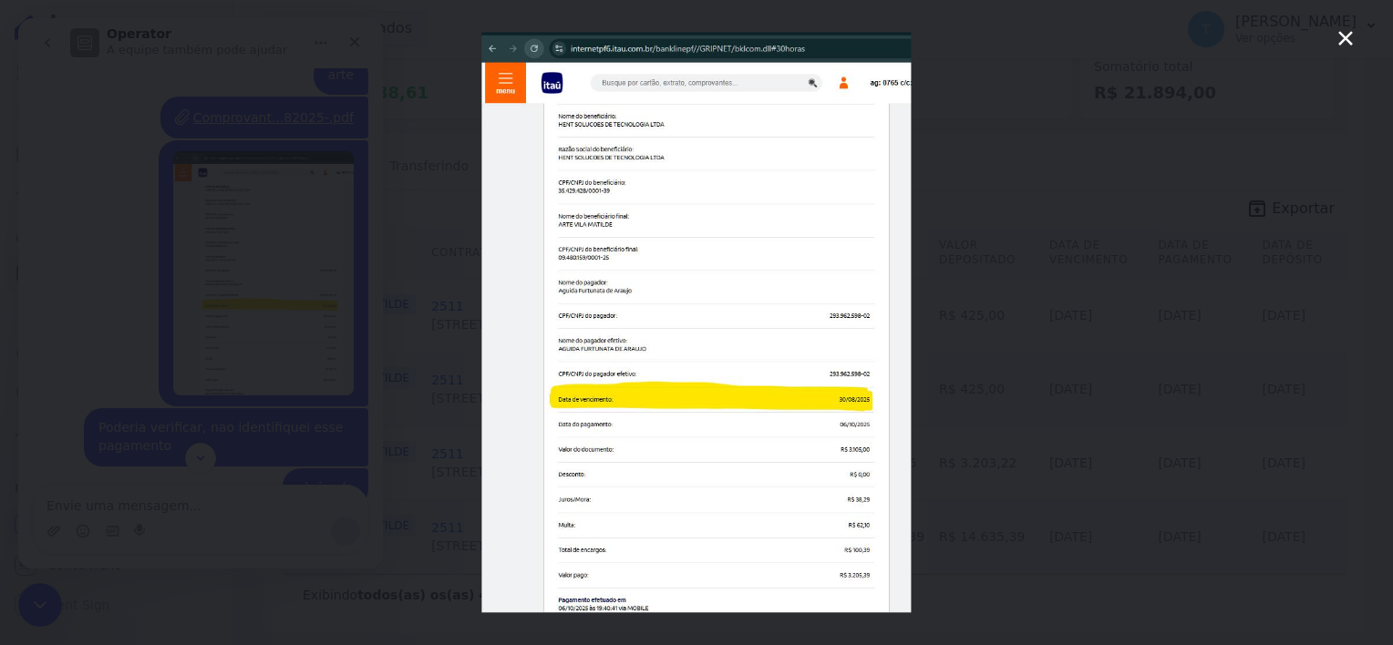
click at [1346, 36] on icon "Fechar" at bounding box center [1345, 38] width 15 height 15
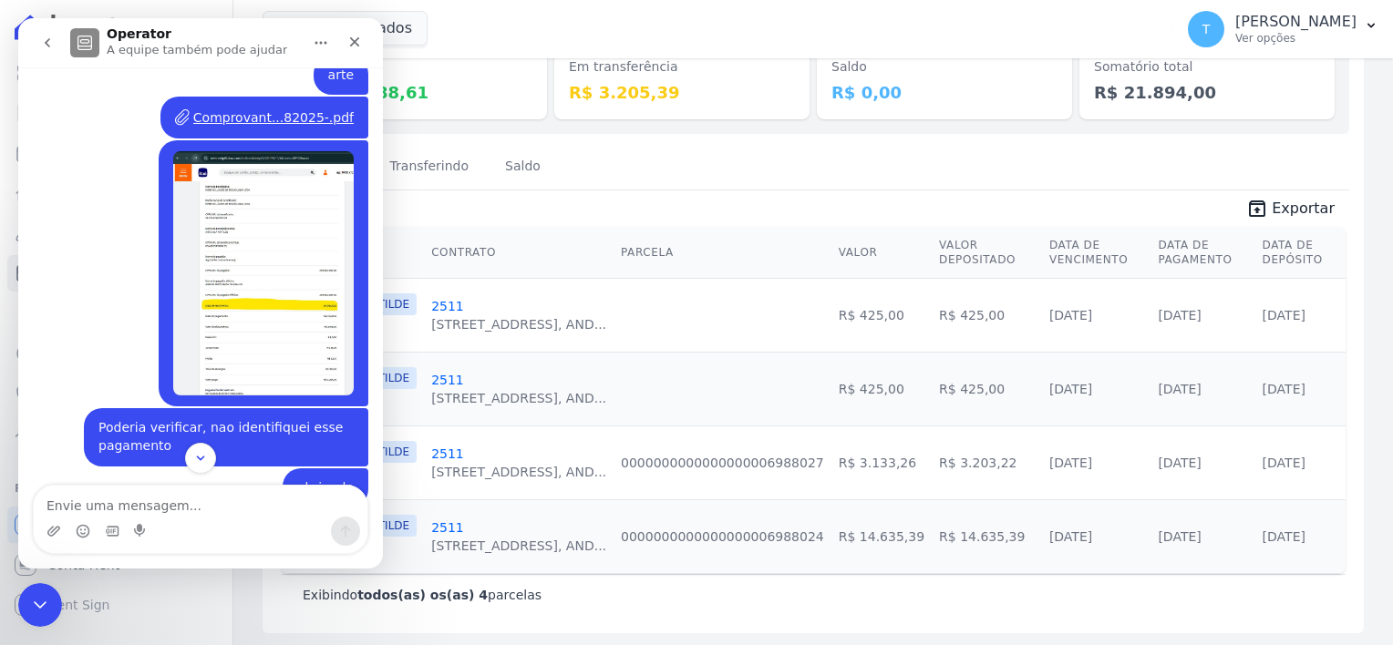
click at [239, 108] on div "Comprovant...82025-.pdf" at bounding box center [273, 117] width 160 height 19
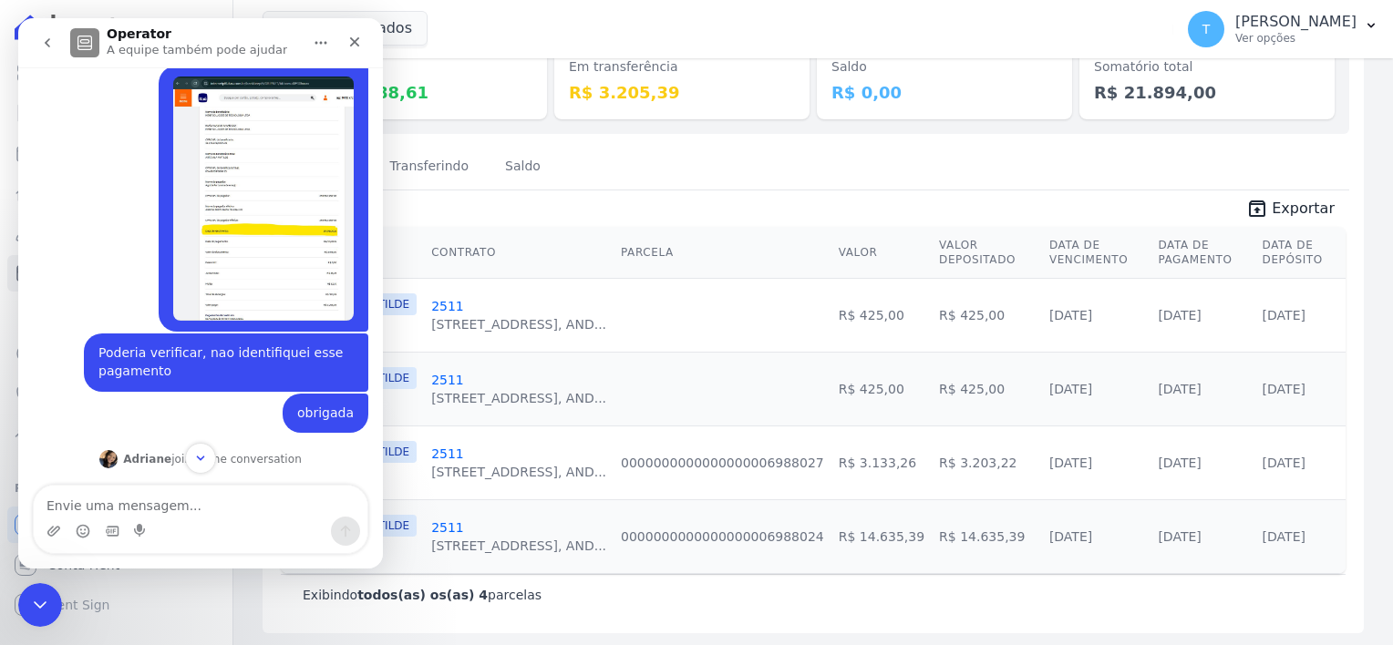
scroll to position [646, 0]
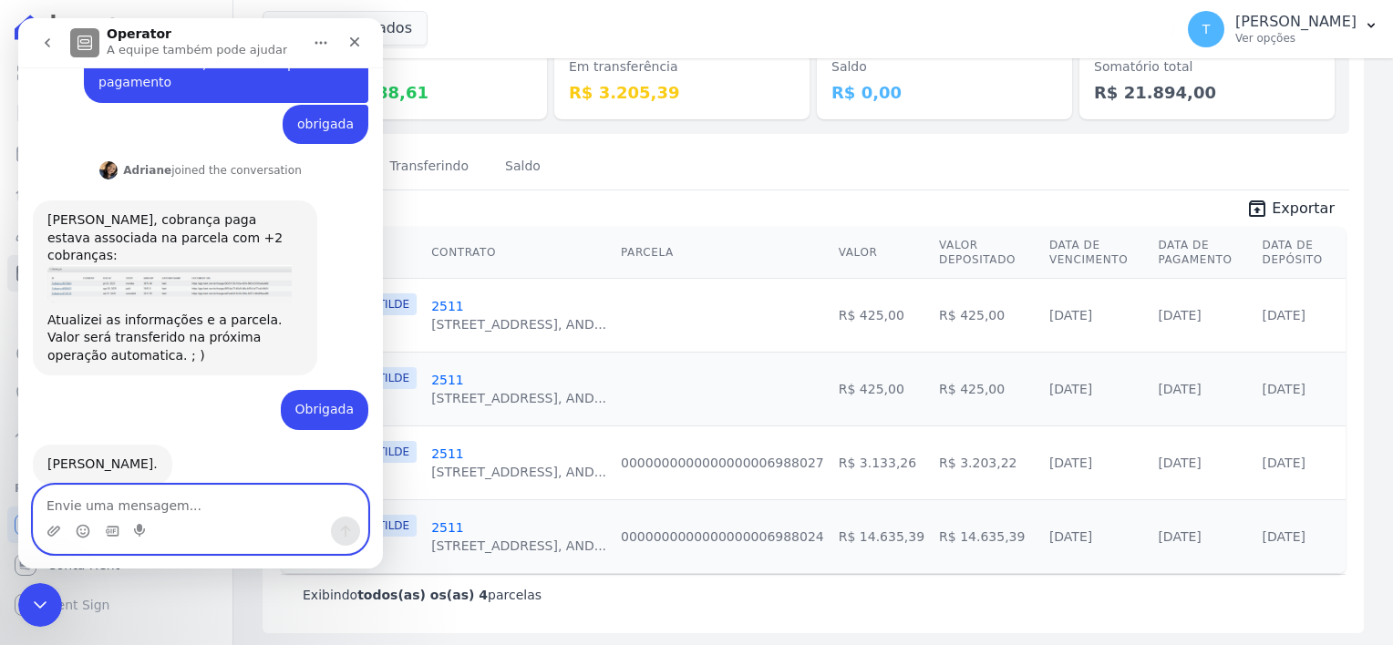
click at [144, 499] on textarea "Envie uma mensagem..." at bounding box center [201, 501] width 334 height 31
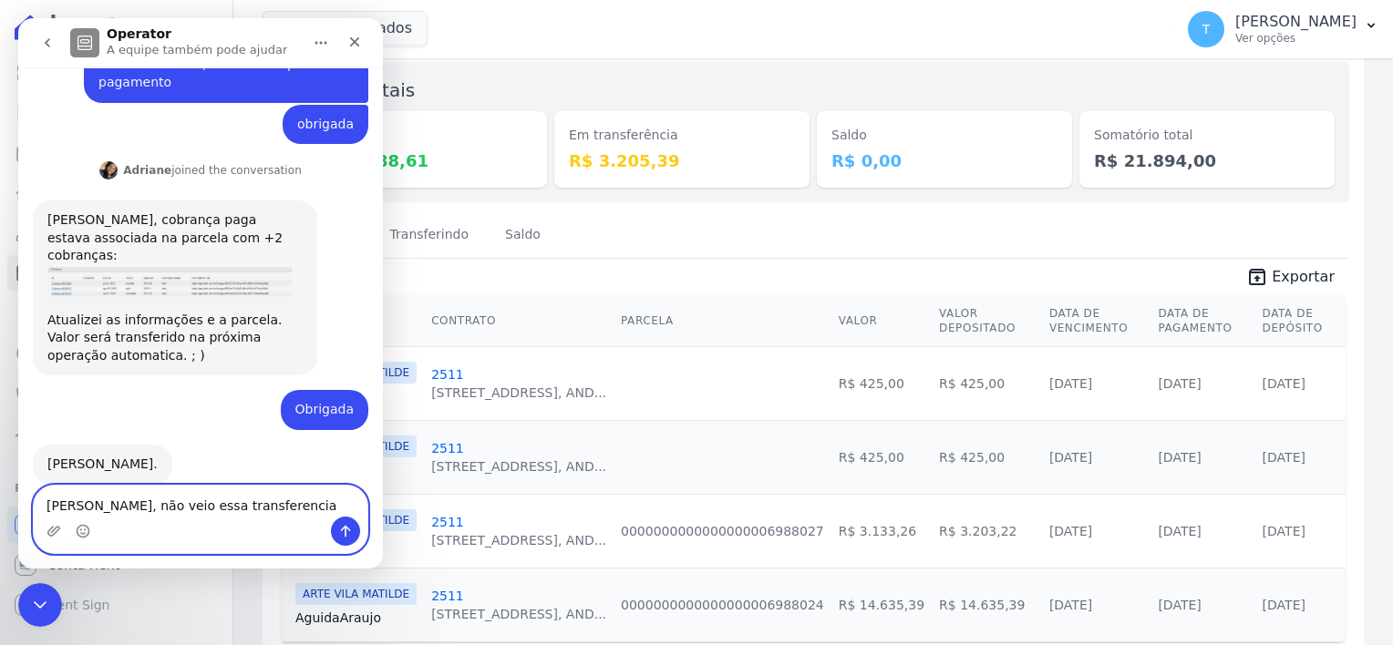
scroll to position [0, 0]
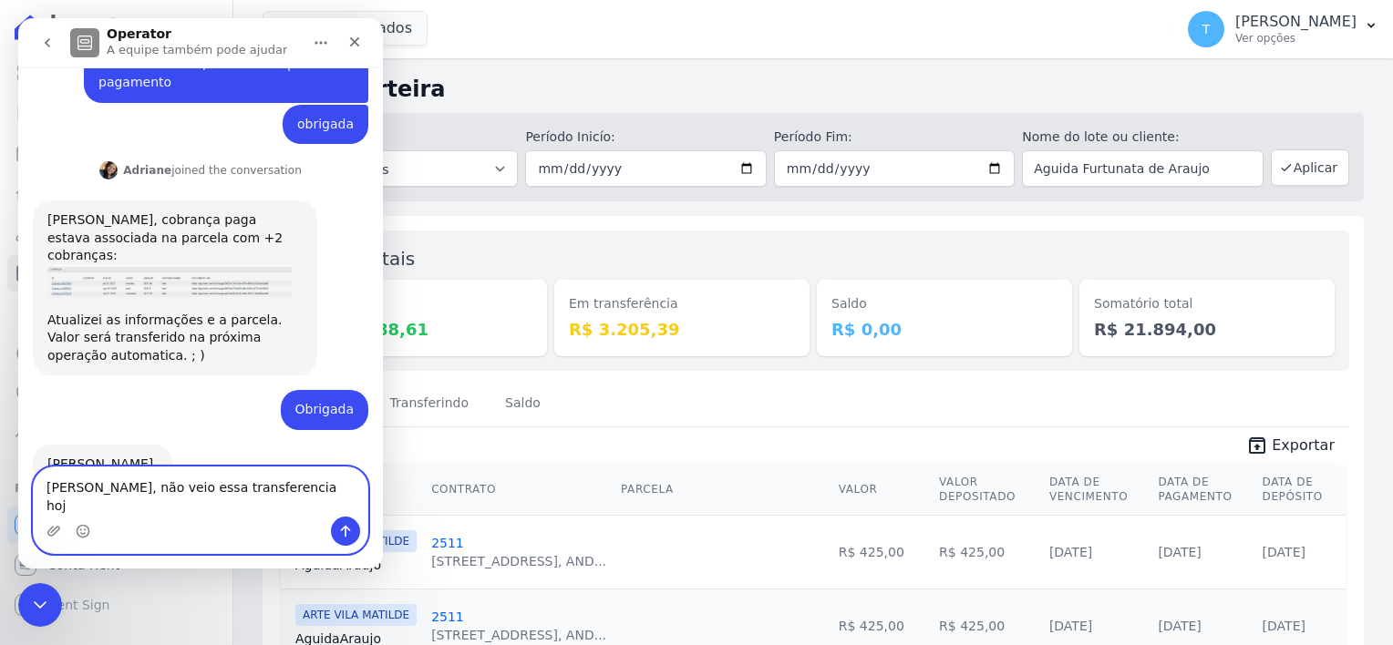
type textarea "[PERSON_NAME], não veio essa transferencia hoje"
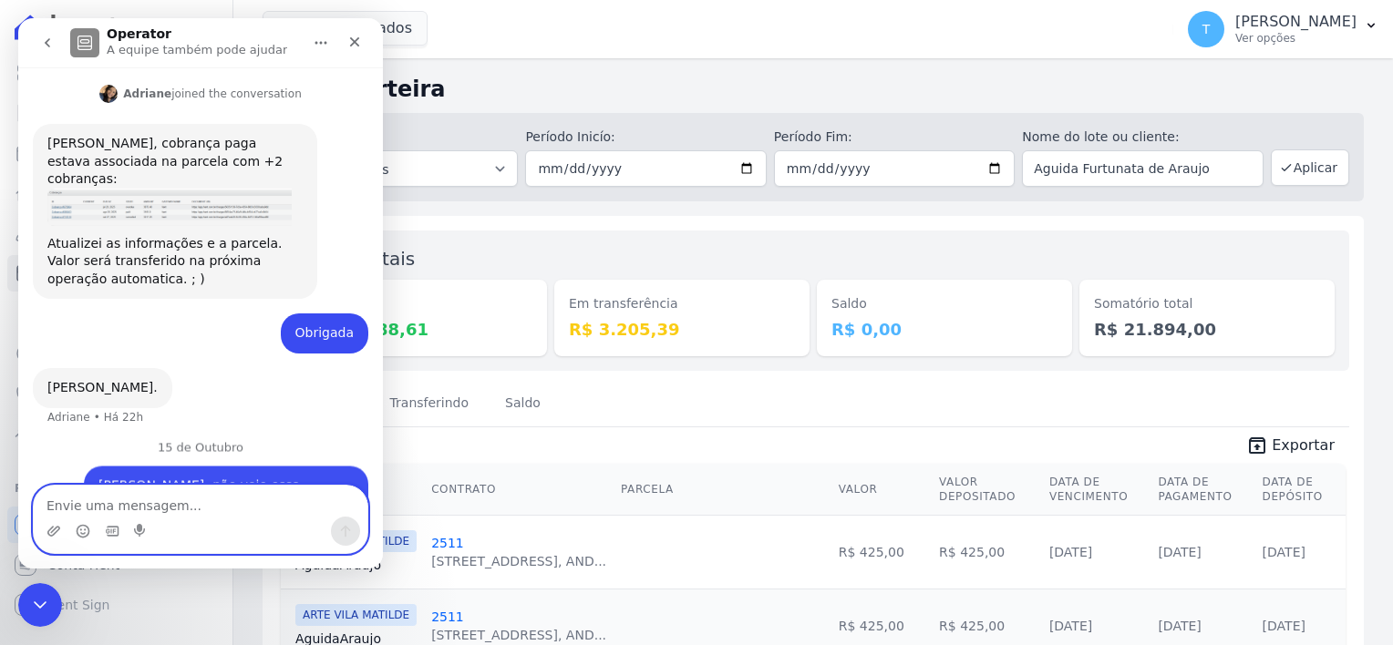
scroll to position [751, 0]
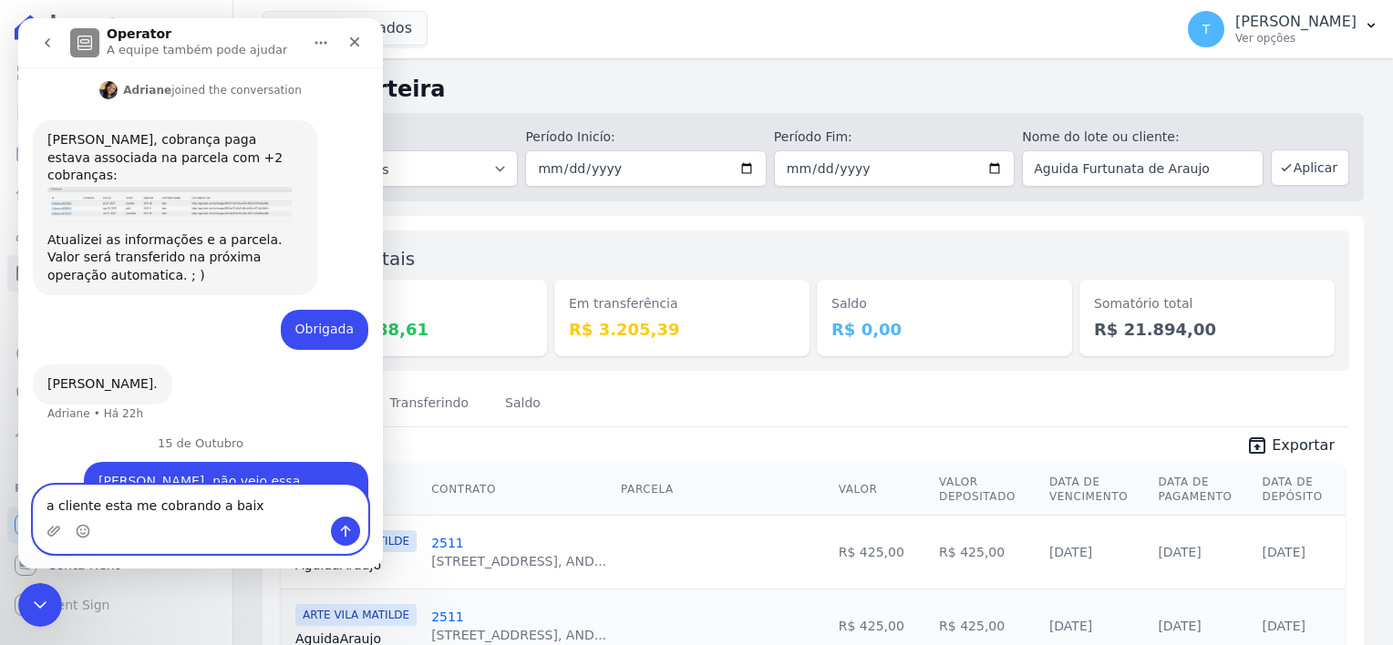
type textarea "a cliente esta me cobrando a baixa"
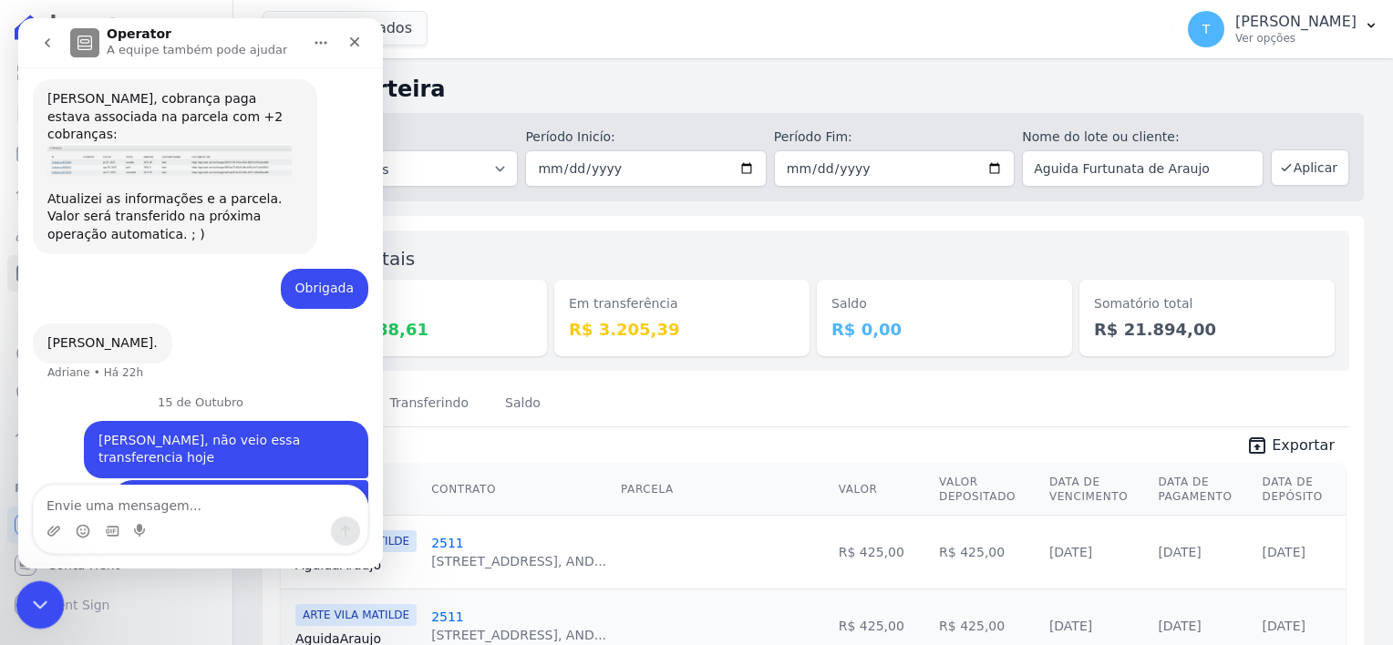
click at [47, 595] on icon "Encerramento do Messenger da Intercom" at bounding box center [37, 602] width 22 height 22
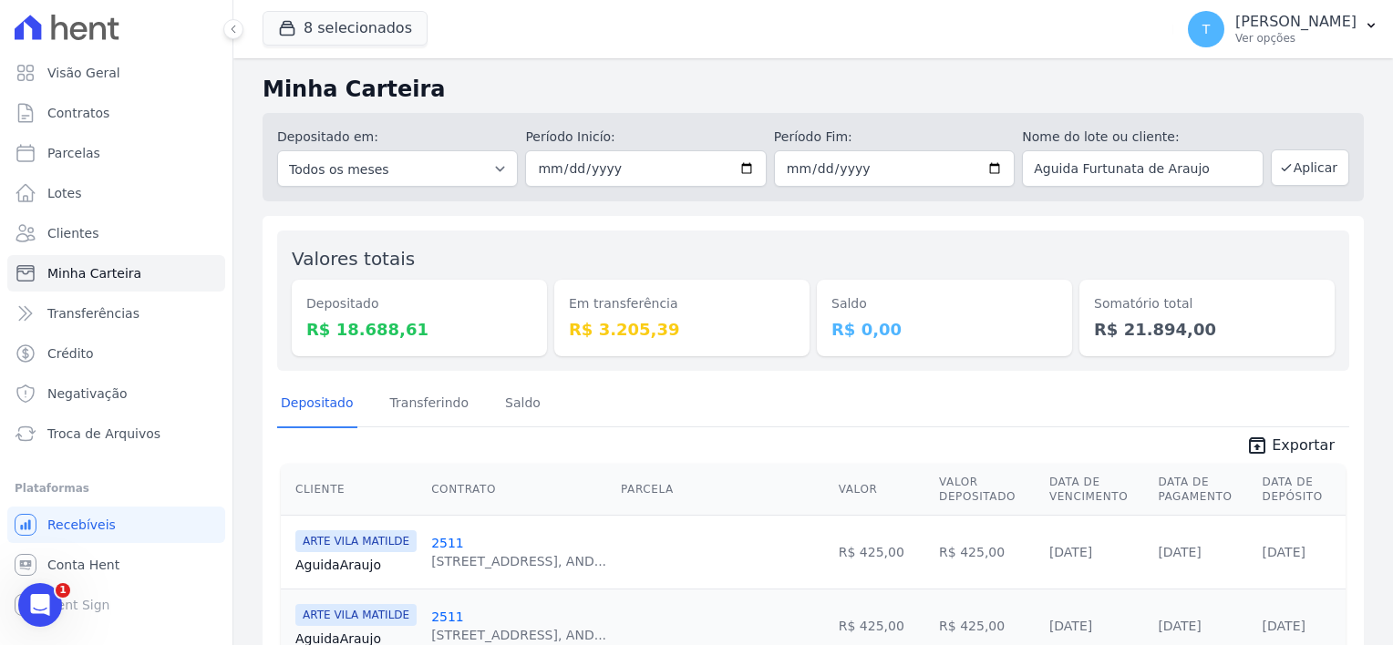
scroll to position [791, 0]
click at [618, 327] on dd "R$ 3.205,39" at bounding box center [682, 329] width 226 height 25
click at [425, 408] on link "Transferindo" at bounding box center [429, 404] width 87 height 47
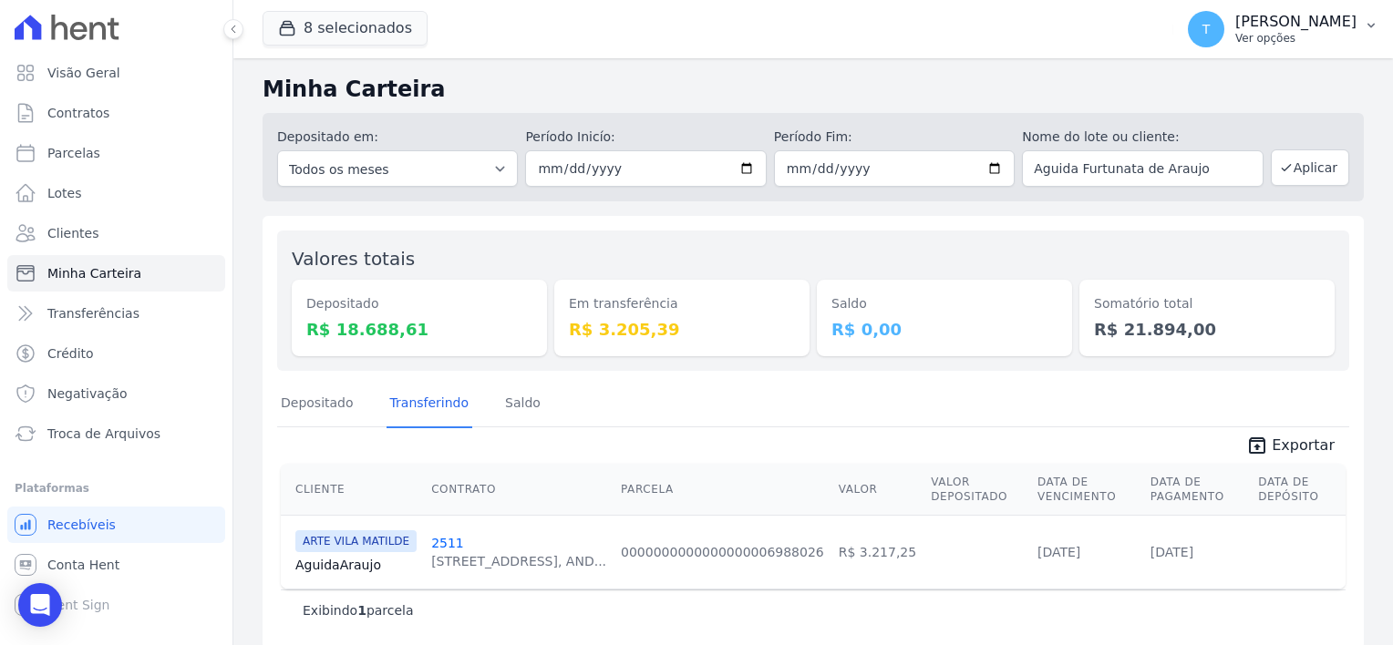
click at [1235, 26] on p "[PERSON_NAME]" at bounding box center [1295, 22] width 121 height 18
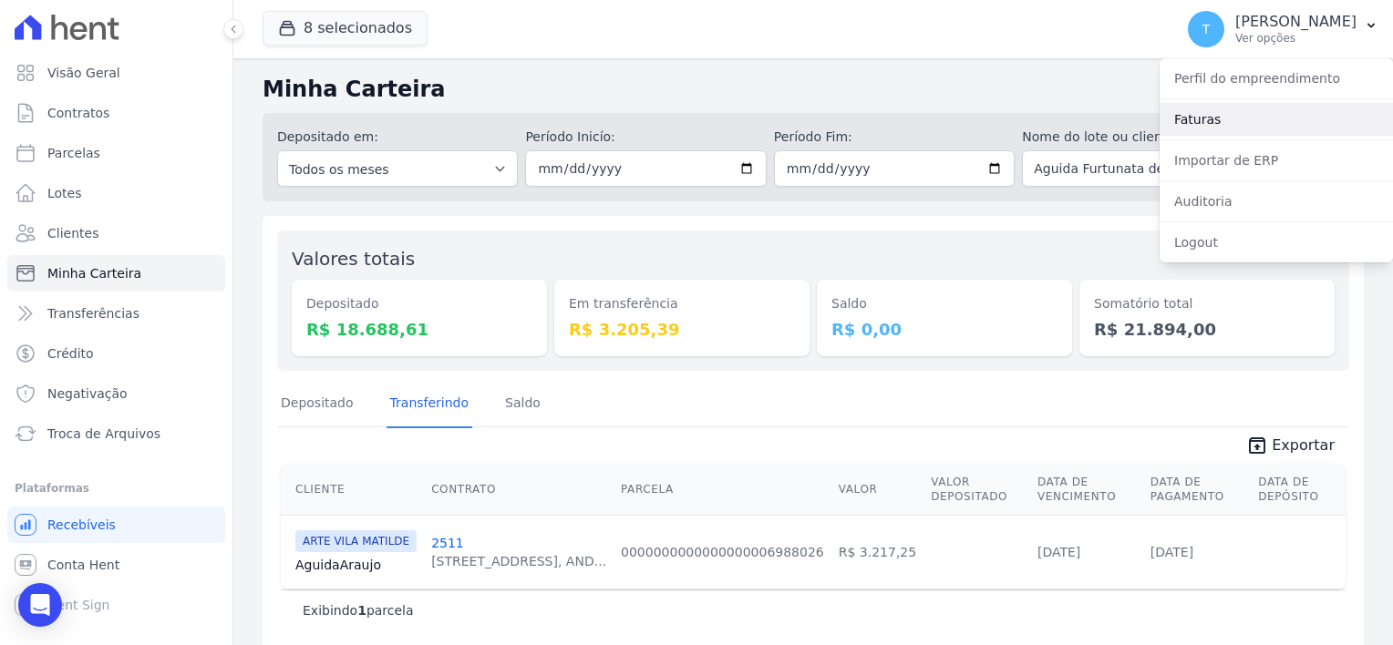
click at [1196, 118] on link "Faturas" at bounding box center [1275, 119] width 233 height 33
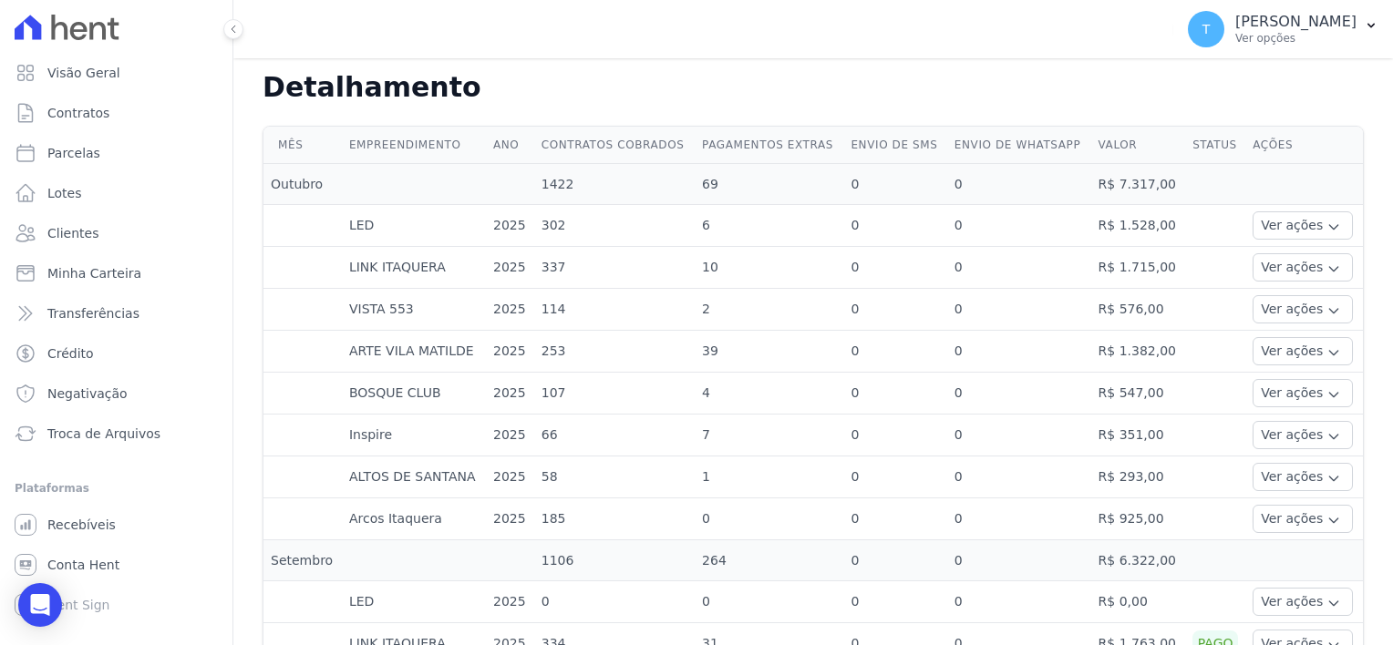
scroll to position [456, 0]
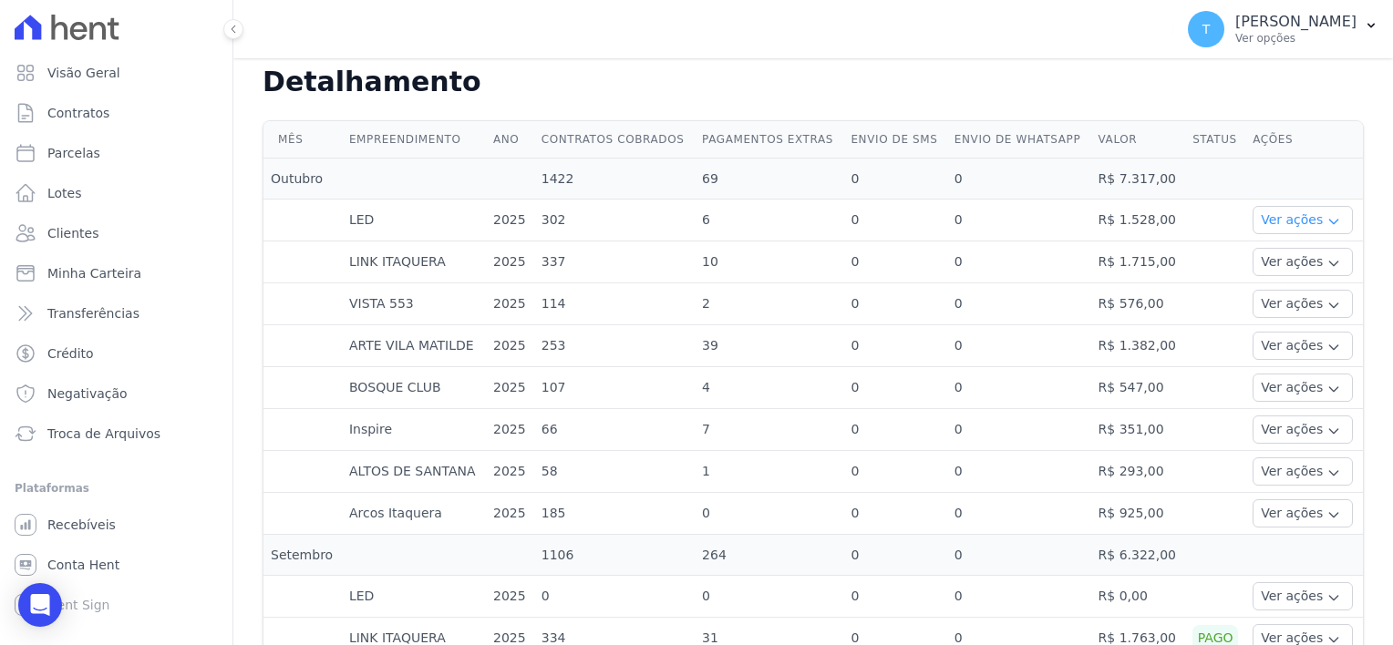
click at [1326, 214] on icon "button" at bounding box center [1333, 221] width 15 height 15
click at [1199, 200] on td at bounding box center [1215, 221] width 60 height 42
click at [1286, 214] on button "Ver ações" at bounding box center [1302, 220] width 100 height 28
click at [1301, 238] on link "Ver detalhes" at bounding box center [1300, 247] width 80 height 19
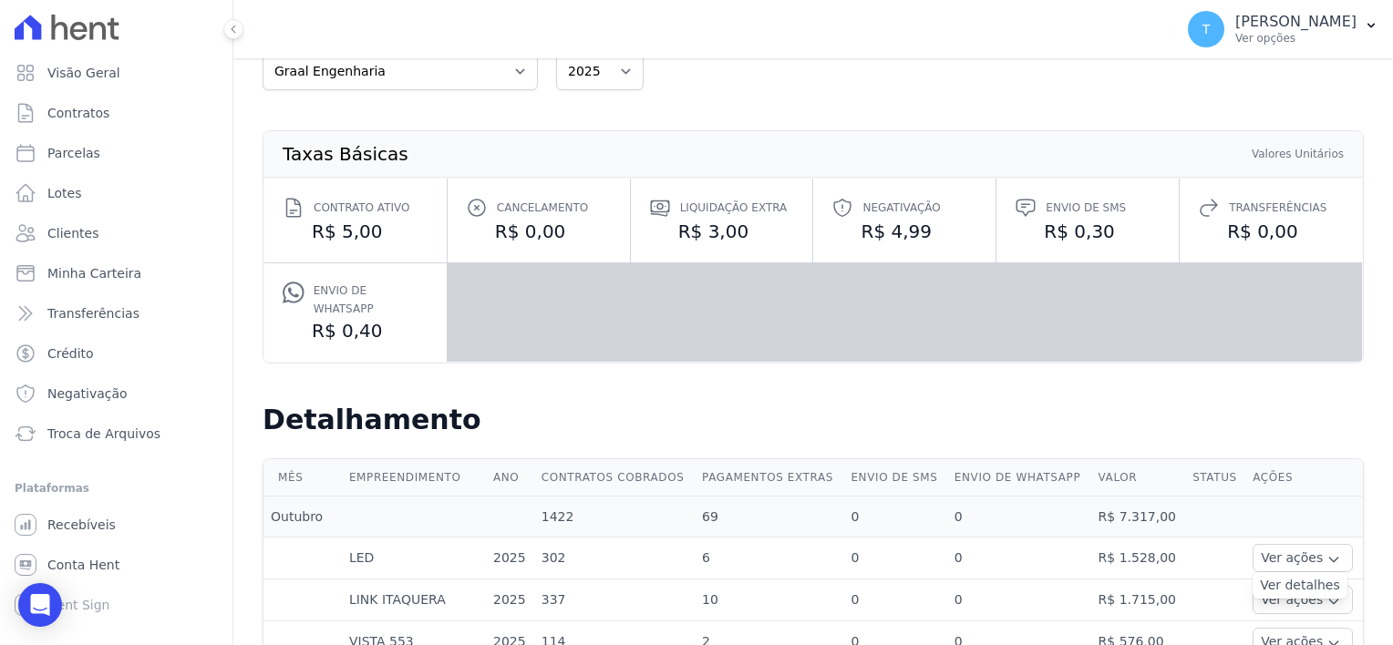
scroll to position [365, 0]
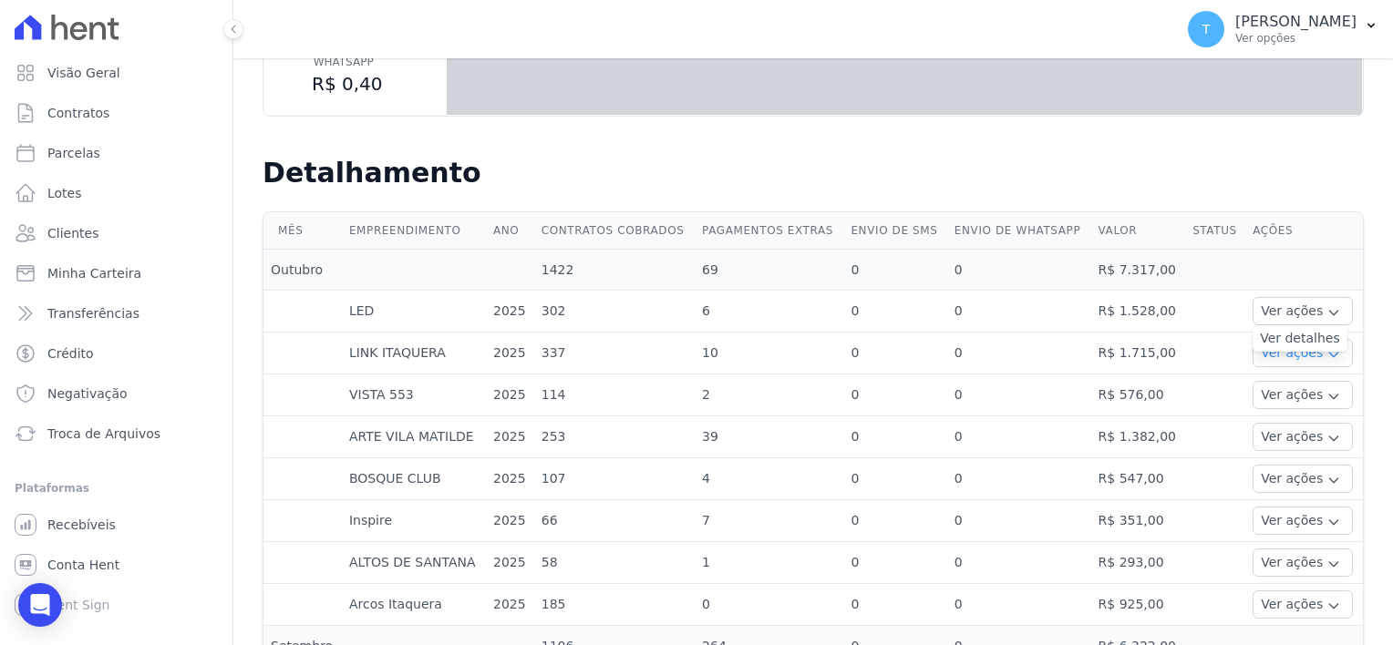
click at [1271, 348] on button "Ver ações" at bounding box center [1302, 353] width 100 height 28
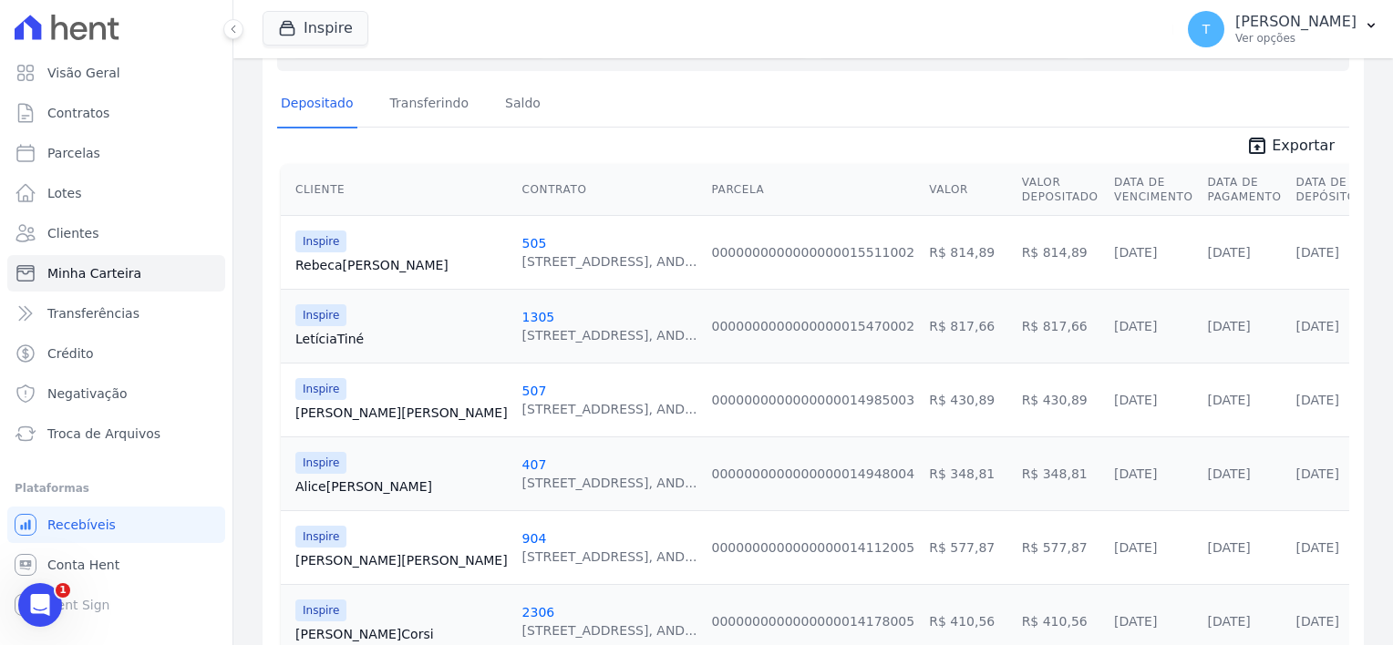
scroll to position [280, 0]
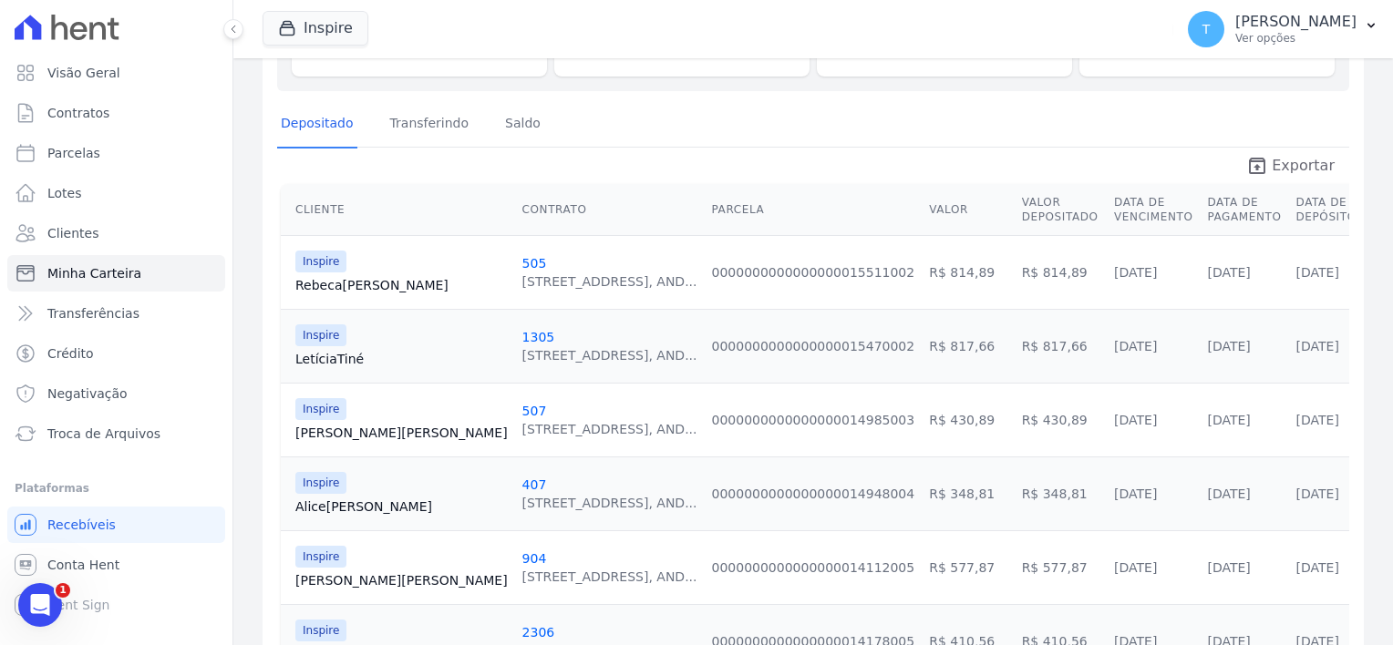
click at [1281, 169] on span "Exportar" at bounding box center [1302, 166] width 63 height 22
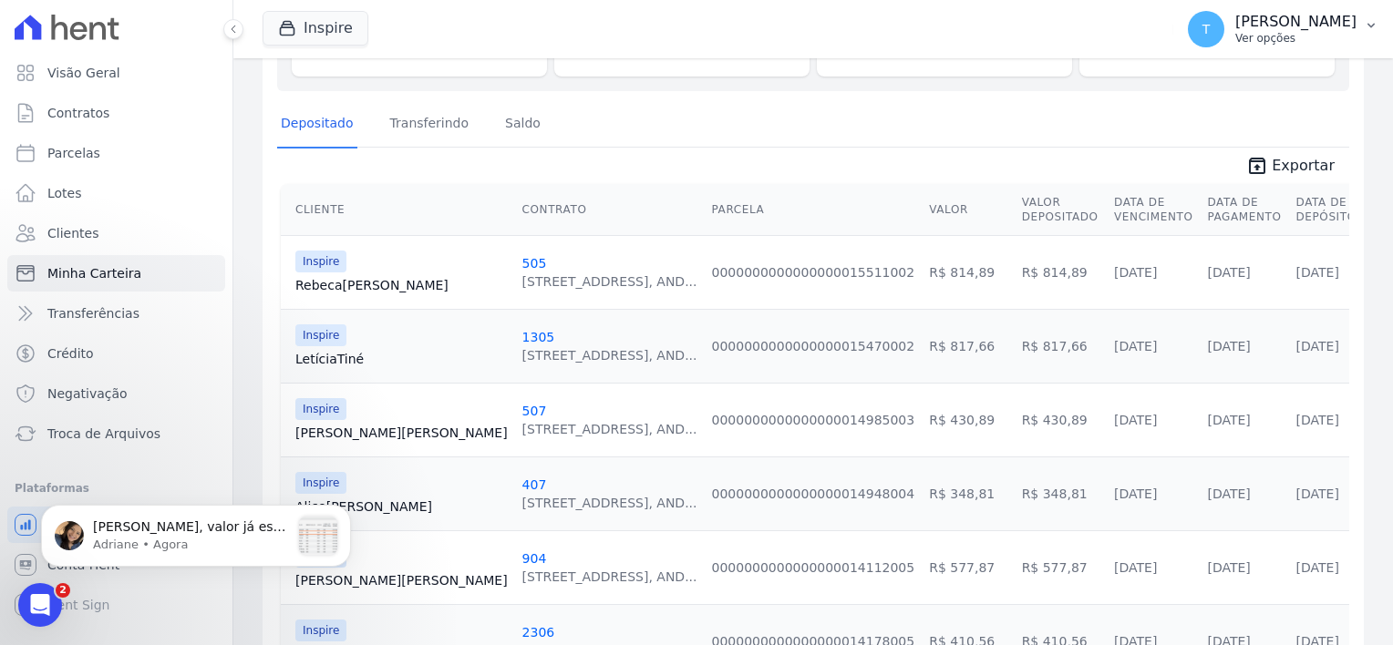
scroll to position [0, 0]
click at [117, 540] on p "Adriane • Agora" at bounding box center [191, 545] width 197 height 16
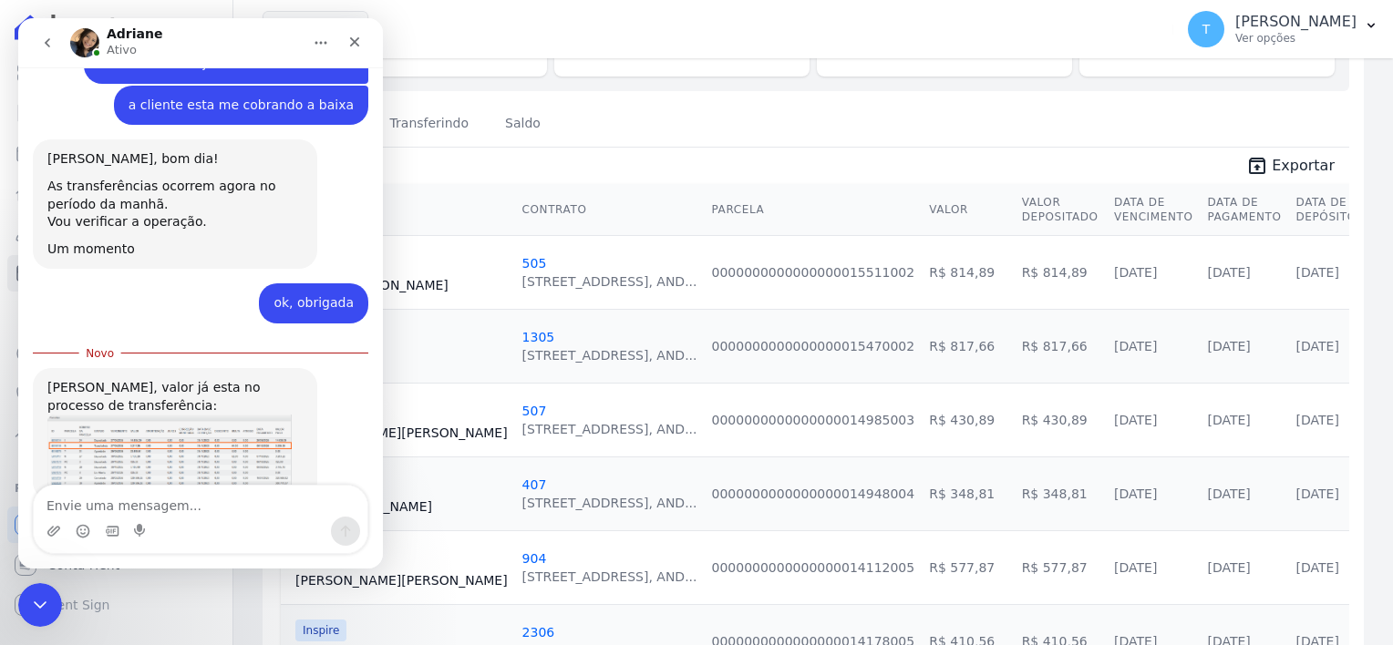
scroll to position [1167, 0]
click at [140, 414] on img "Adriane diz…" at bounding box center [169, 451] width 244 height 75
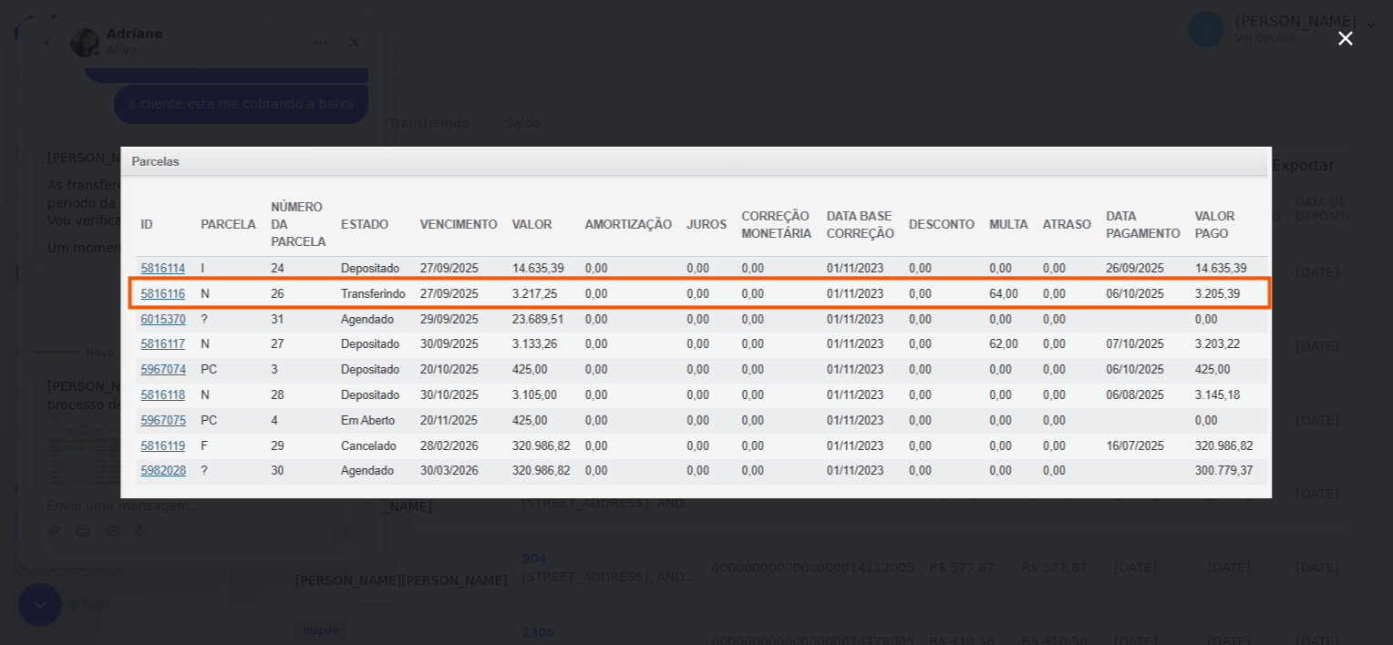
scroll to position [0, 0]
click at [1345, 41] on icon "Fechar" at bounding box center [1345, 38] width 22 height 22
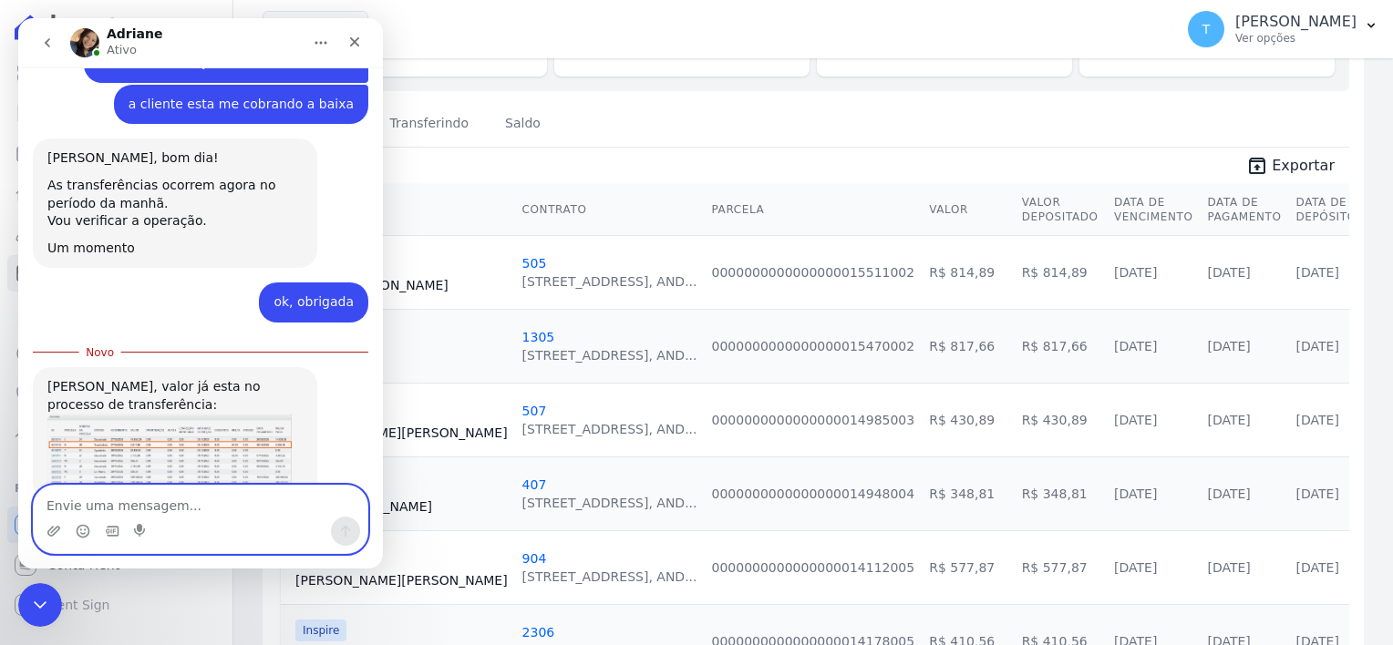
click at [197, 500] on textarea "Envie uma mensagem..." at bounding box center [201, 501] width 334 height 31
type textarea "obrigada"
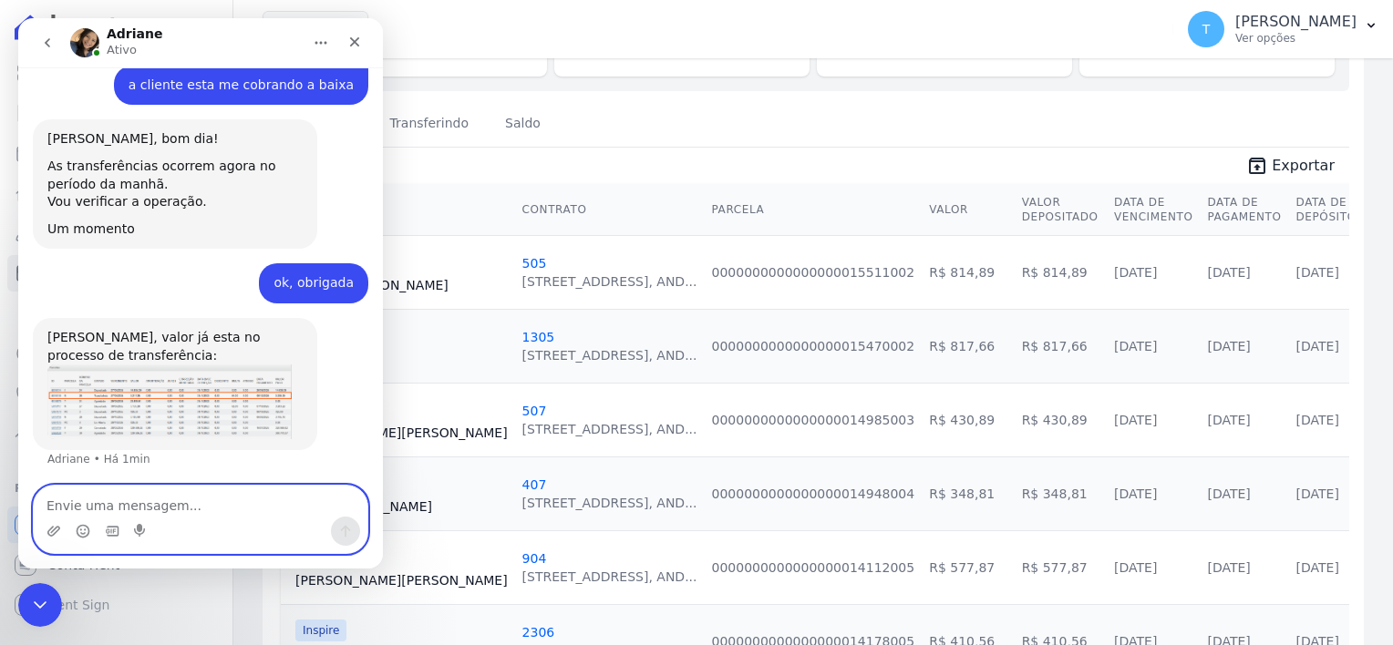
scroll to position [1192, 0]
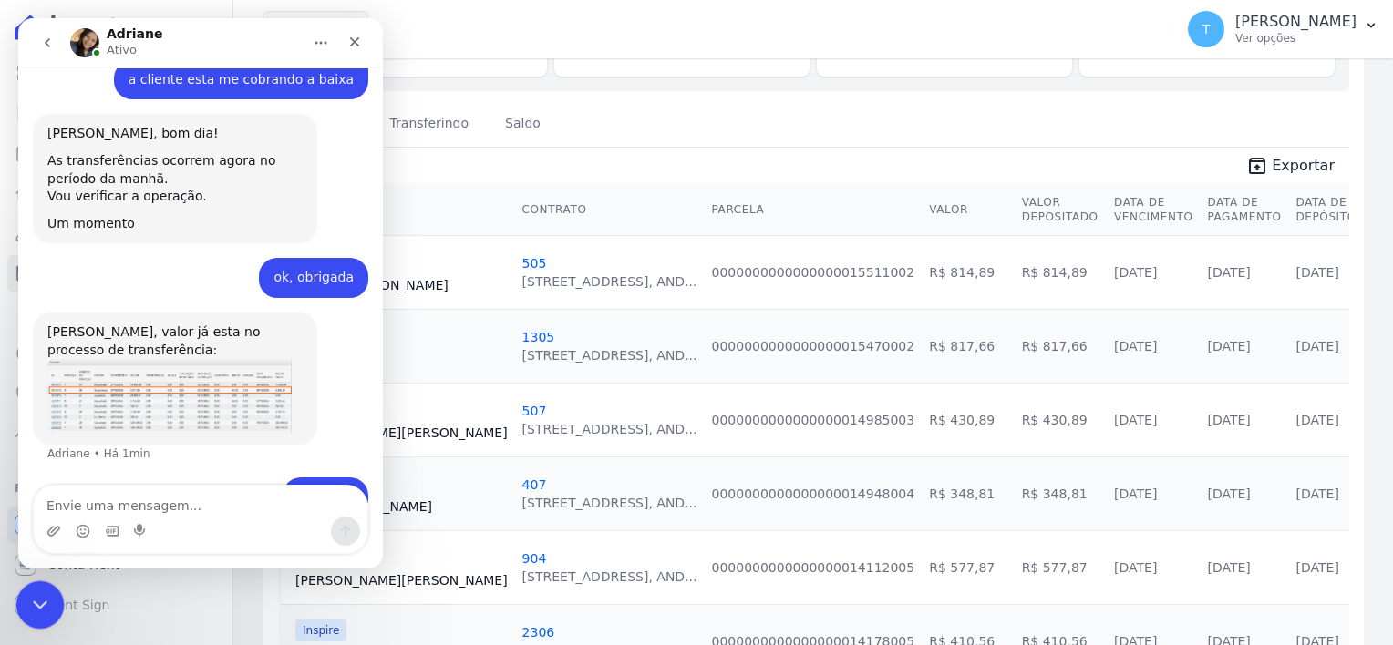
click at [39, 602] on icon "Encerramento do Messenger da Intercom" at bounding box center [37, 602] width 22 height 22
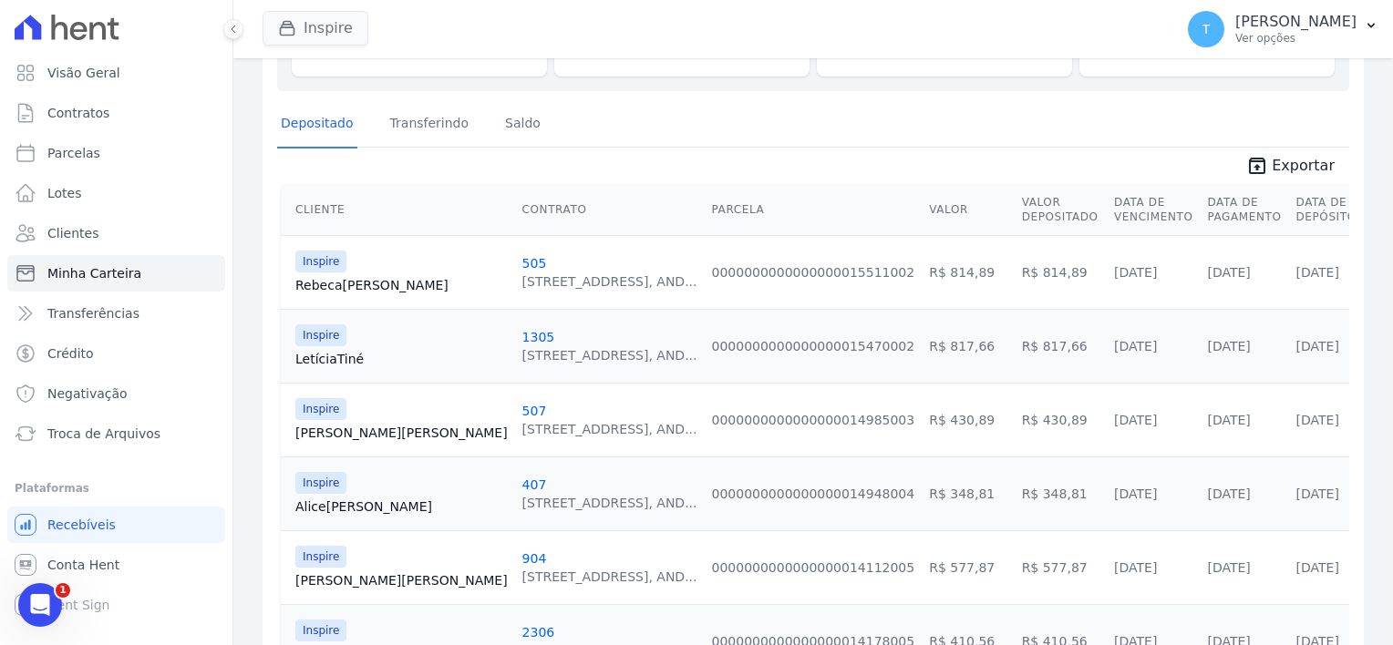
scroll to position [1191, 0]
click at [347, 353] on link "Letícia [GEOGRAPHIC_DATA]" at bounding box center [401, 359] width 212 height 18
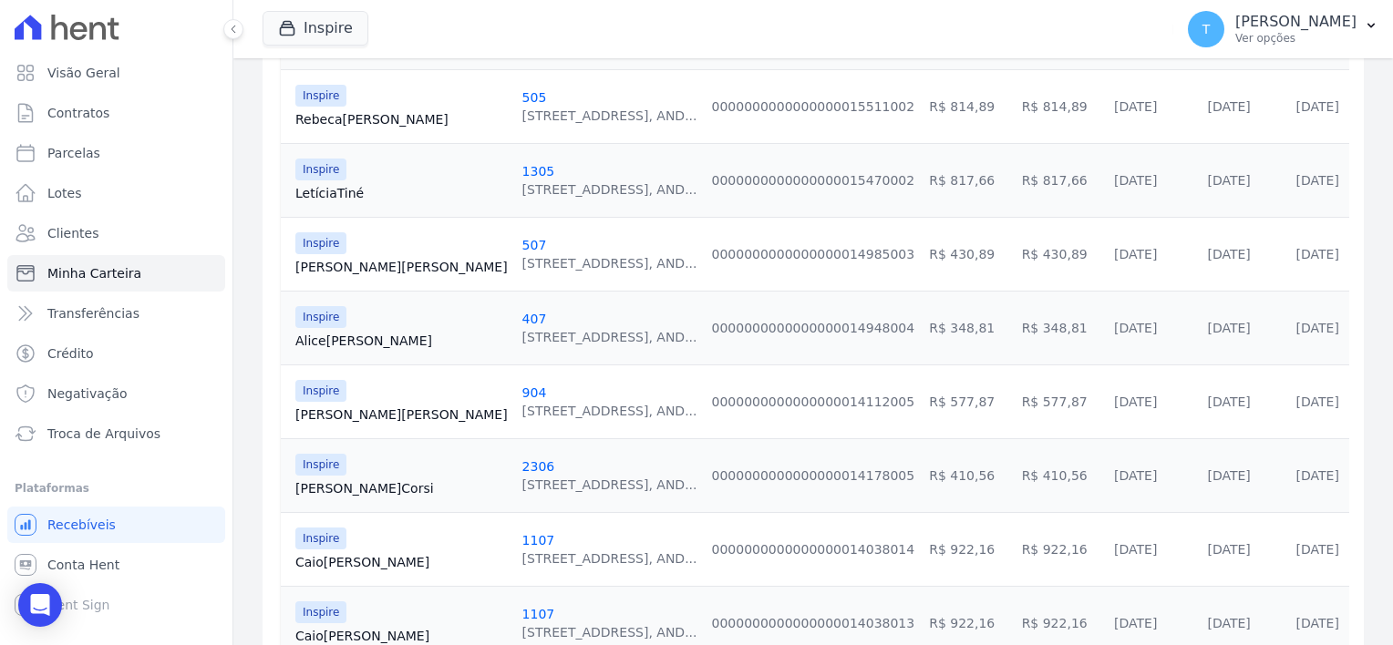
scroll to position [456, 0]
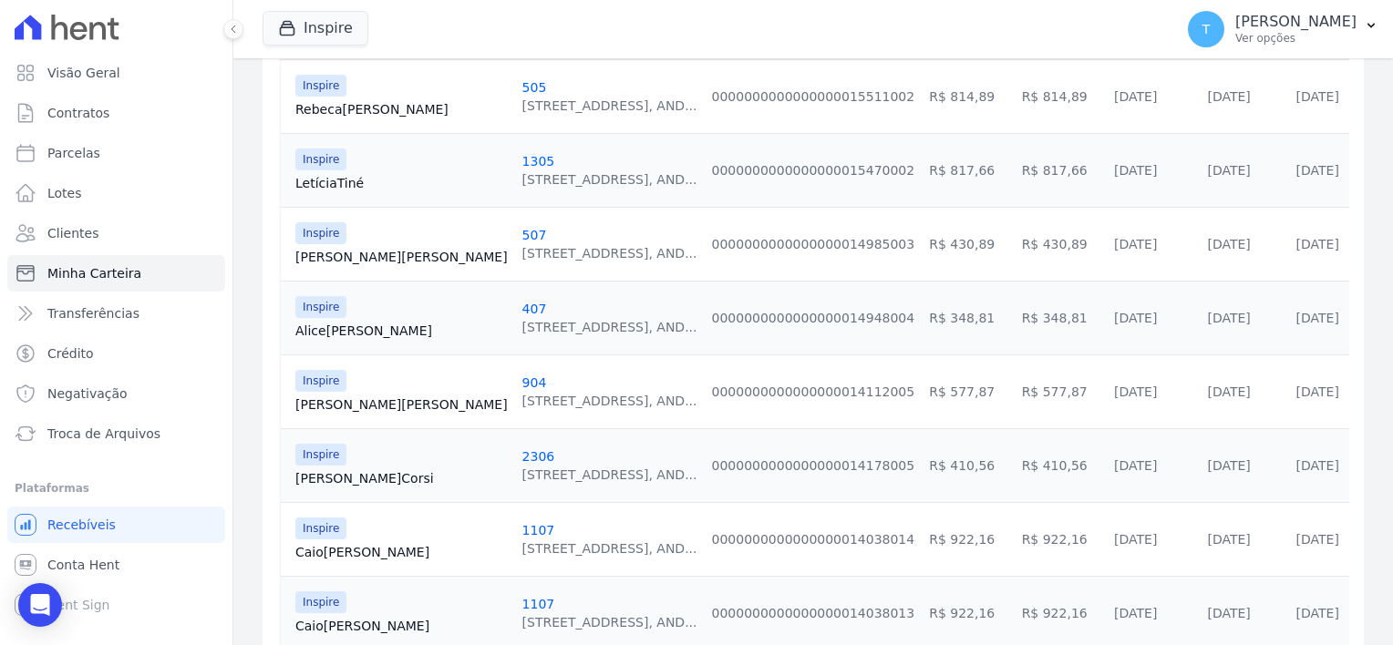
click at [365, 262] on link "[PERSON_NAME] [PERSON_NAME]" at bounding box center [401, 257] width 212 height 18
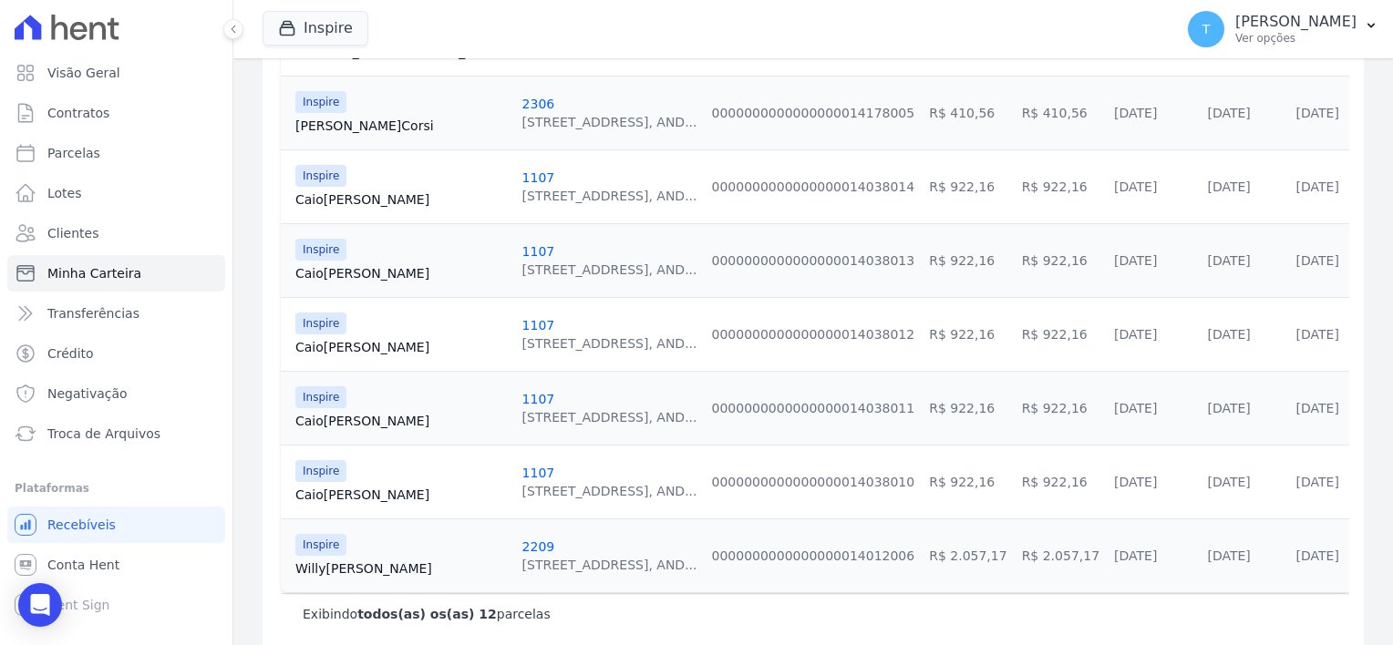
scroll to position [827, 0]
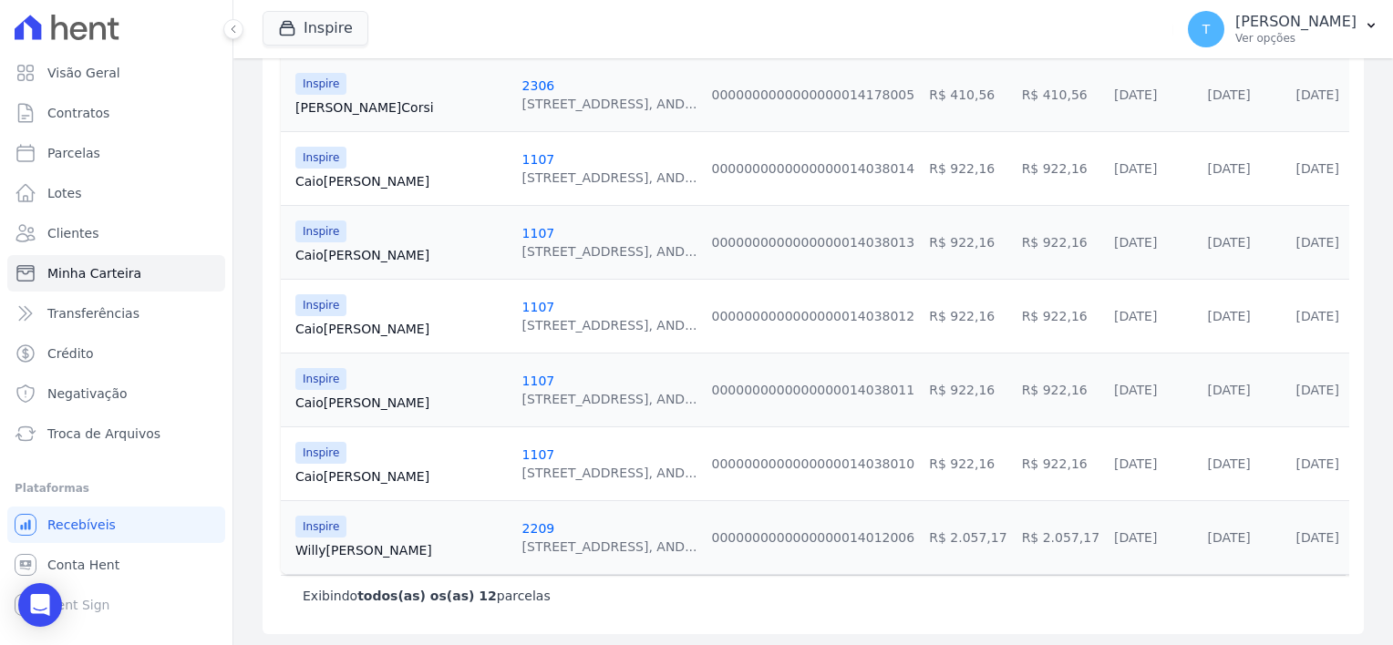
click at [347, 544] on link "Willy Santos" at bounding box center [401, 550] width 212 height 18
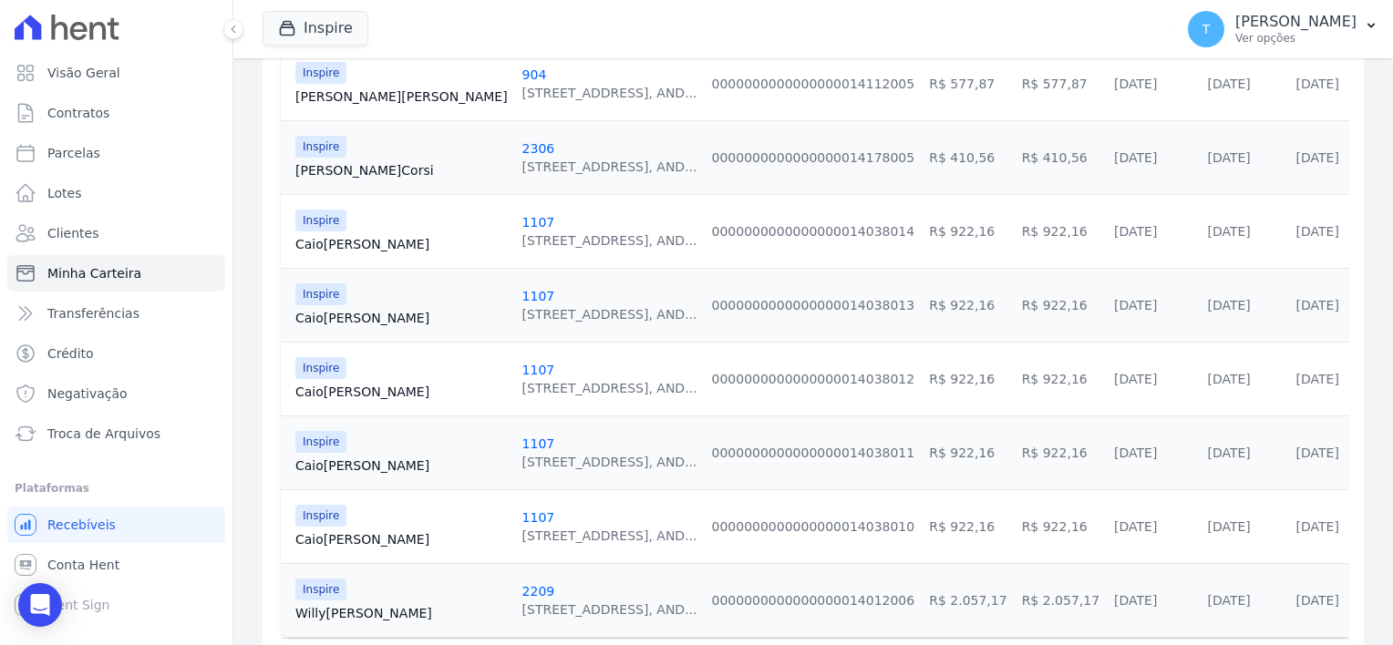
scroll to position [827, 0]
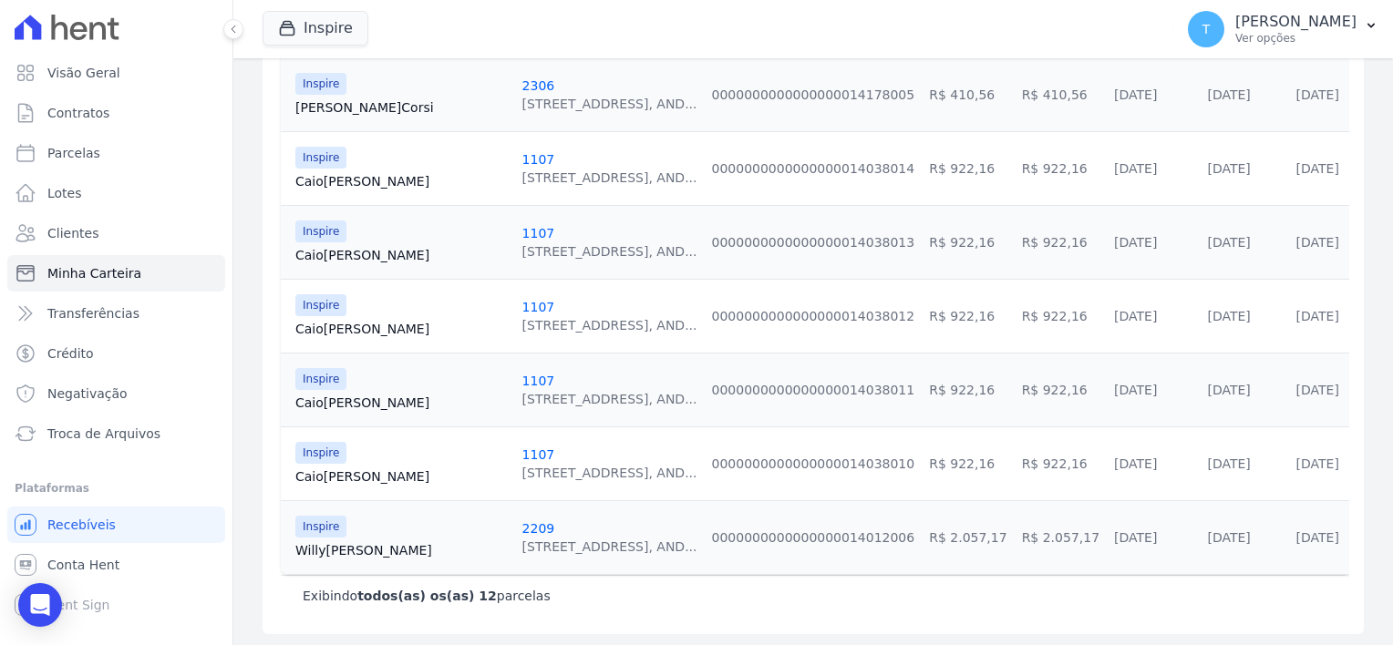
click at [324, 182] on link "Caio Martins" at bounding box center [401, 181] width 212 height 18
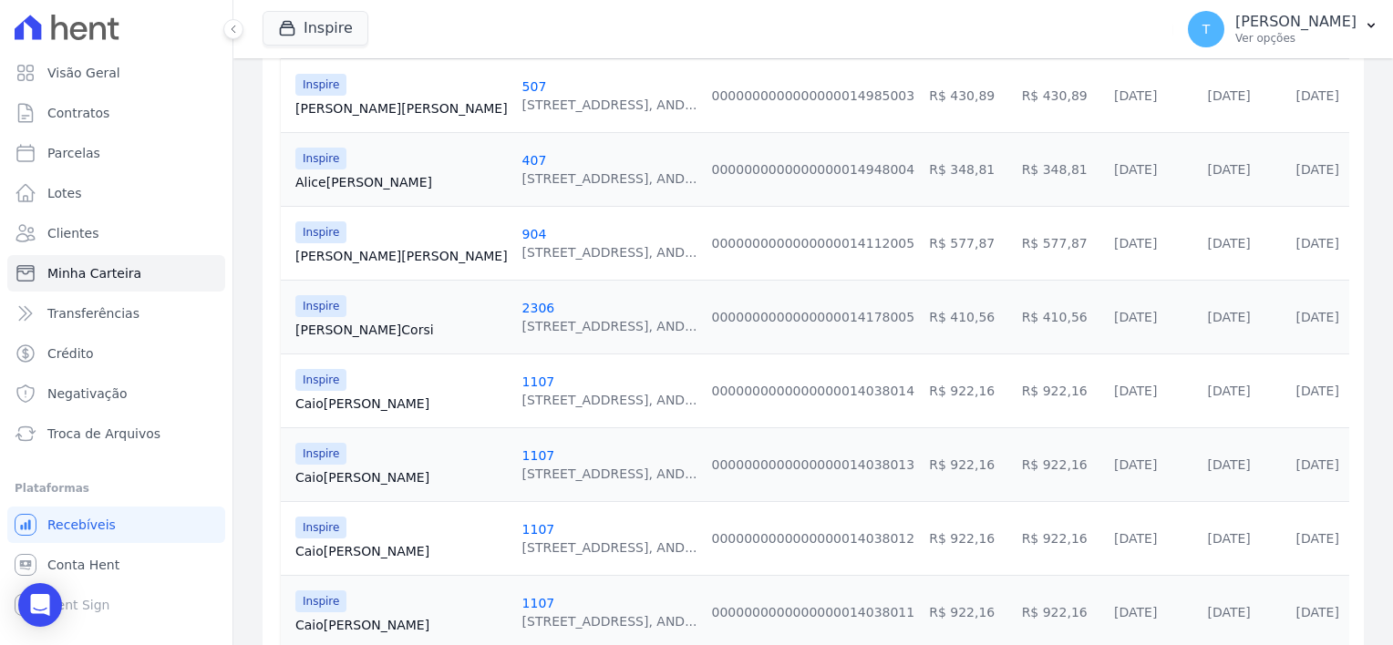
scroll to position [638, 0]
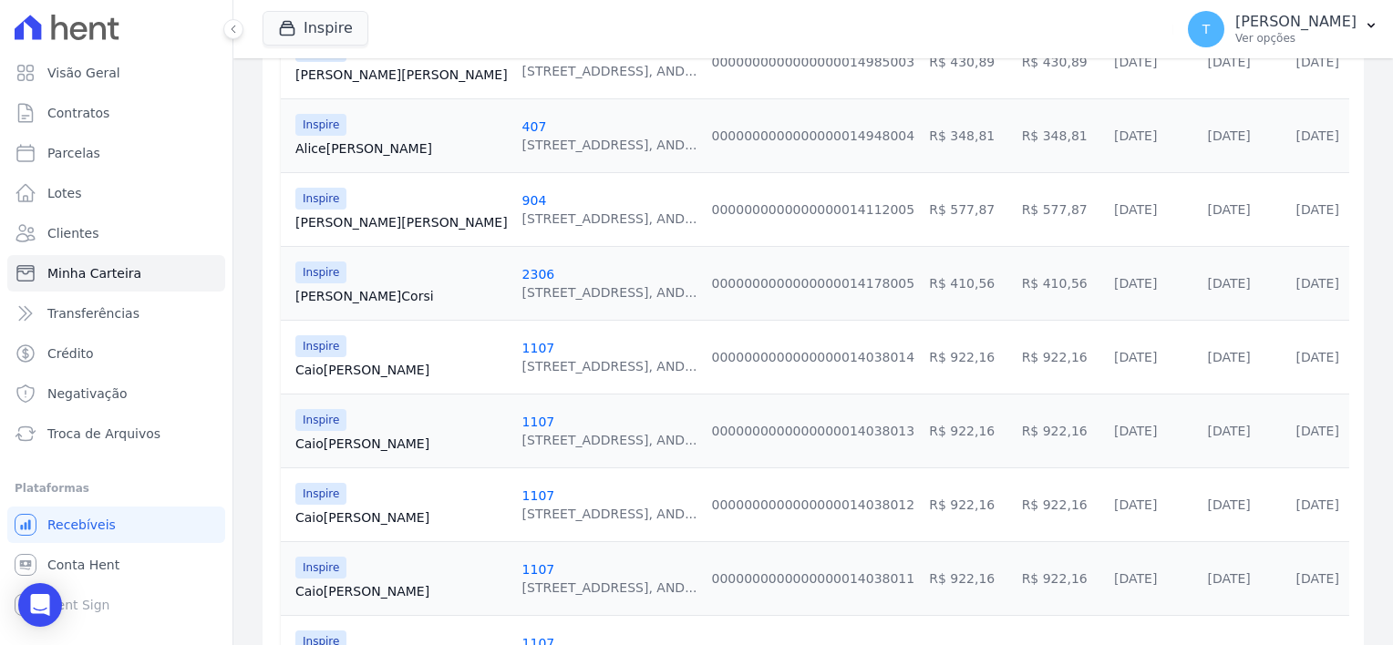
click at [314, 441] on link "Caio Martins" at bounding box center [401, 444] width 212 height 18
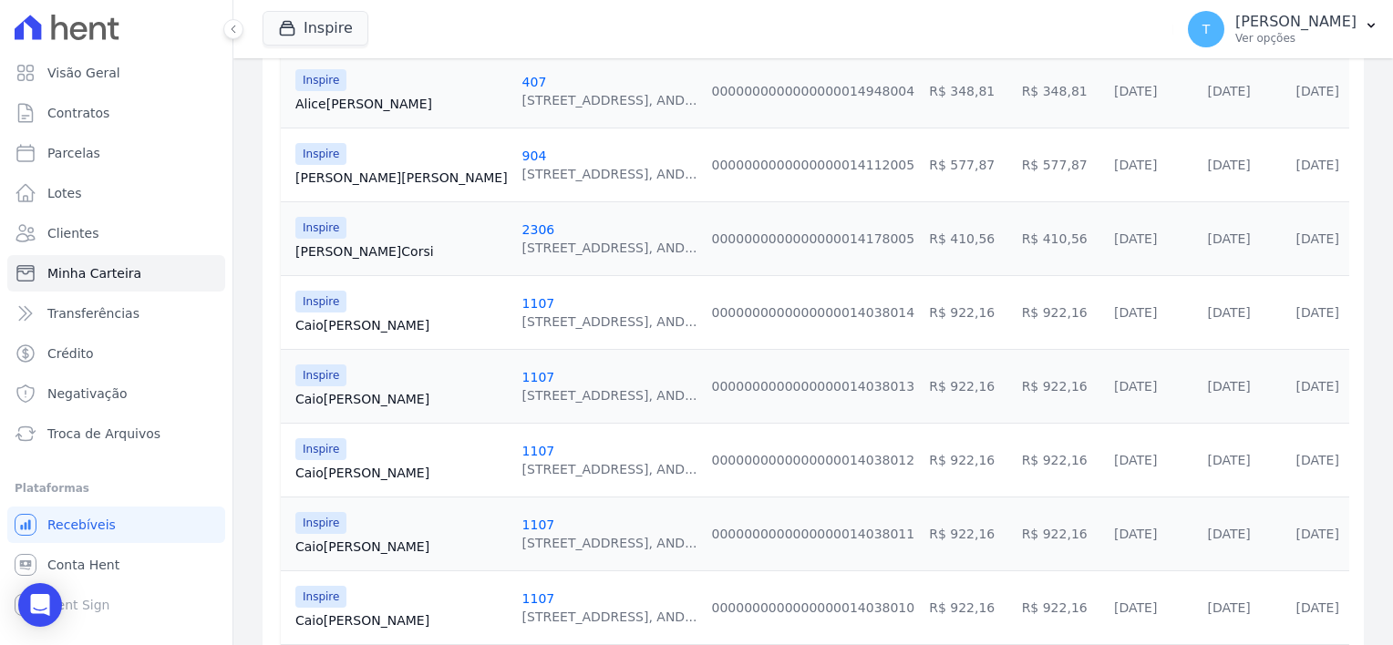
scroll to position [820, 0]
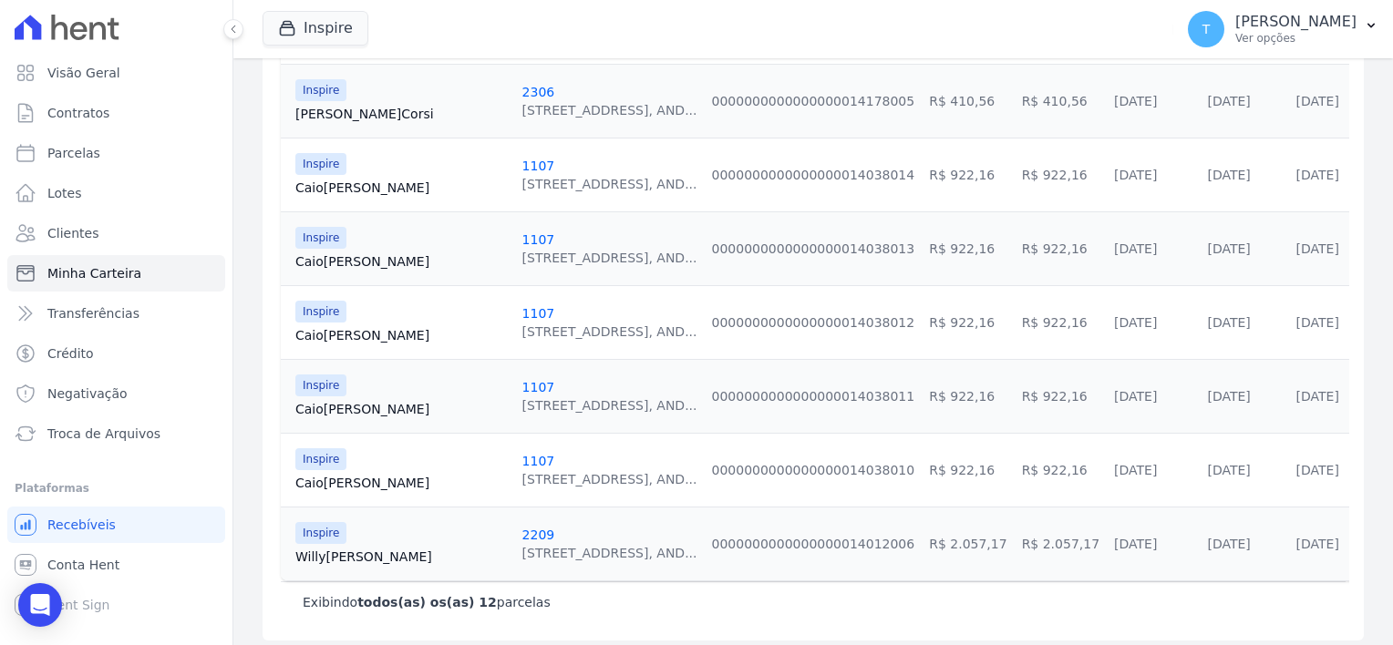
click at [328, 334] on link "Caio Martins" at bounding box center [401, 335] width 212 height 18
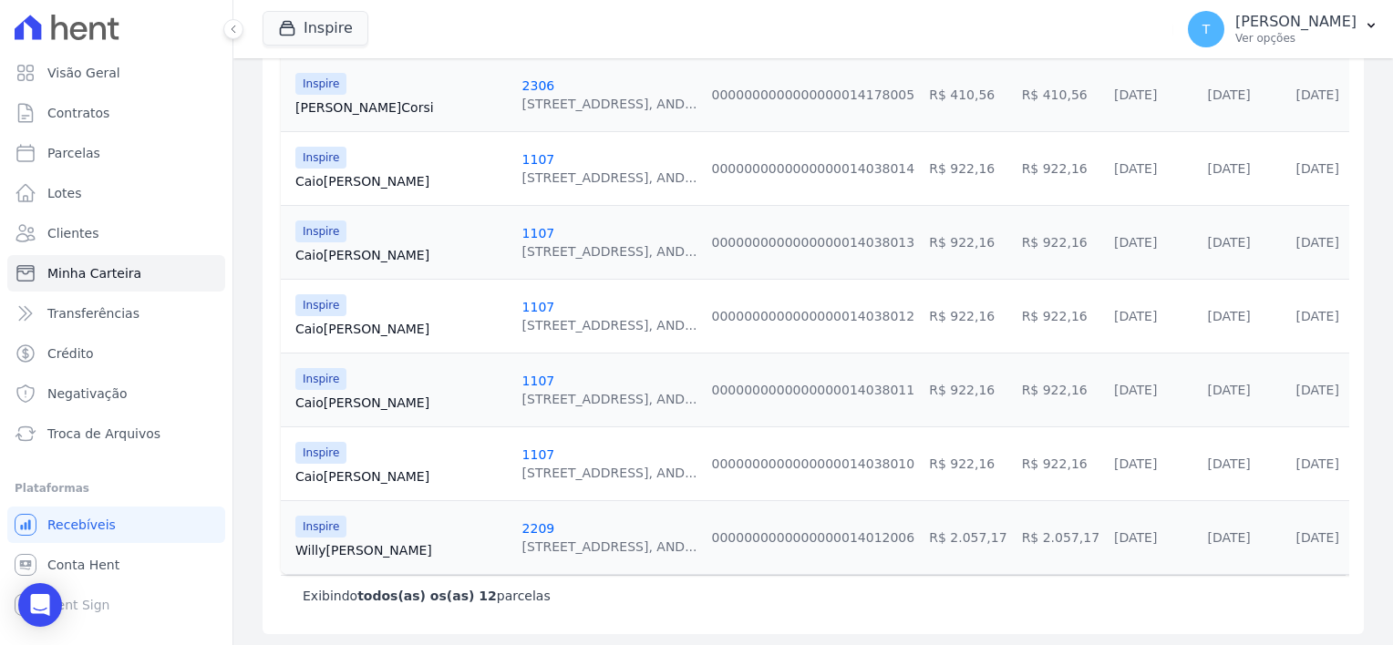
click at [332, 397] on link "Caio Martins" at bounding box center [401, 403] width 212 height 18
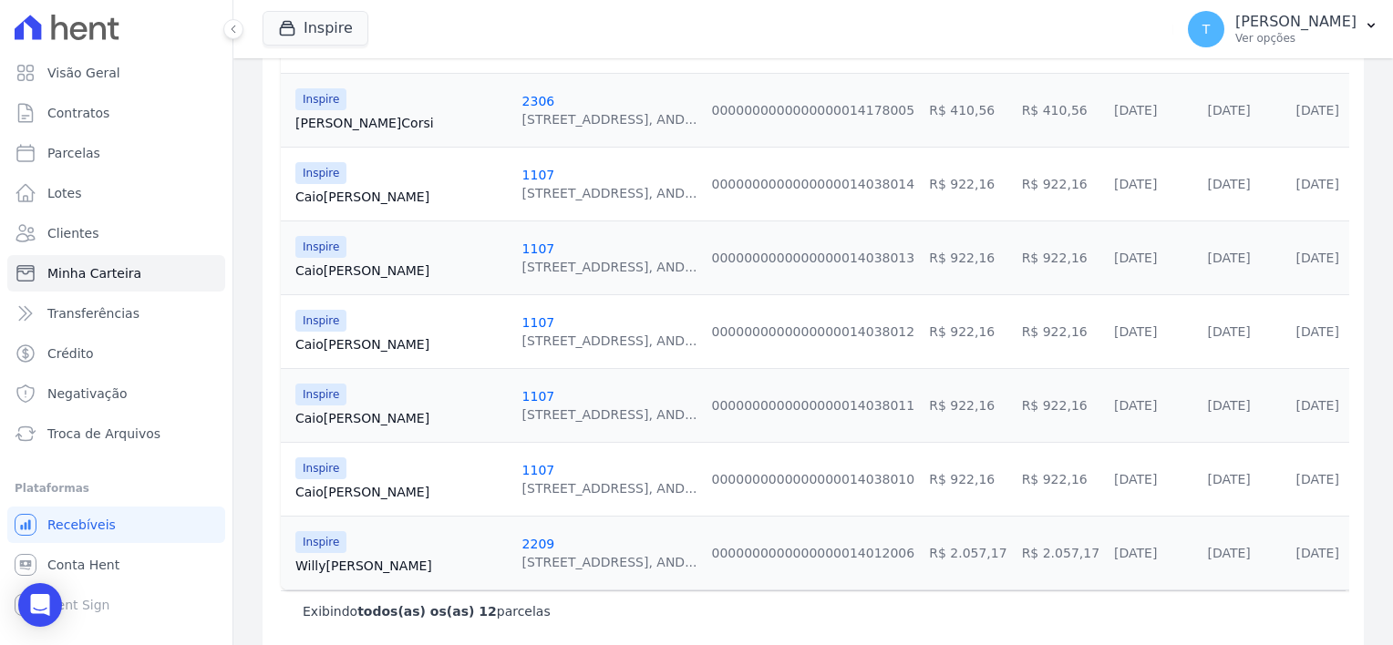
scroll to position [827, 0]
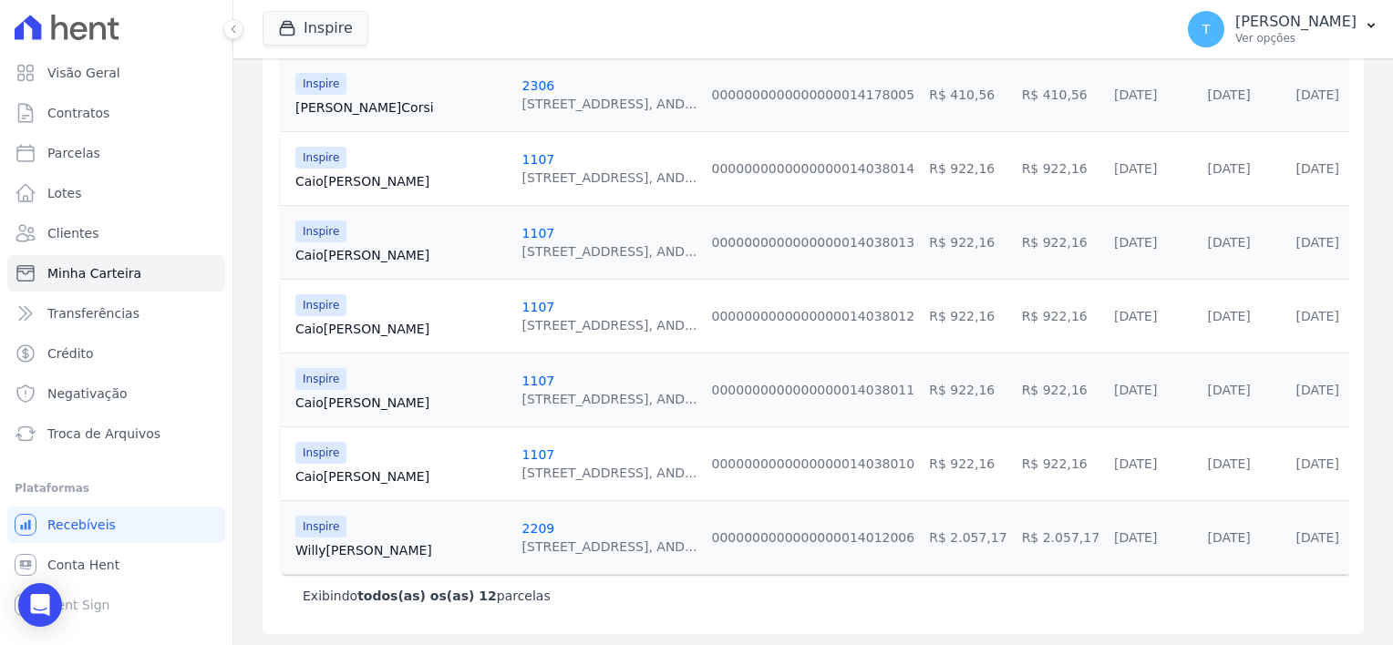
click at [330, 482] on td "Inspire [GEOGRAPHIC_DATA] Martins" at bounding box center [398, 464] width 234 height 74
click at [331, 476] on link "Caio Martins" at bounding box center [401, 477] width 212 height 18
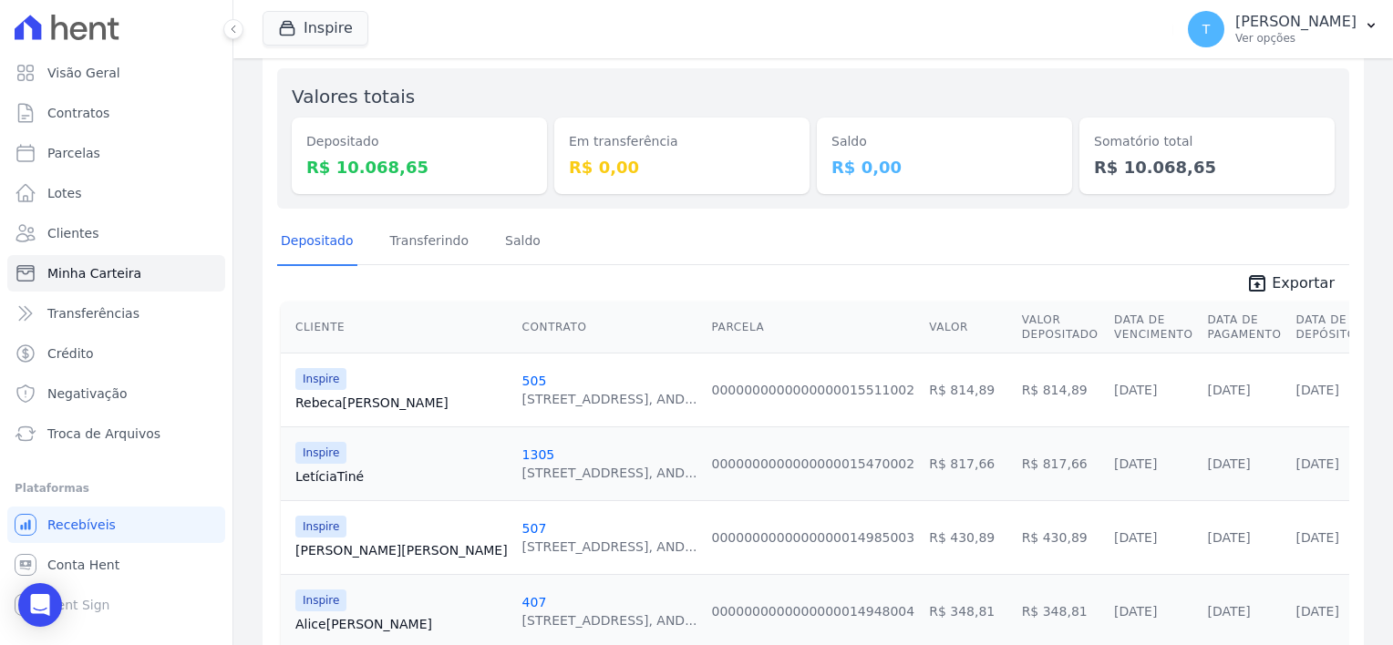
scroll to position [456, 0]
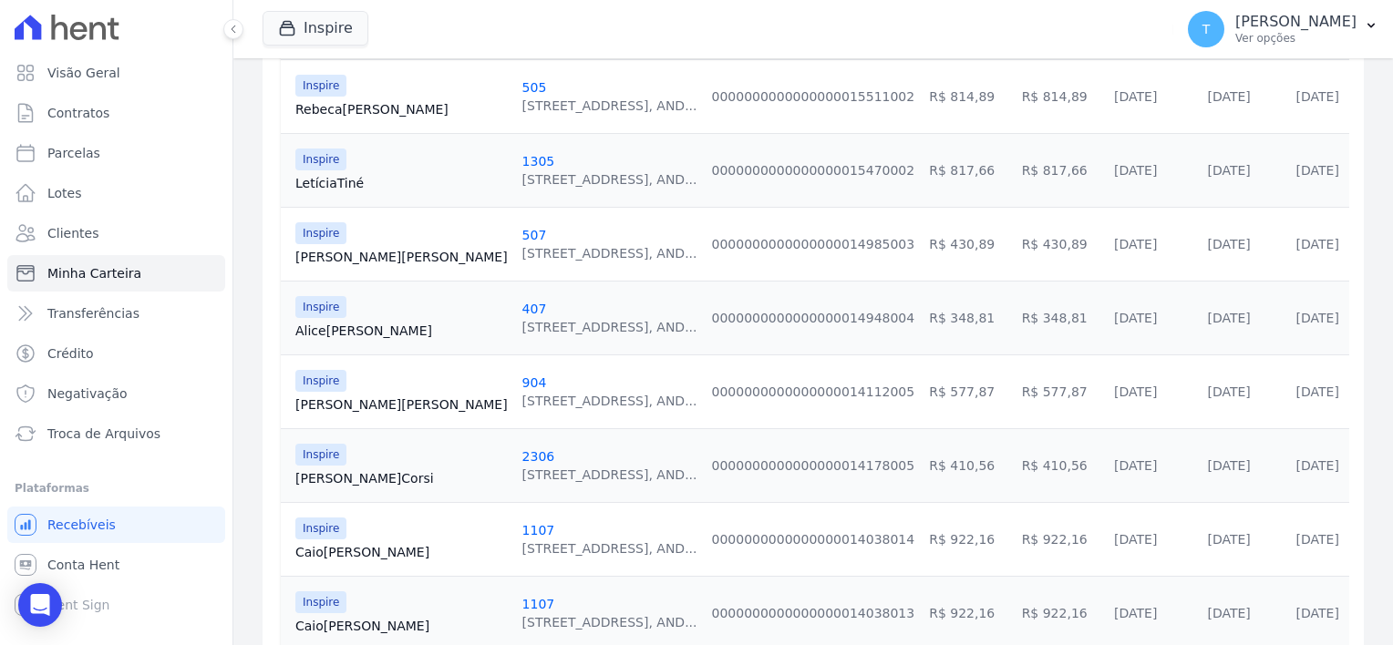
click at [339, 106] on link "Rebeca [PERSON_NAME]" at bounding box center [401, 109] width 212 height 18
click at [368, 404] on link "[PERSON_NAME] Santos" at bounding box center [401, 405] width 212 height 18
